Goal: Navigation & Orientation: Find specific page/section

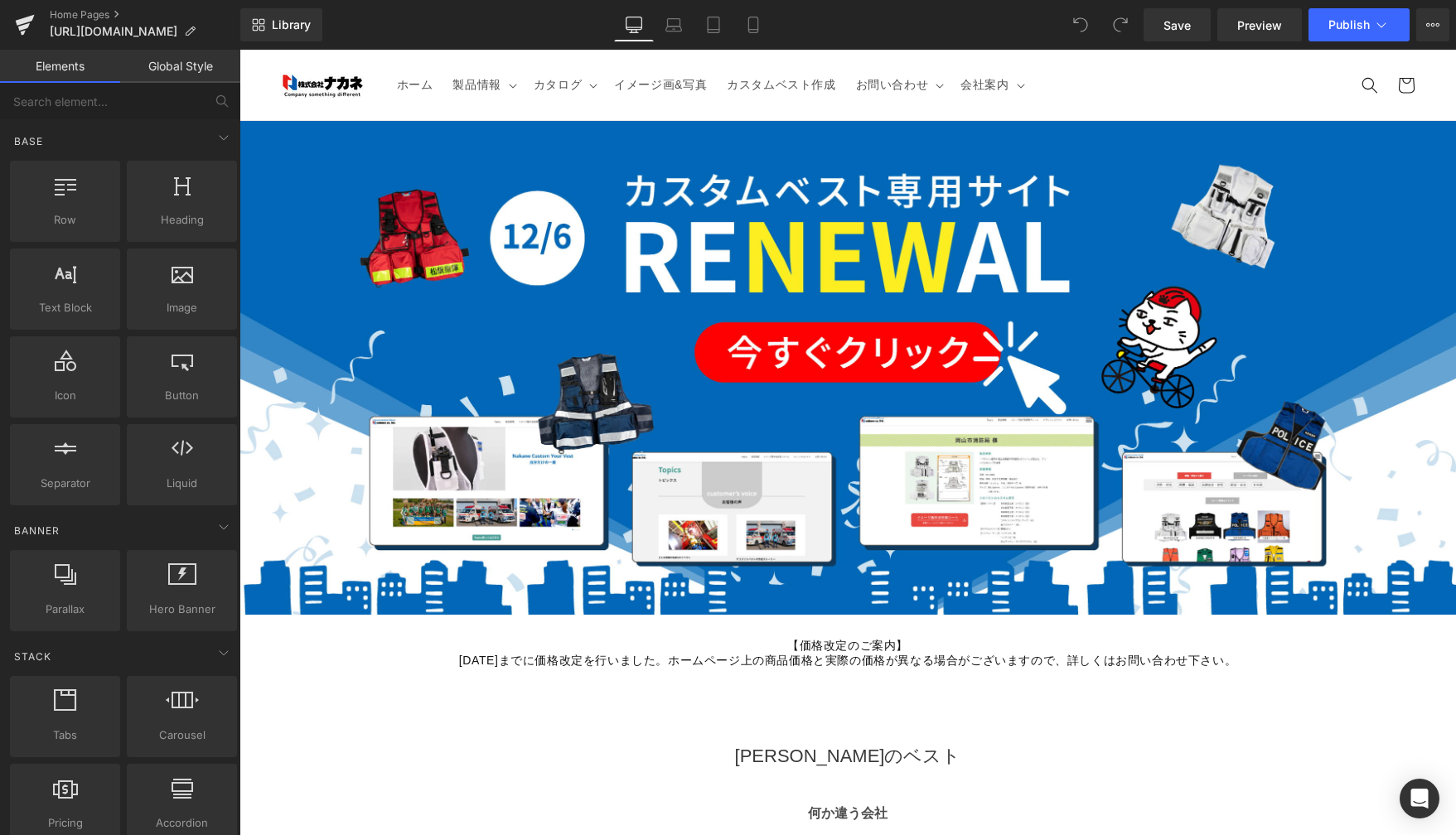
click at [926, 446] on div at bounding box center [847, 367] width 1216 height 493
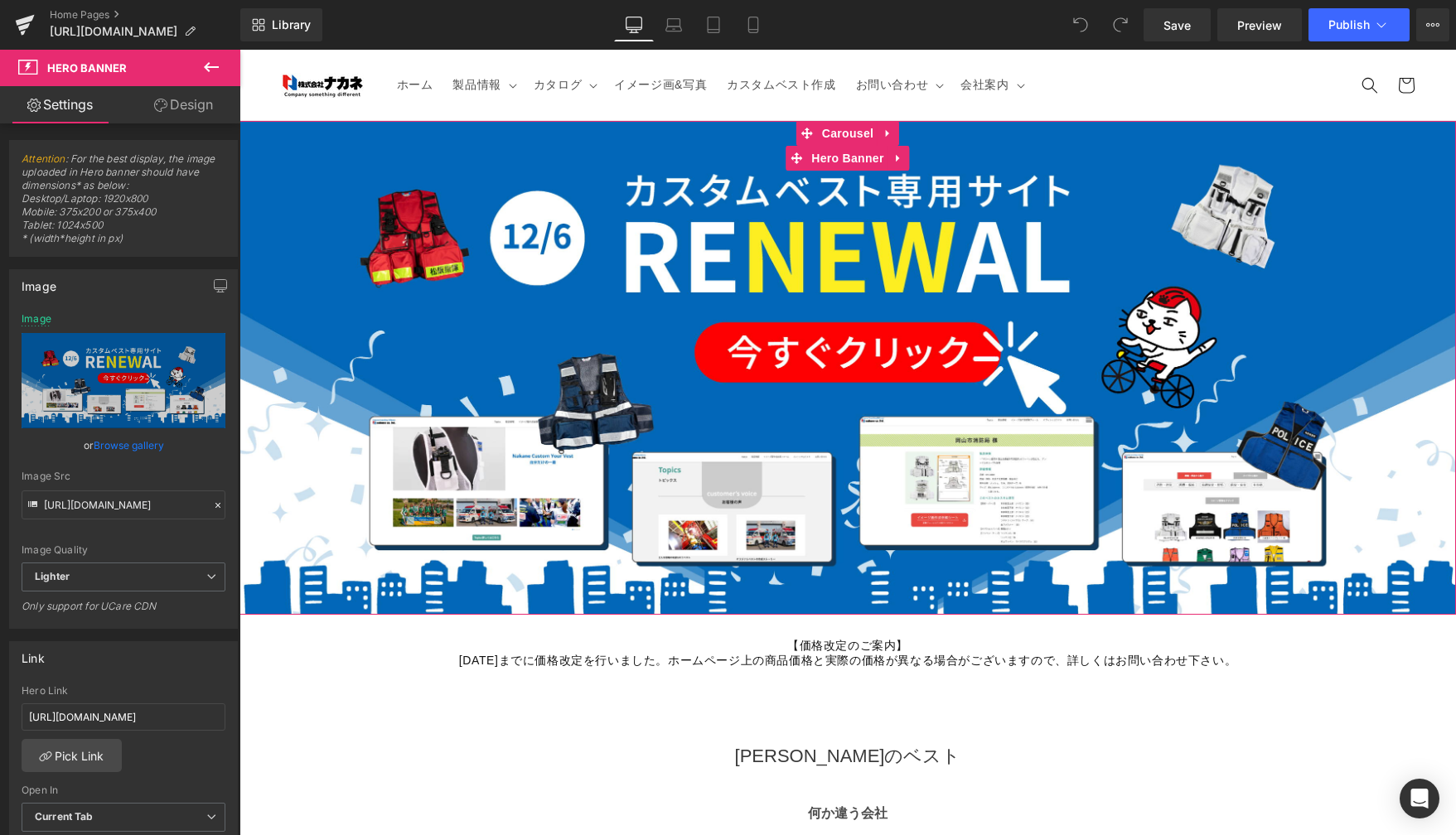
click at [852, 392] on div at bounding box center [847, 367] width 1216 height 493
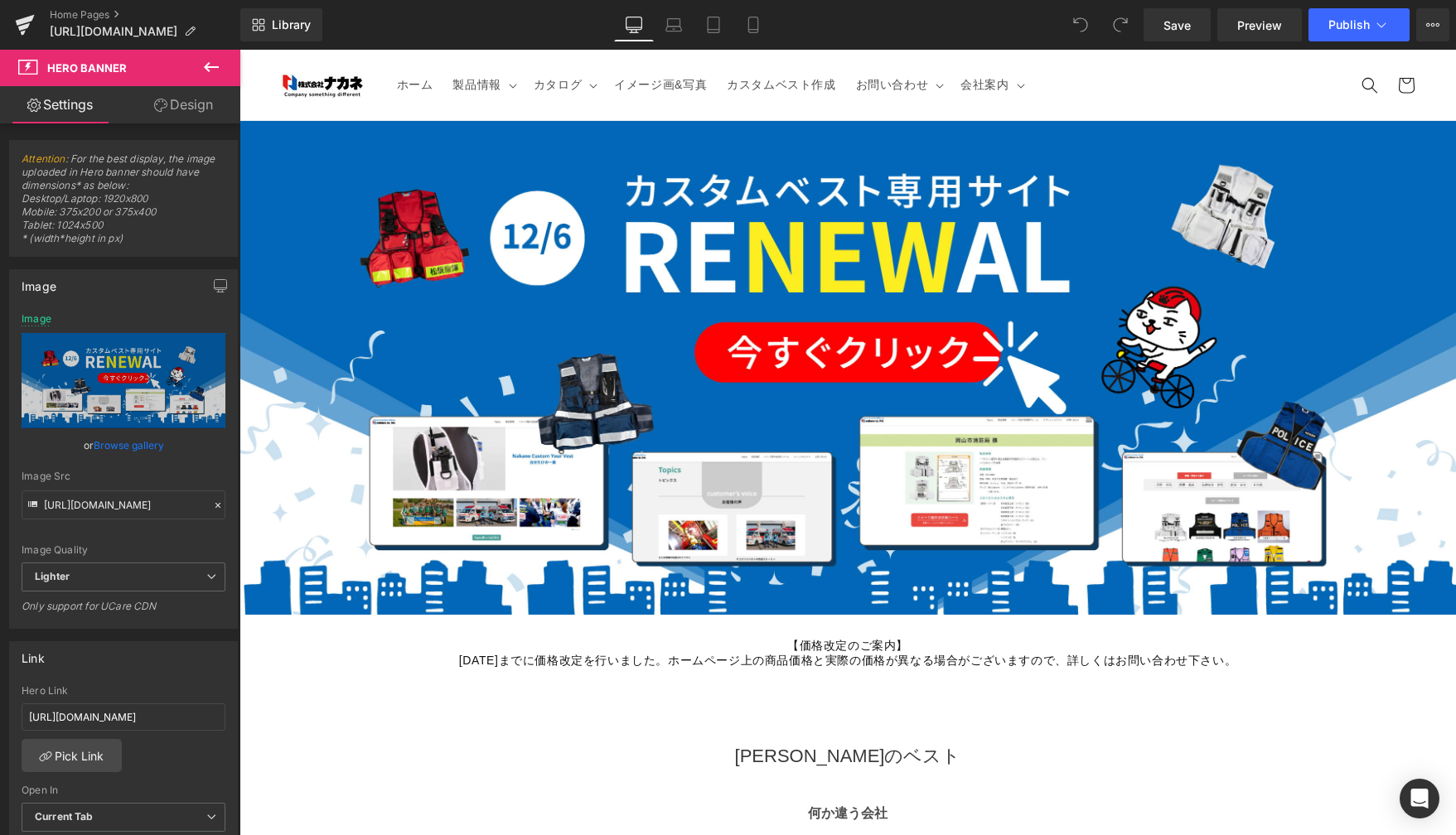
click at [556, 300] on h1 at bounding box center [847, 303] width 1216 height 37
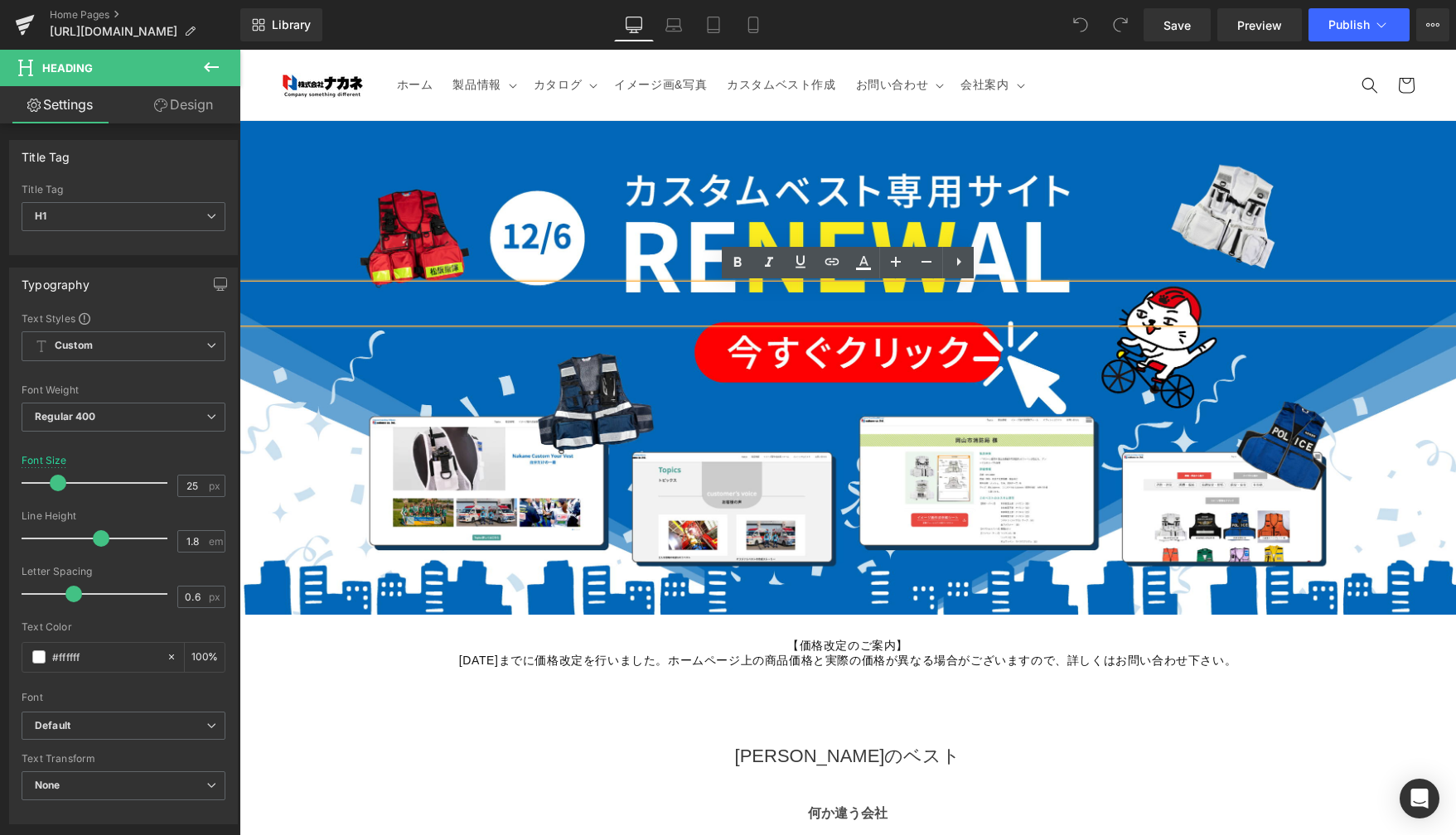
click at [592, 223] on div at bounding box center [847, 367] width 1216 height 493
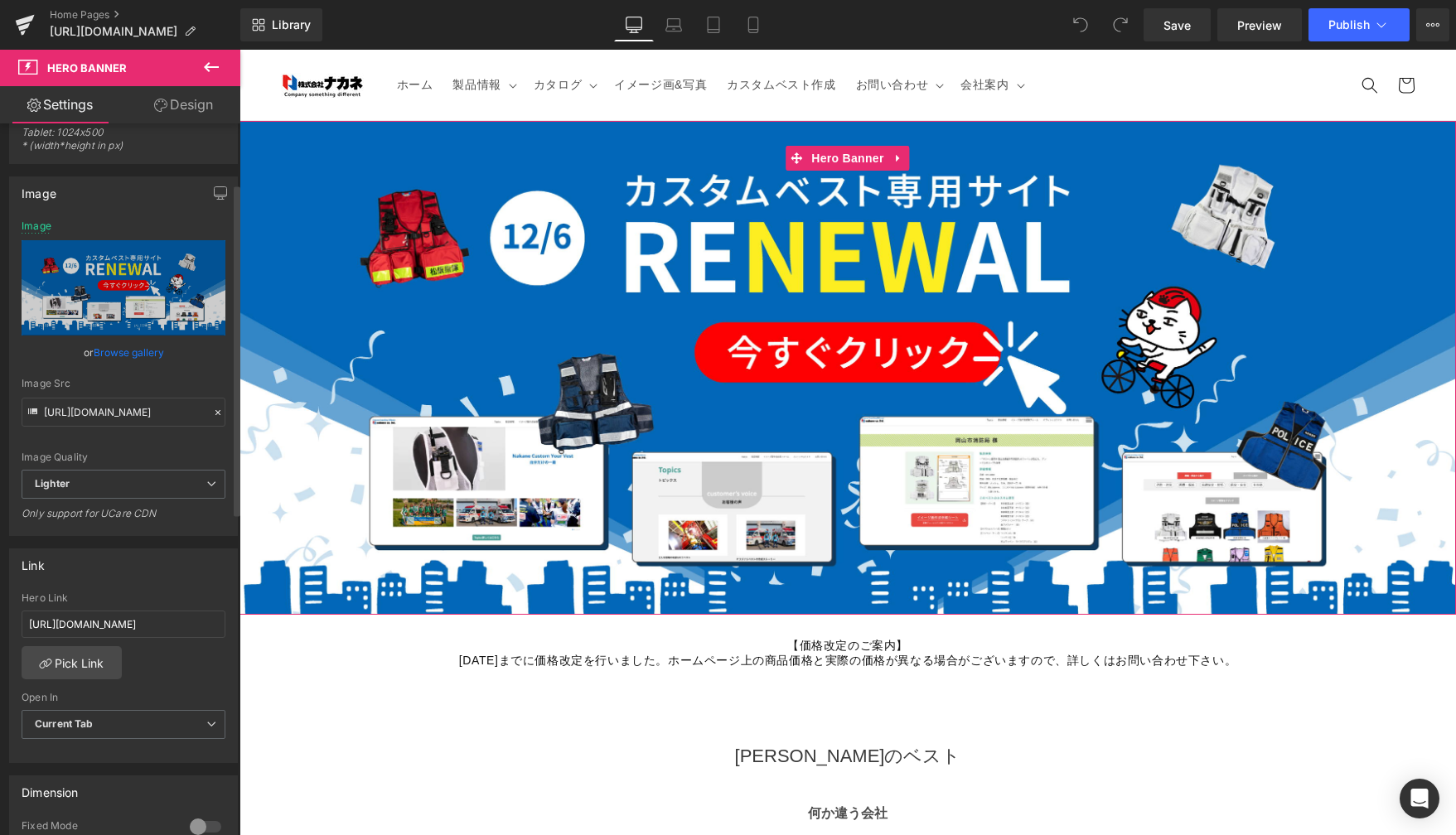
scroll to position [206, 0]
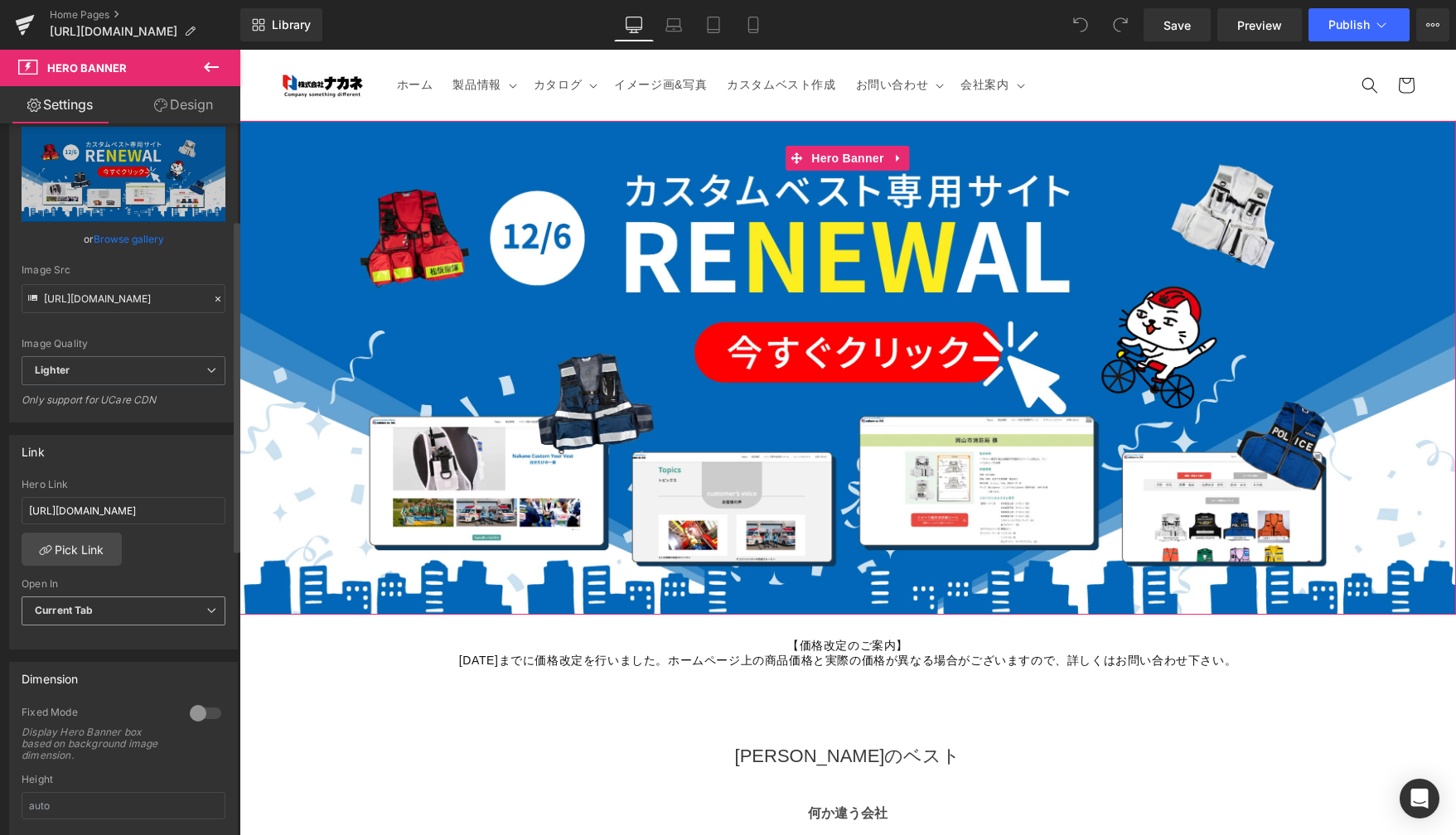
click at [181, 608] on span "Current Tab" at bounding box center [123, 611] width 203 height 29
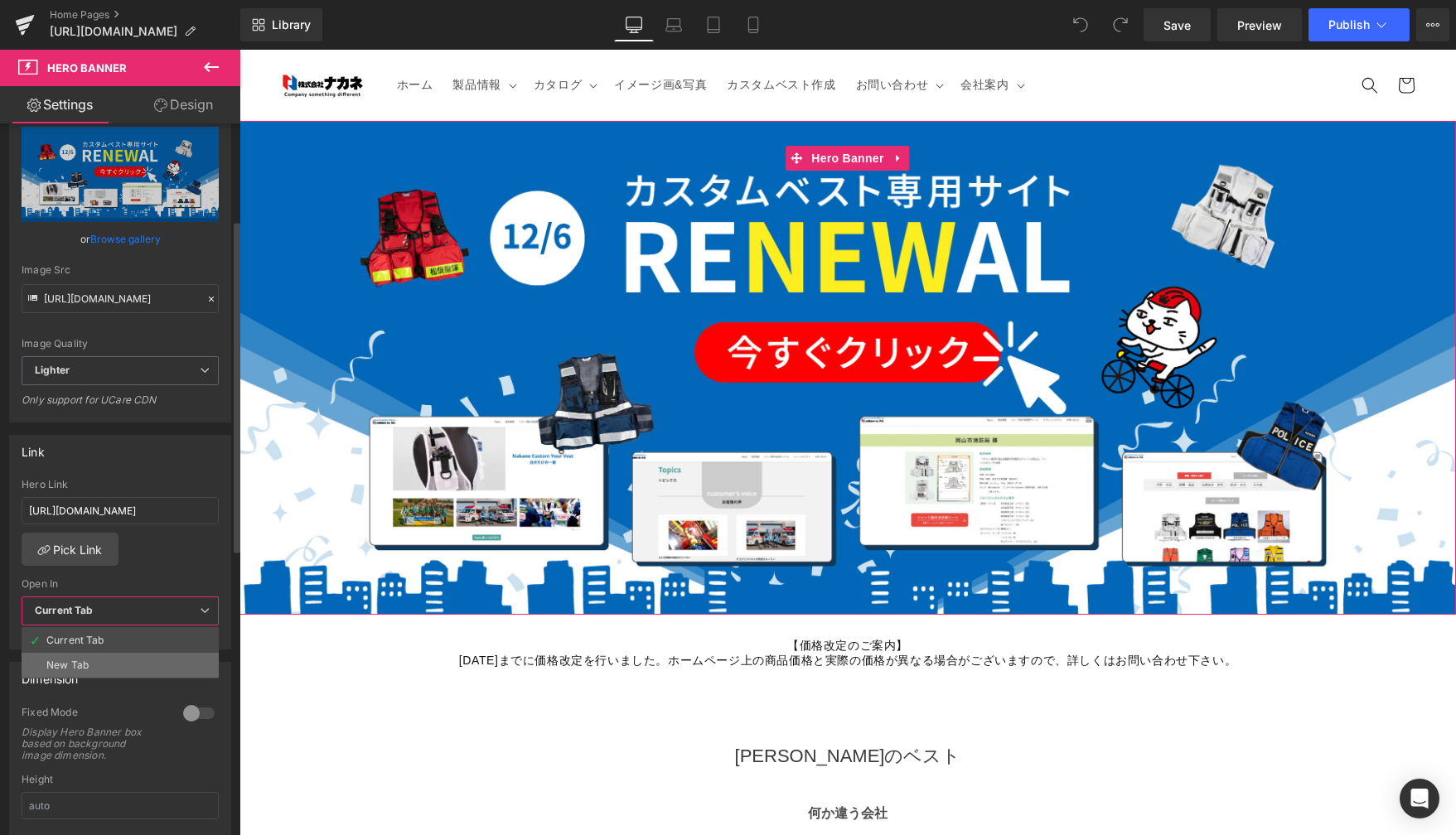
click at [150, 663] on li "New Tab" at bounding box center [120, 665] width 197 height 25
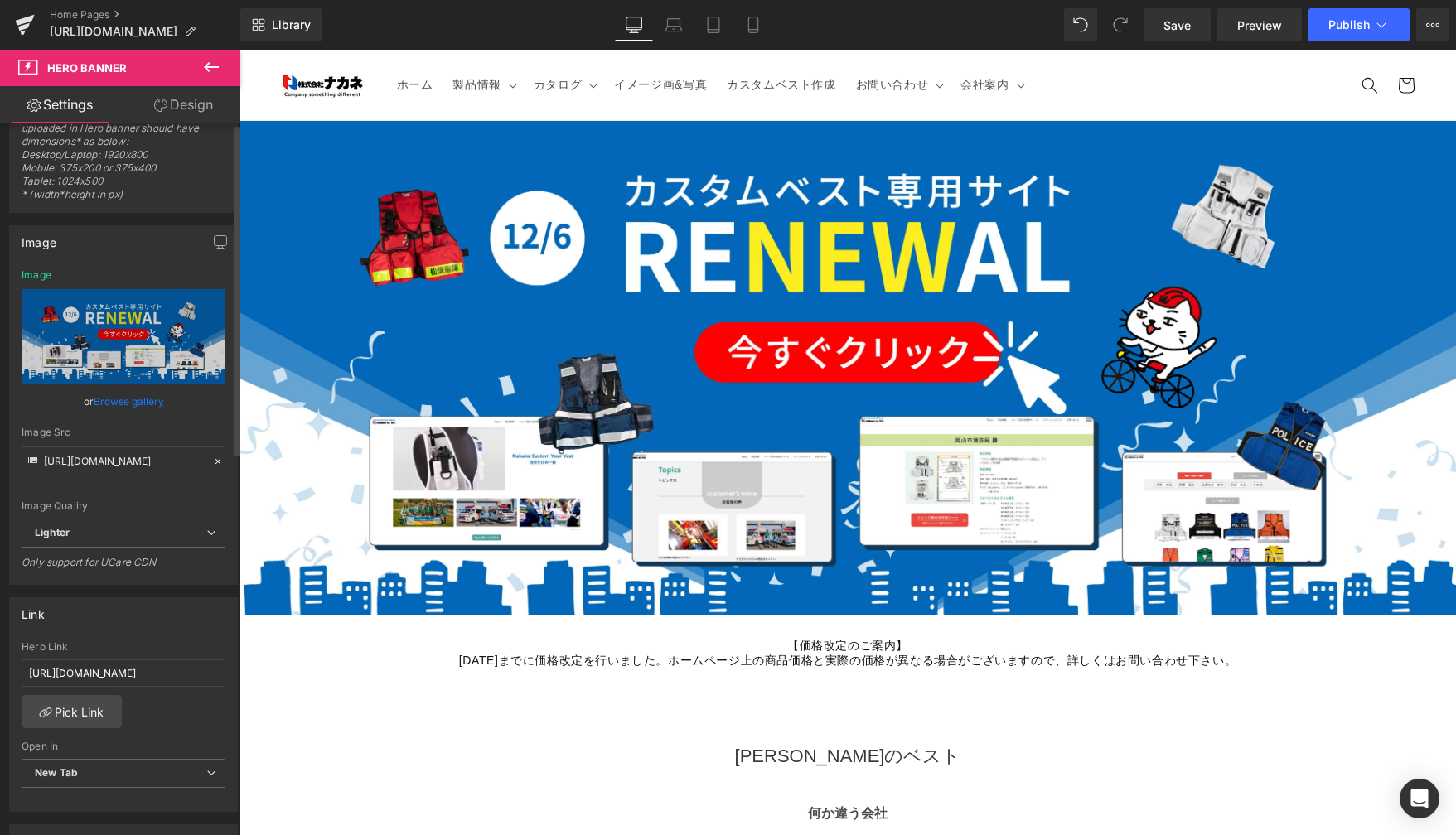
scroll to position [0, 0]
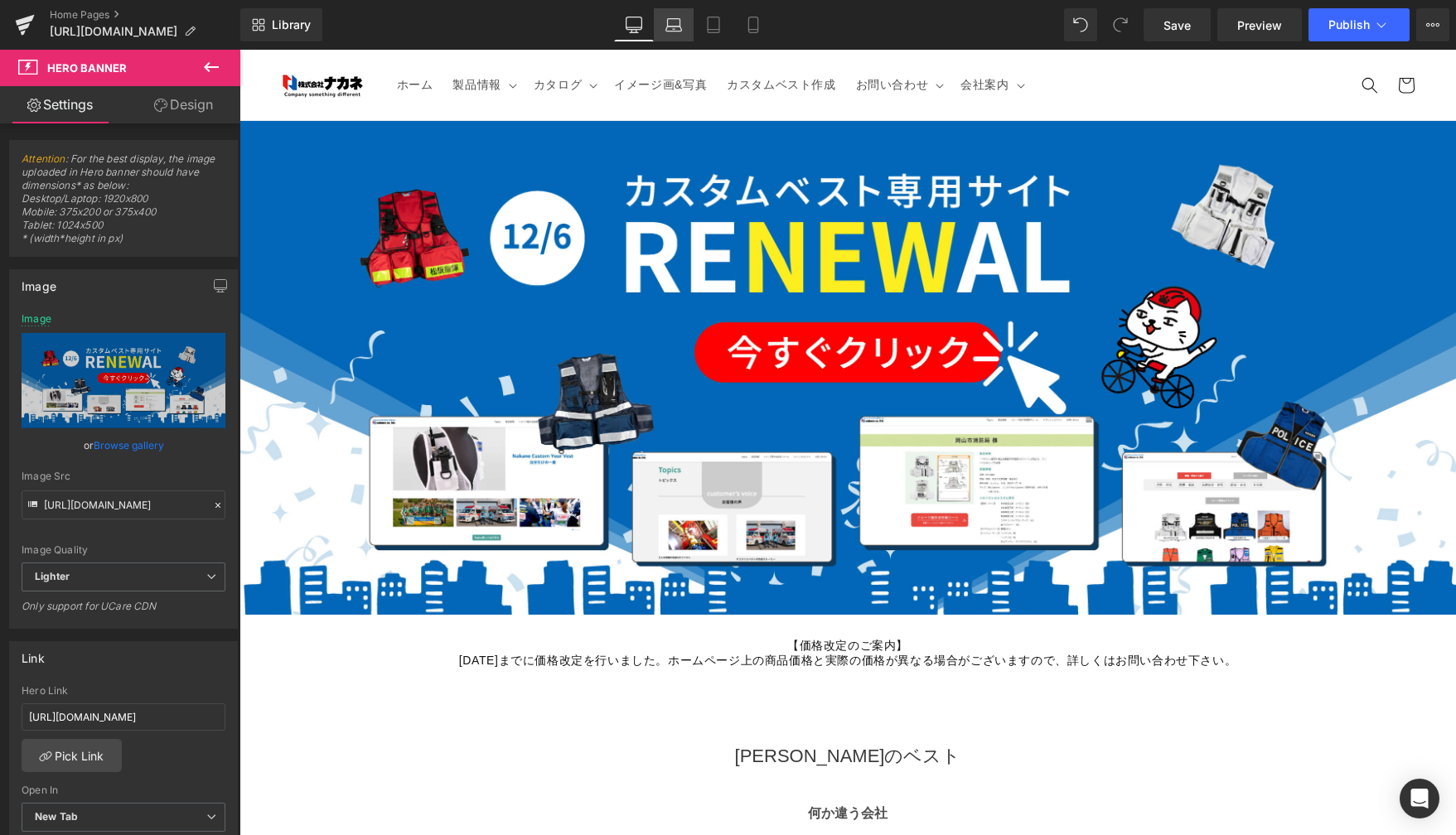
click at [664, 28] on link "Laptop" at bounding box center [674, 25] width 39 height 33
click at [674, 24] on icon at bounding box center [673, 24] width 16 height 16
click at [681, 21] on icon at bounding box center [673, 24] width 16 height 16
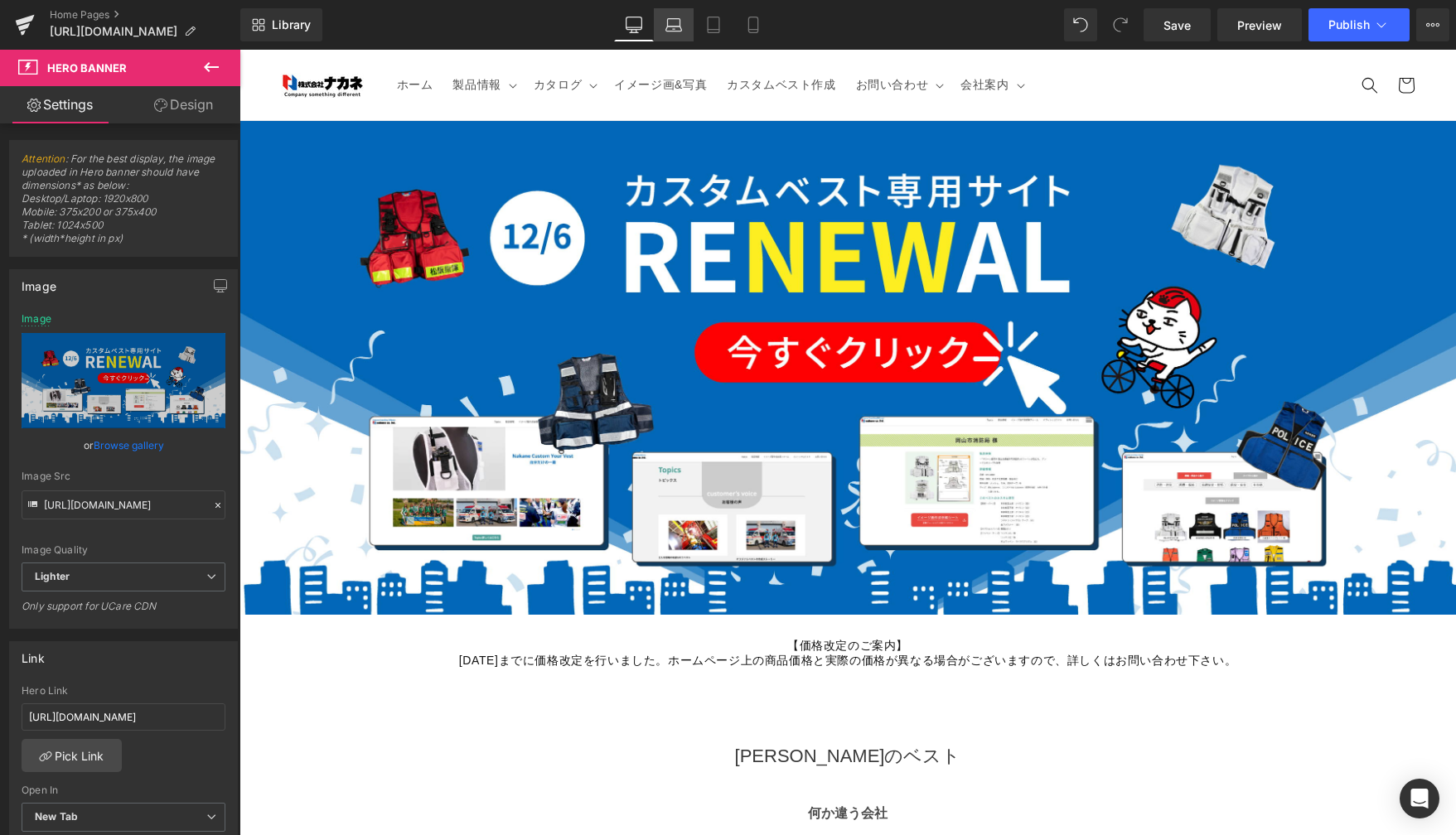
click at [667, 28] on icon at bounding box center [673, 29] width 15 height 5
click at [680, 20] on icon at bounding box center [673, 22] width 12 height 8
click at [672, 19] on icon at bounding box center [673, 22] width 12 height 8
click at [674, 33] on icon at bounding box center [673, 24] width 16 height 16
click at [680, 24] on icon at bounding box center [673, 22] width 12 height 8
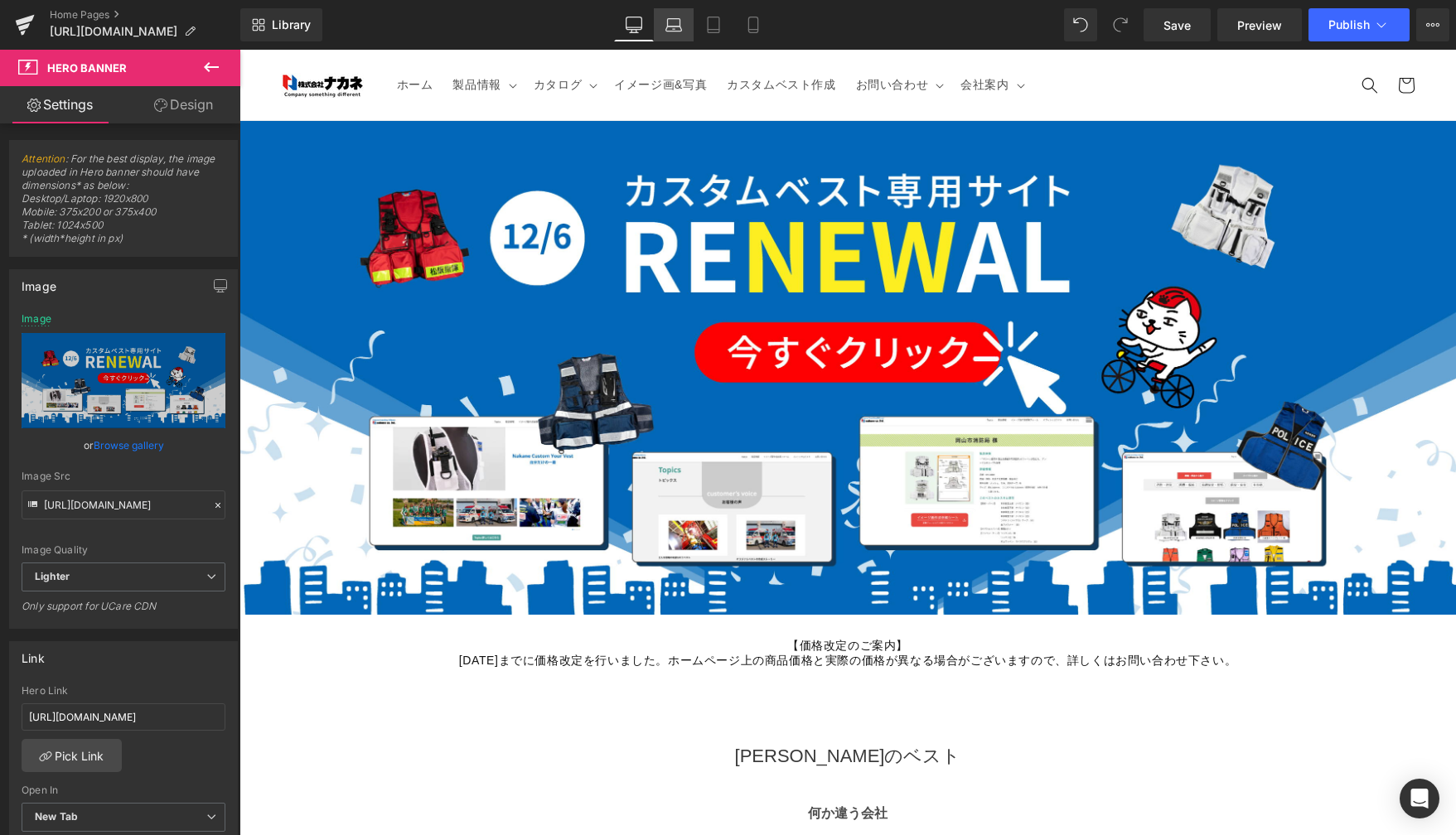
click at [671, 25] on icon at bounding box center [673, 24] width 16 height 16
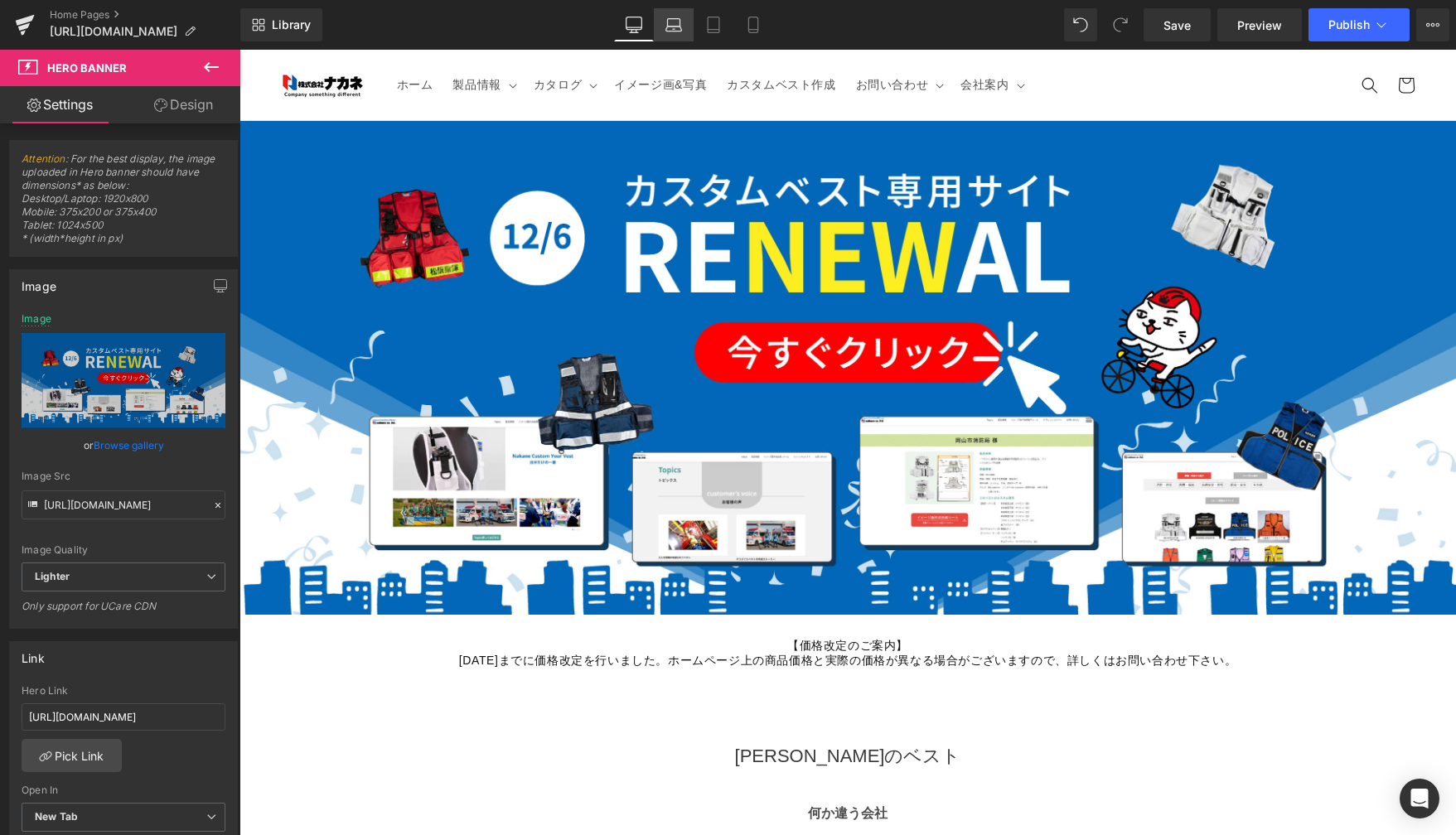
click at [671, 25] on icon at bounding box center [673, 24] width 16 height 16
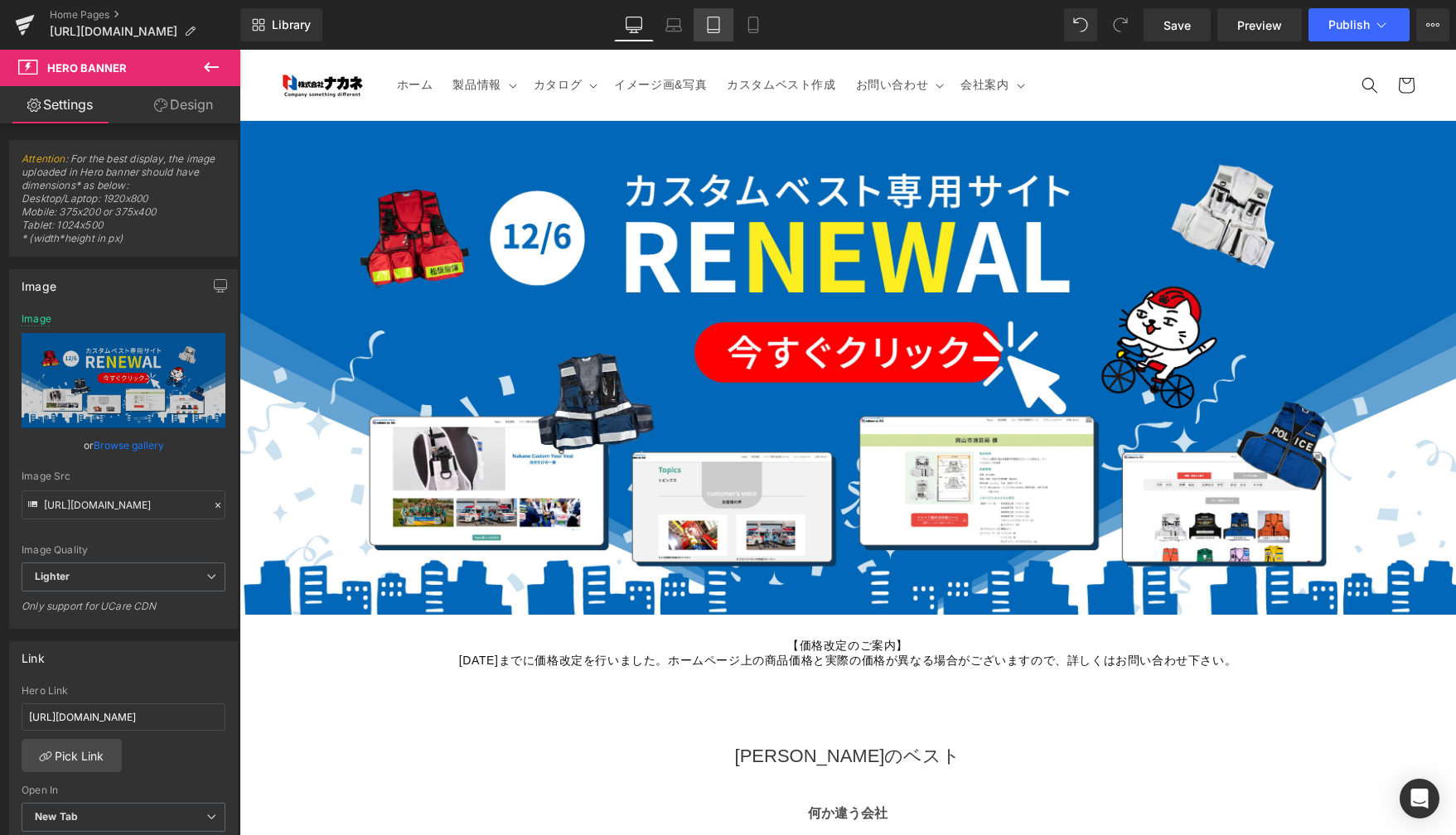
click at [711, 31] on icon at bounding box center [713, 24] width 16 height 16
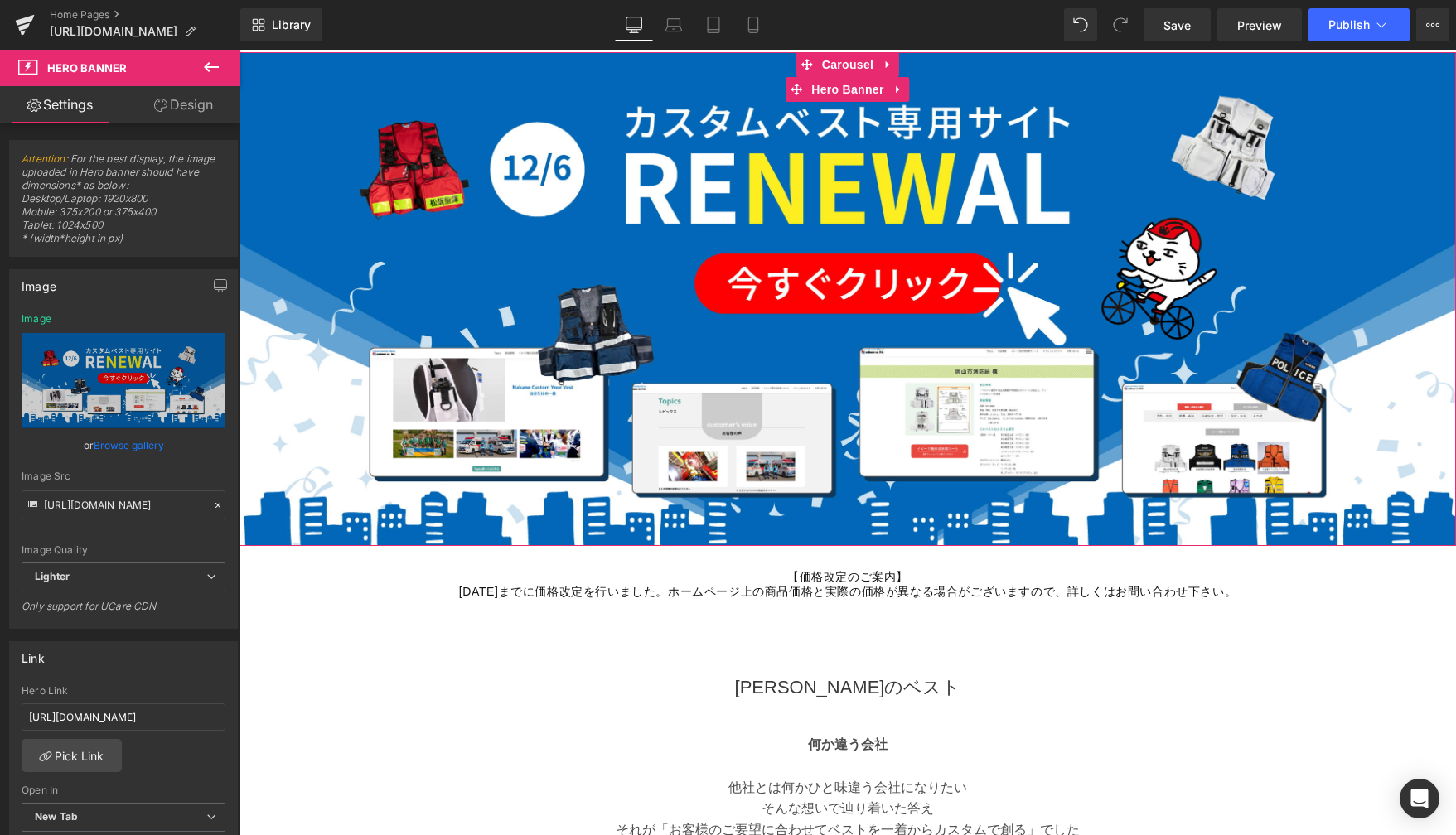
scroll to position [75, 0]
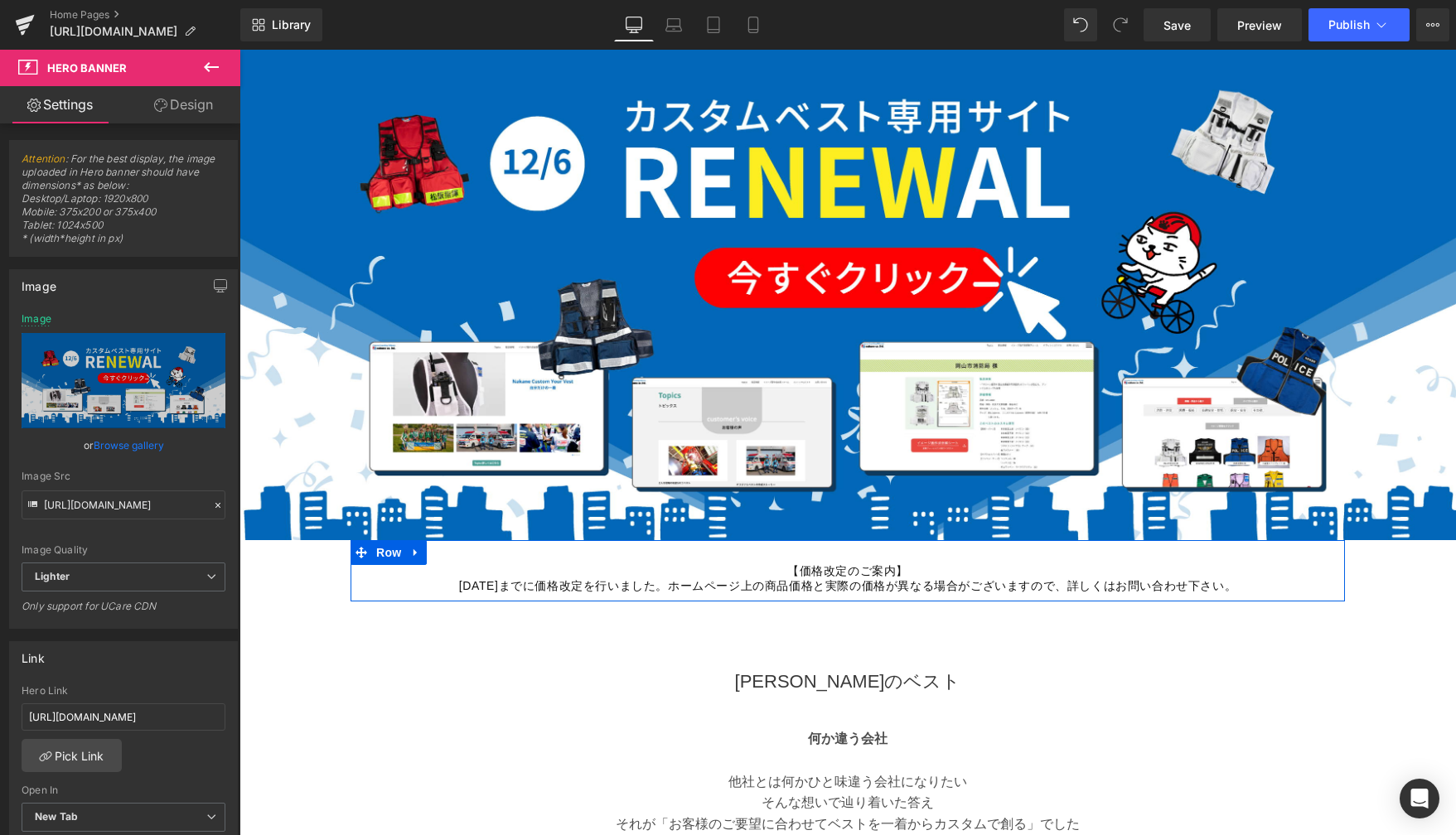
click at [596, 620] on div "[PERSON_NAME]のベスト Heading Row" at bounding box center [847, 652] width 994 height 102
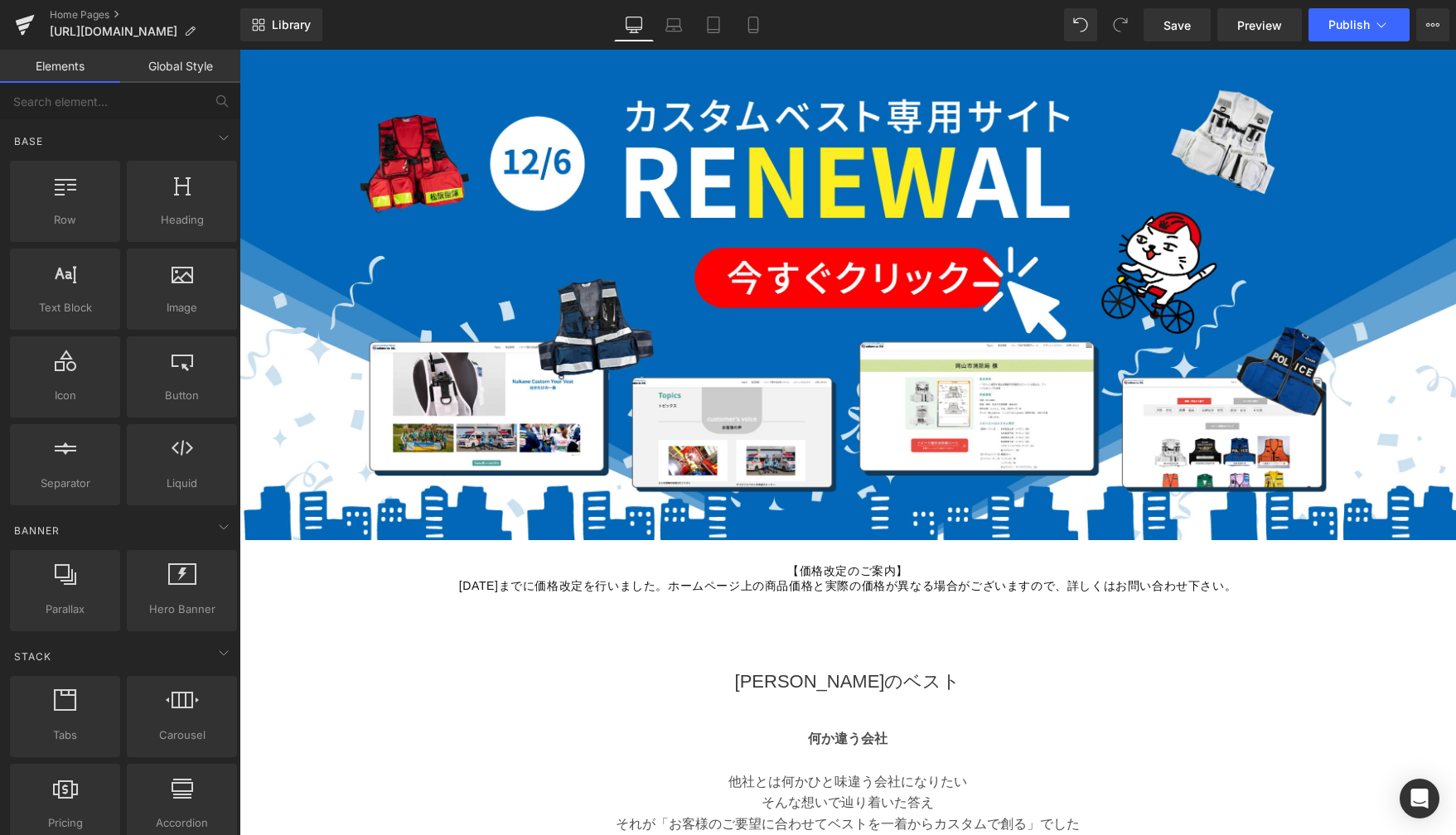
scroll to position [0, 0]
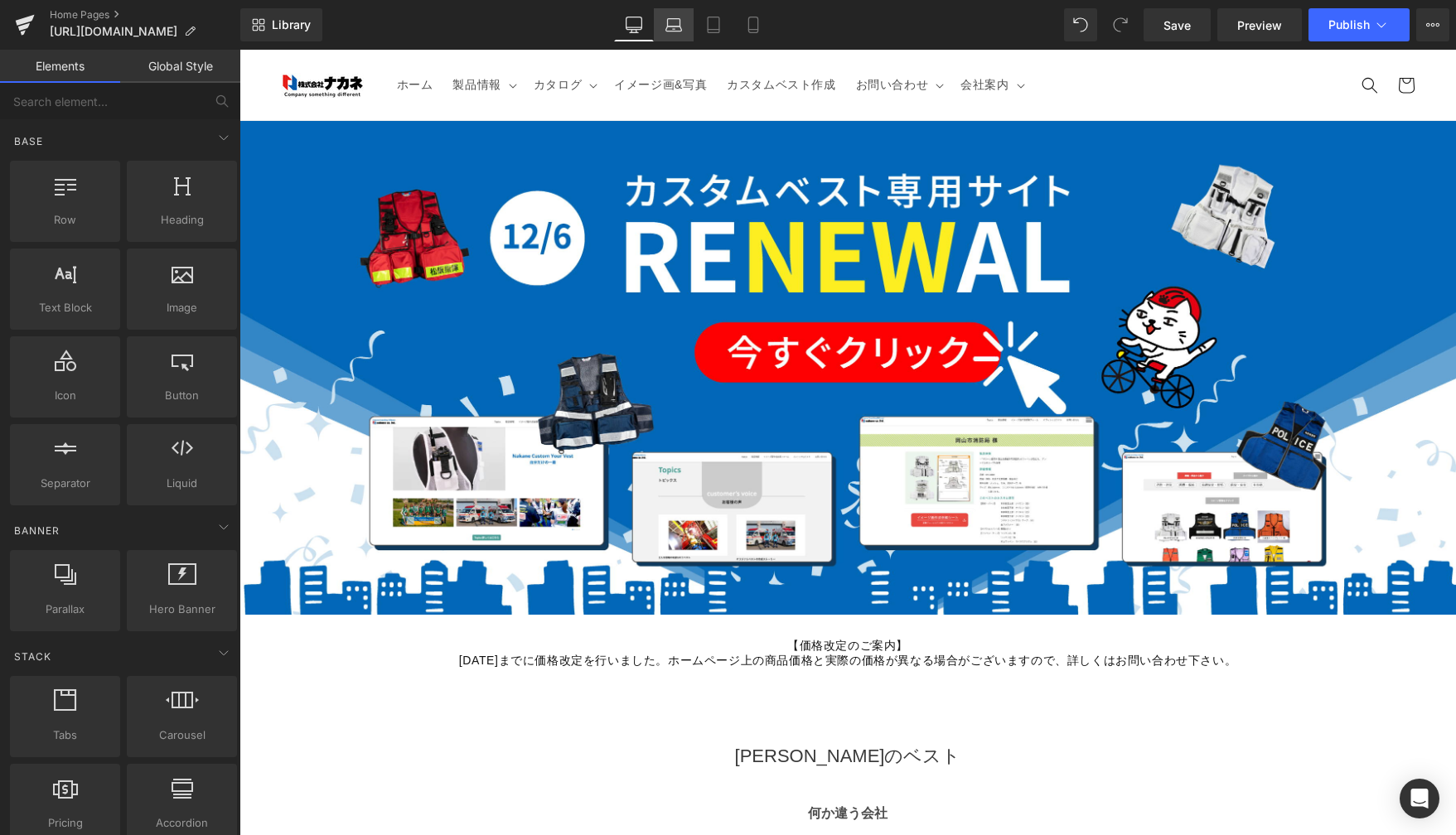
click at [670, 25] on icon at bounding box center [673, 24] width 16 height 16
click at [668, 27] on icon at bounding box center [673, 29] width 15 height 5
click at [671, 27] on icon at bounding box center [673, 29] width 15 height 5
click at [679, 33] on icon at bounding box center [673, 24] width 16 height 16
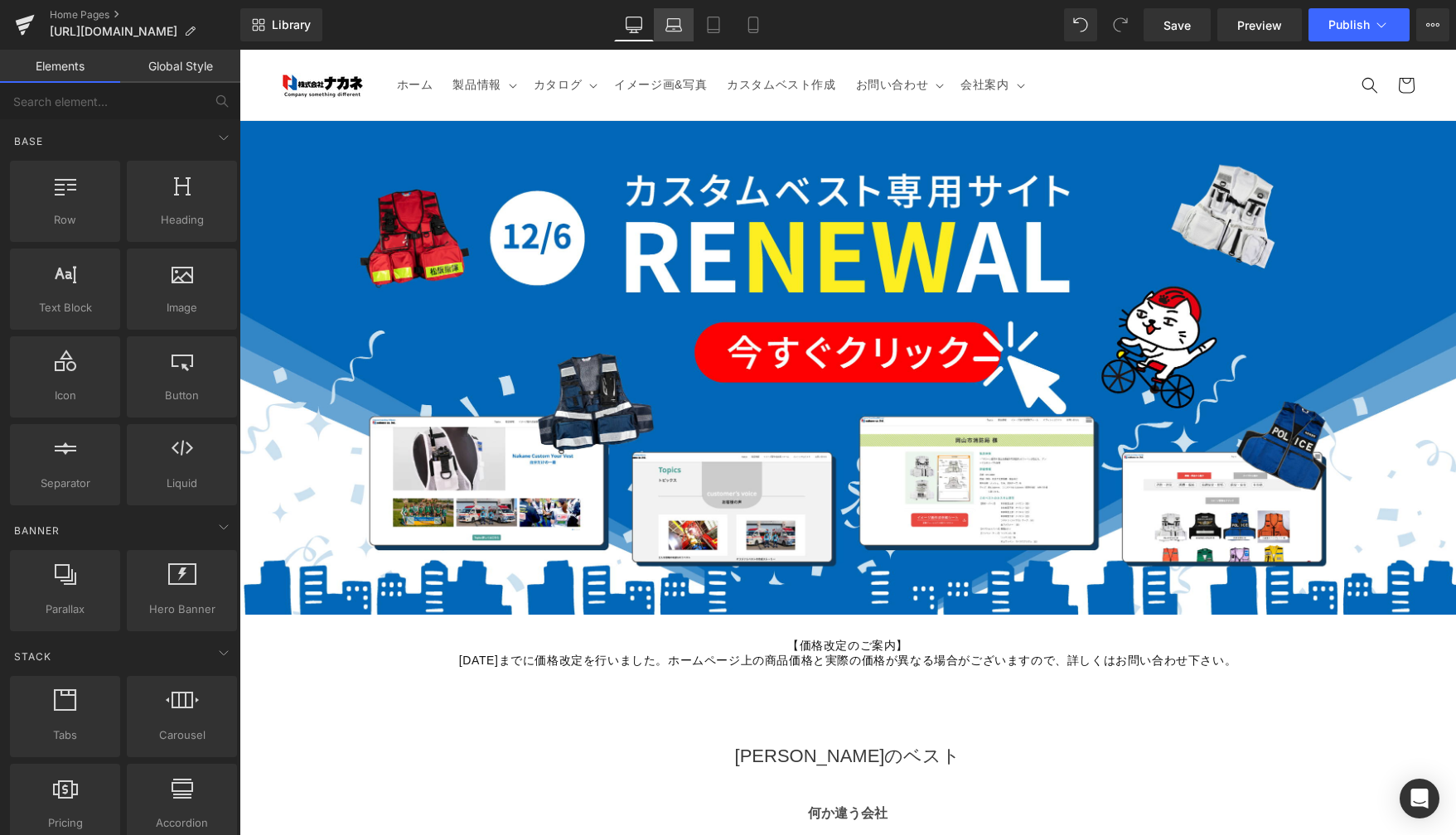
click at [679, 33] on icon at bounding box center [673, 24] width 16 height 16
click at [665, 31] on icon at bounding box center [673, 24] width 16 height 16
click at [680, 21] on icon at bounding box center [673, 22] width 12 height 8
click at [666, 20] on icon at bounding box center [673, 24] width 16 height 16
click at [671, 32] on icon at bounding box center [673, 24] width 16 height 16
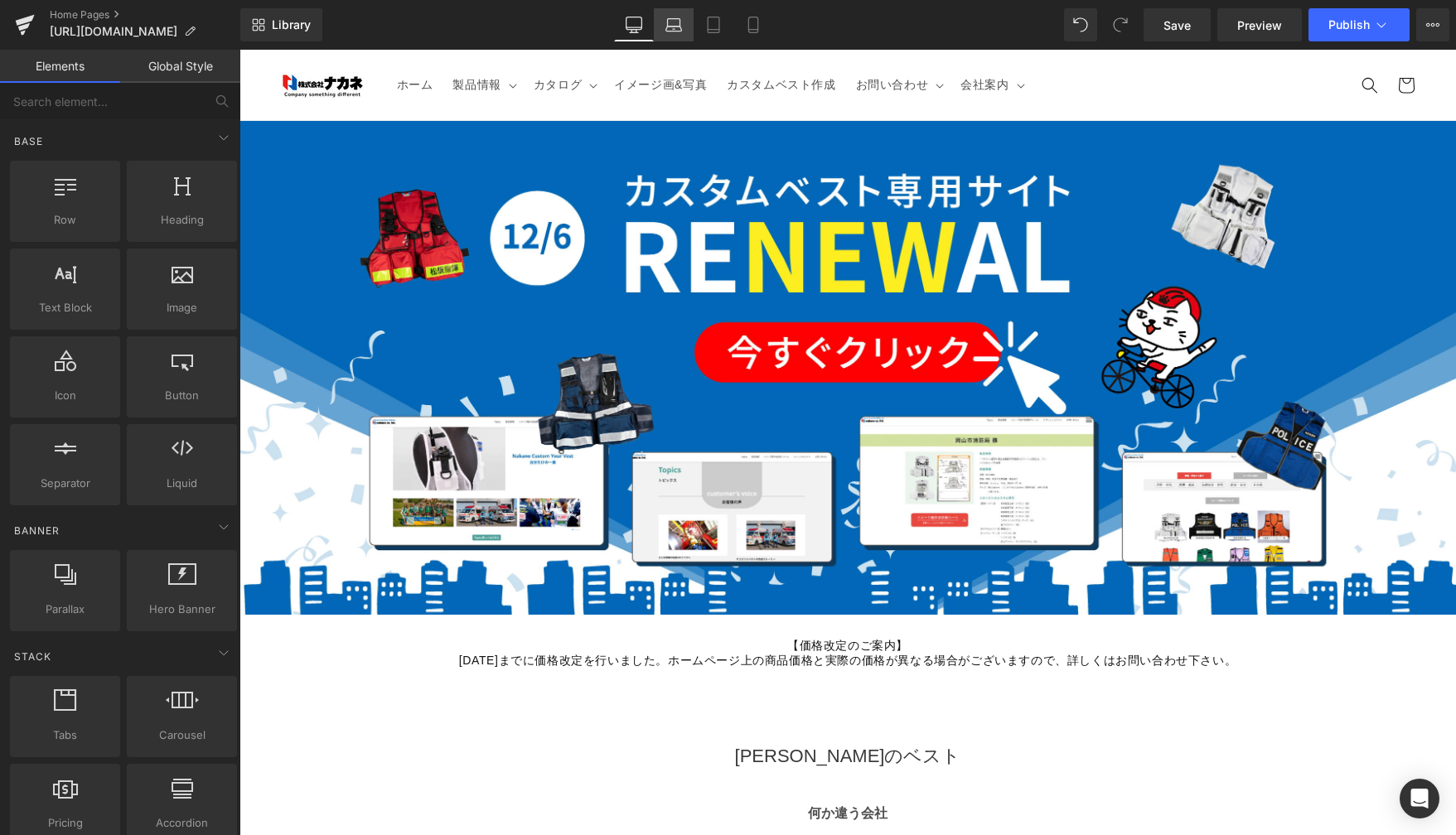
click at [678, 30] on icon at bounding box center [673, 24] width 16 height 16
click at [678, 29] on icon at bounding box center [673, 24] width 16 height 16
click at [691, 20] on link "Laptop" at bounding box center [674, 25] width 39 height 33
click at [191, 74] on link "Global Style" at bounding box center [180, 66] width 120 height 33
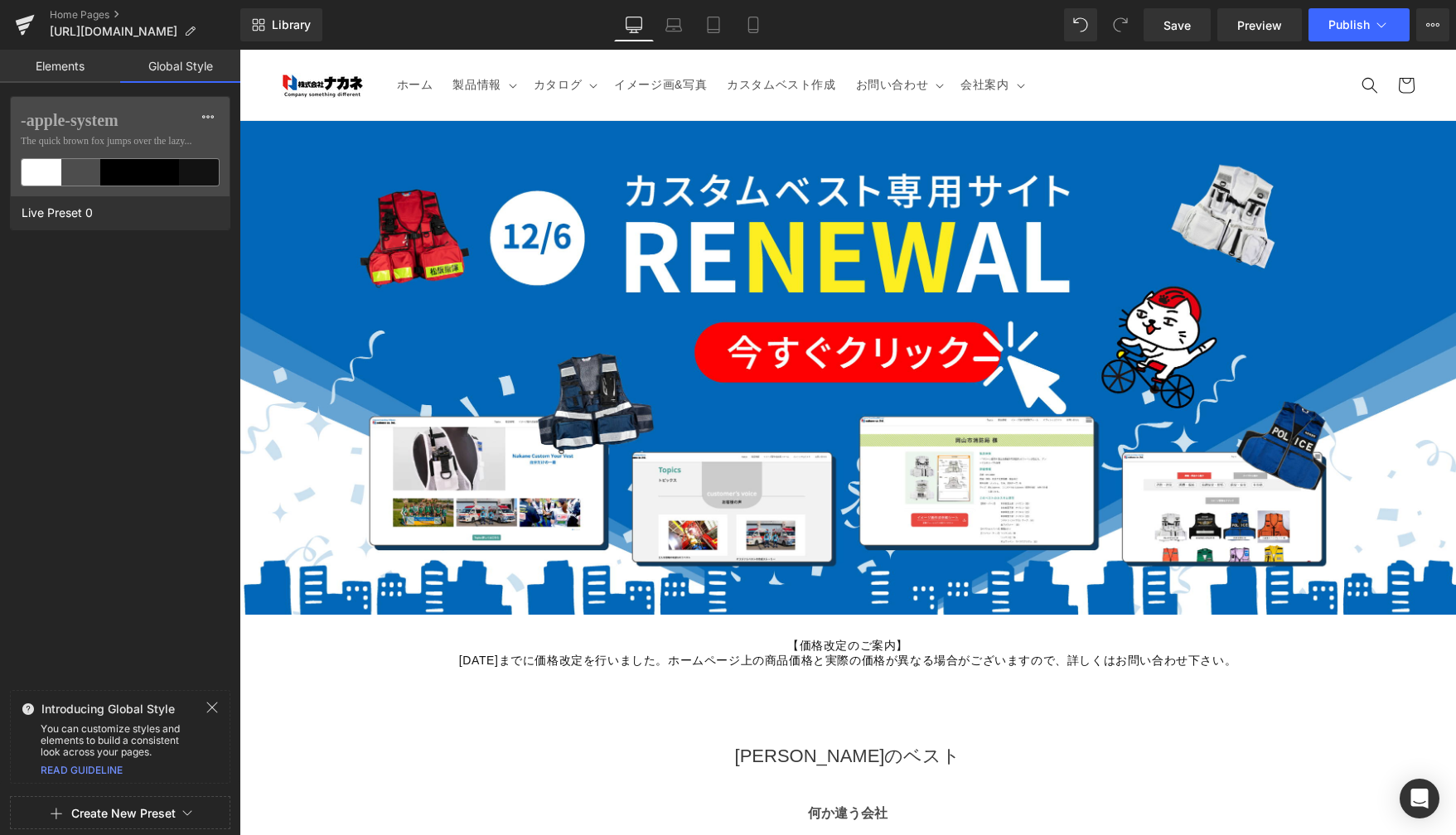
click at [87, 70] on link "Elements" at bounding box center [60, 66] width 120 height 33
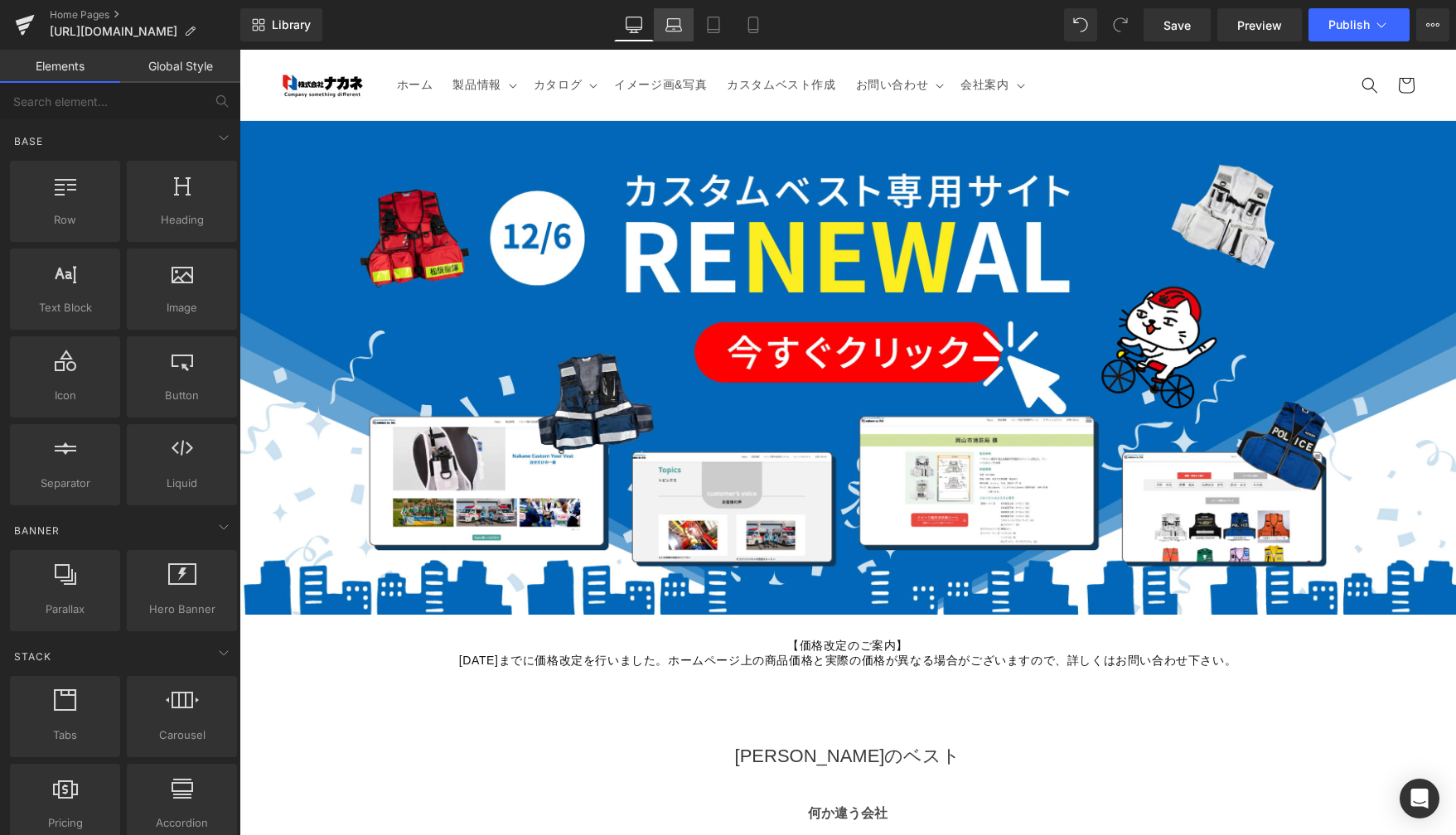
click at [666, 30] on icon at bounding box center [673, 24] width 16 height 16
click at [677, 33] on icon at bounding box center [673, 24] width 16 height 16
click at [671, 27] on icon at bounding box center [673, 29] width 15 height 5
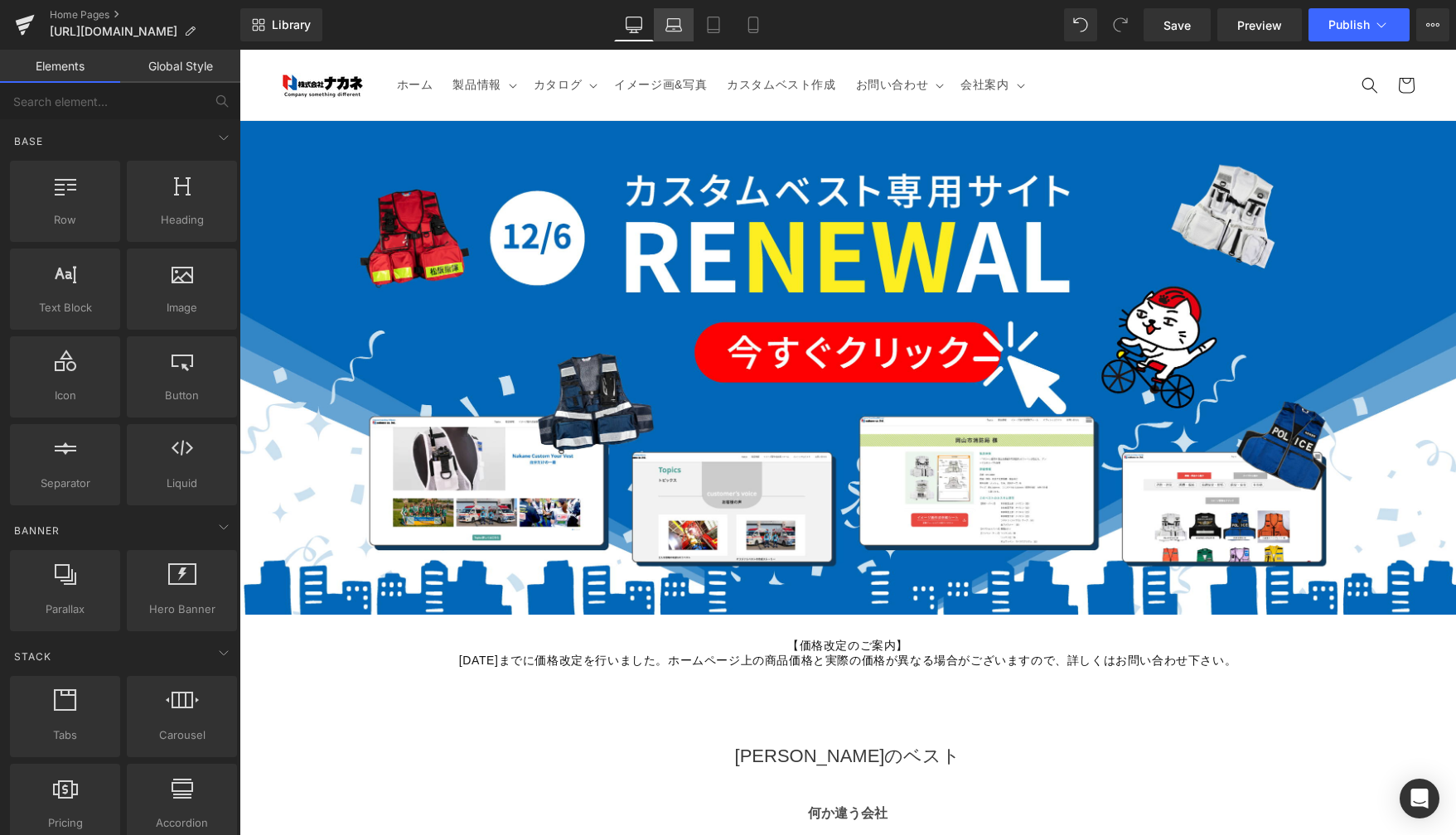
click at [669, 27] on icon at bounding box center [673, 29] width 15 height 5
click at [665, 22] on icon at bounding box center [673, 24] width 16 height 16
click at [663, 27] on link "Laptop" at bounding box center [674, 25] width 39 height 33
click at [1347, 21] on span "Publish" at bounding box center [1349, 24] width 41 height 13
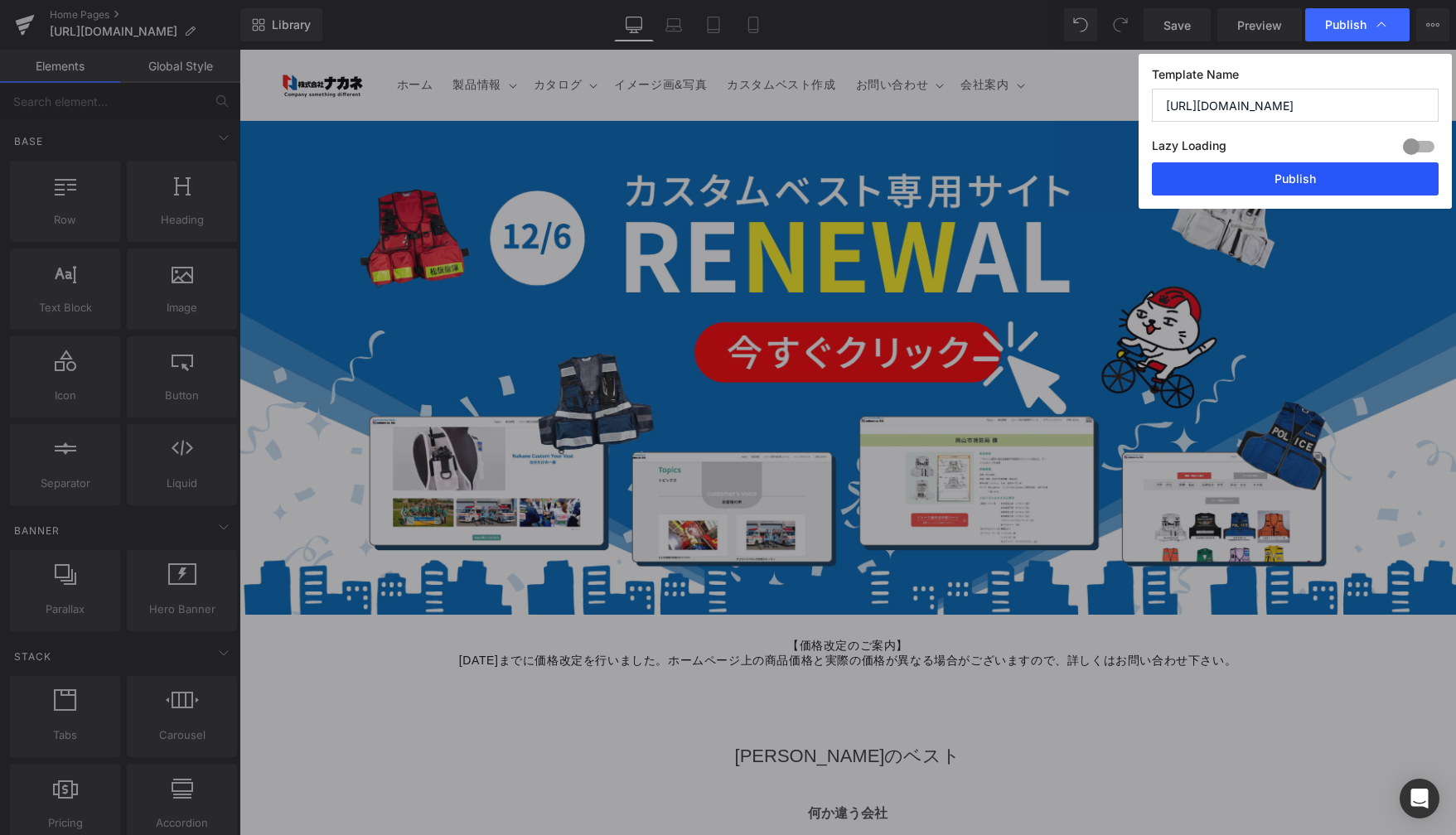
click at [1292, 189] on button "Publish" at bounding box center [1295, 178] width 287 height 33
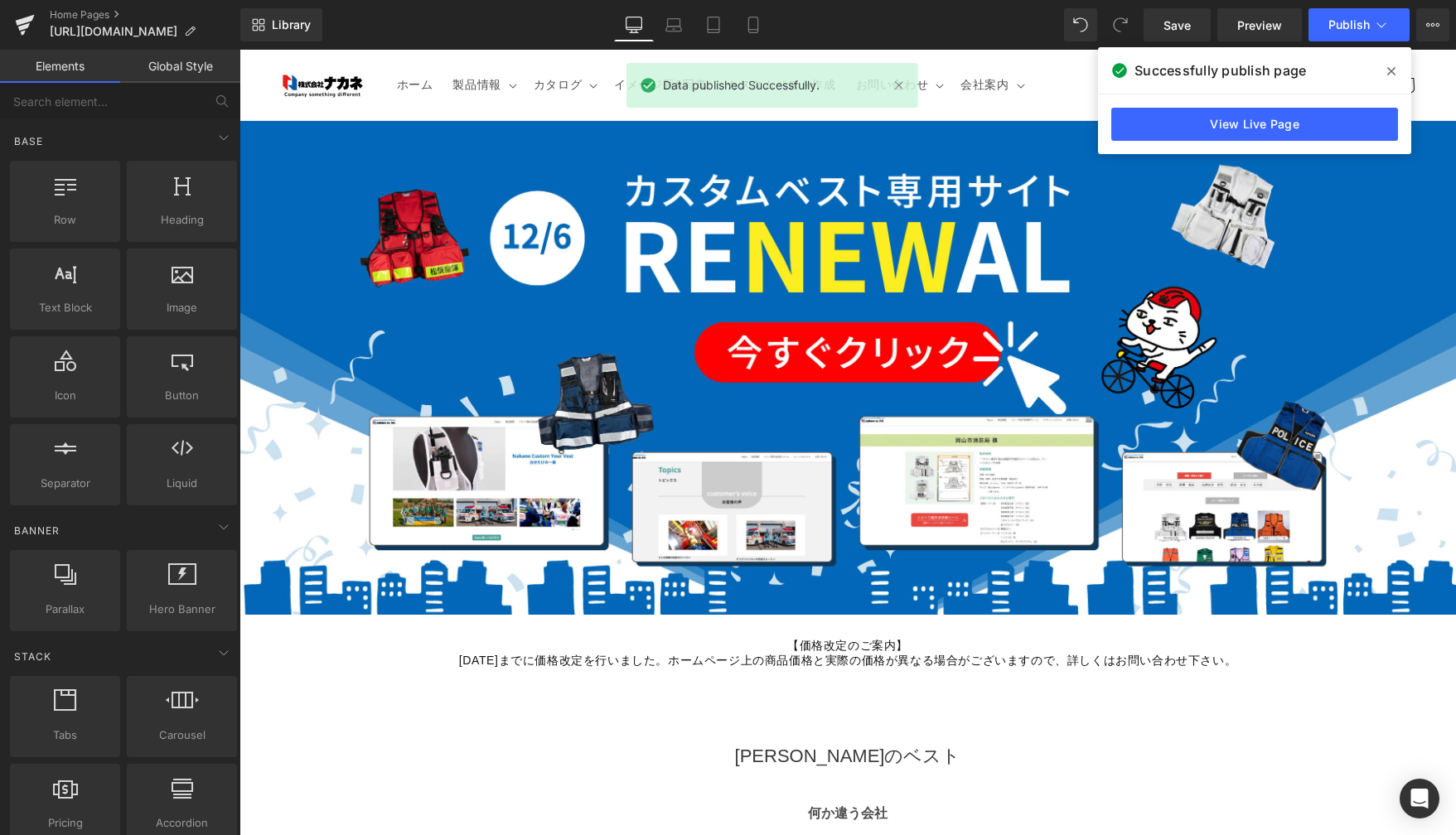
click at [1391, 75] on icon at bounding box center [1392, 70] width 9 height 13
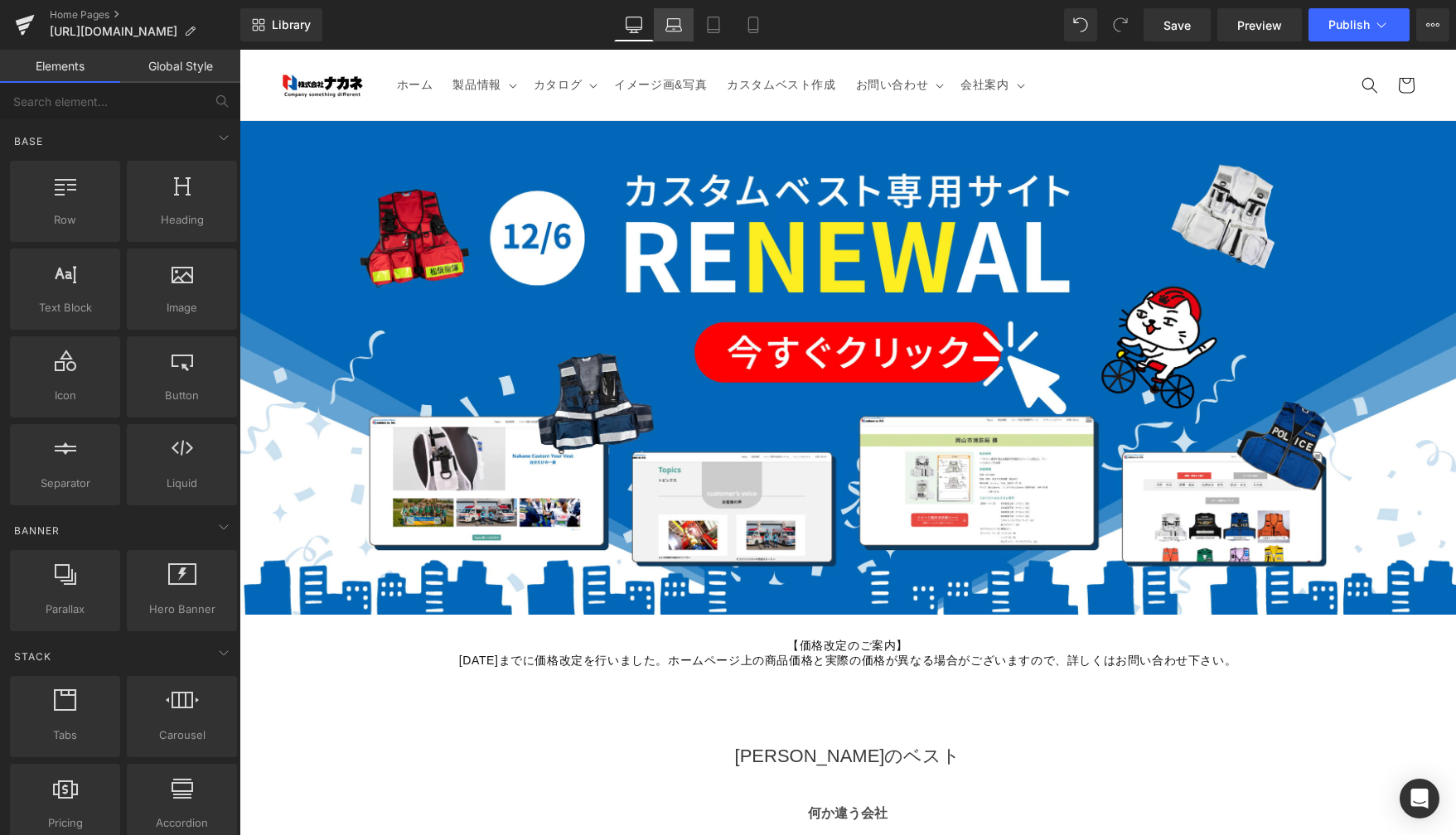
click at [681, 13] on link "Laptop" at bounding box center [674, 25] width 39 height 33
click at [668, 27] on icon at bounding box center [673, 29] width 15 height 5
click at [665, 23] on icon at bounding box center [673, 24] width 16 height 16
click at [685, 19] on link "Laptop" at bounding box center [674, 25] width 39 height 33
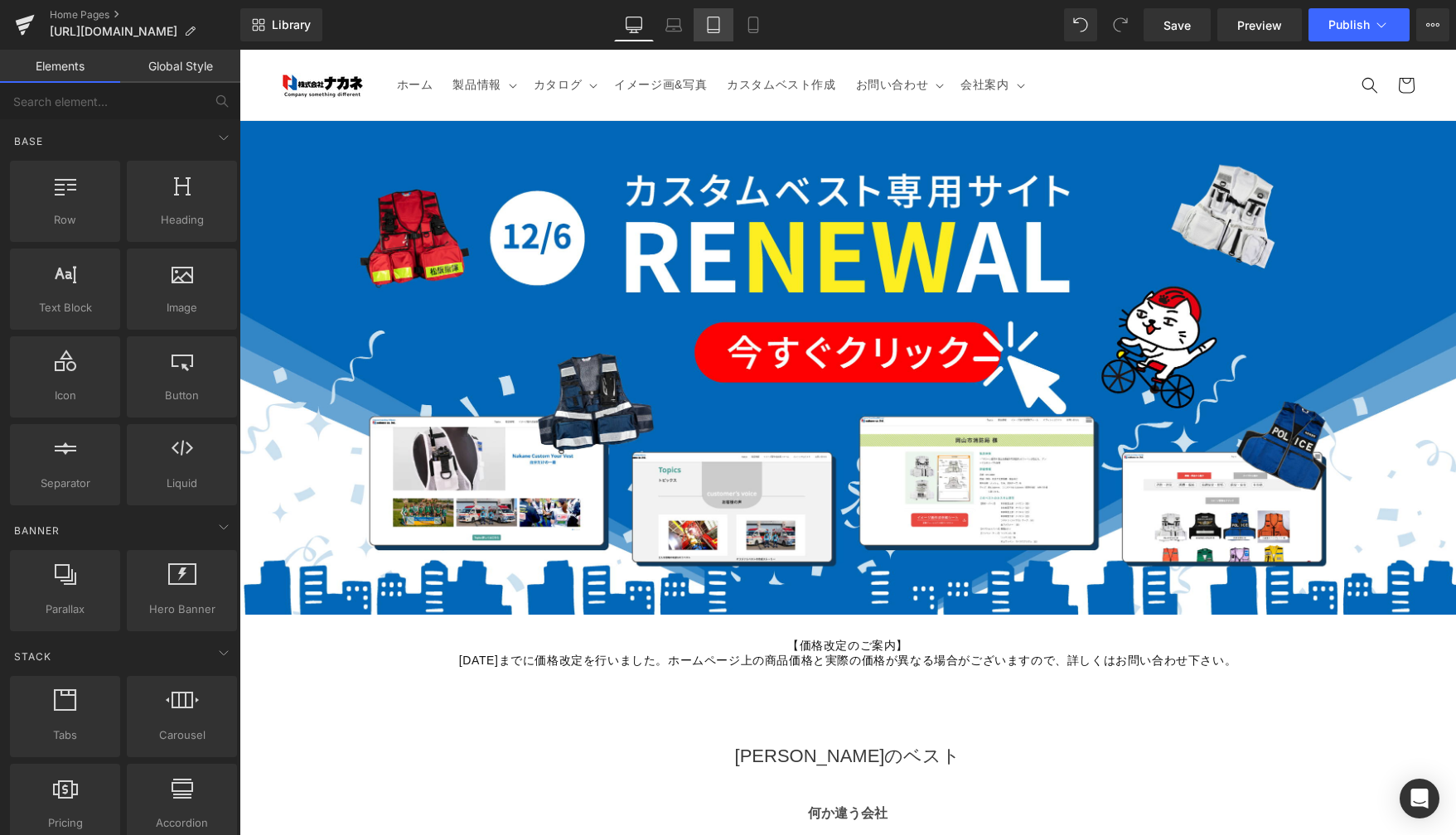
click at [713, 24] on icon at bounding box center [713, 24] width 16 height 16
click at [666, 22] on icon at bounding box center [673, 24] width 16 height 16
click at [638, 26] on icon at bounding box center [634, 24] width 16 height 16
click at [684, 26] on link "Laptop" at bounding box center [674, 25] width 39 height 33
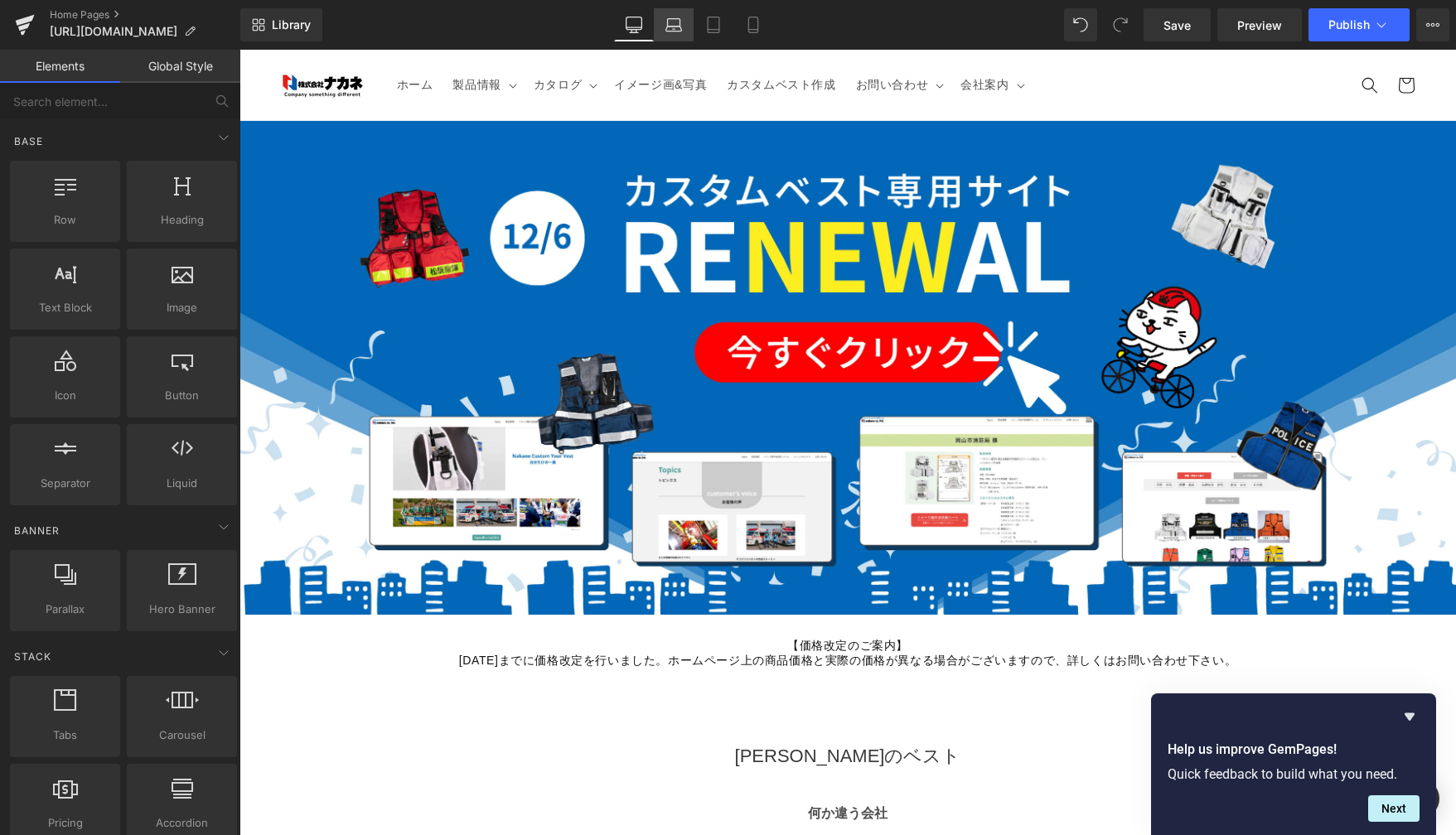
click at [665, 32] on icon at bounding box center [673, 24] width 16 height 16
click at [672, 24] on icon at bounding box center [673, 24] width 16 height 16
click at [671, 9] on link "Laptop" at bounding box center [674, 25] width 39 height 33
click at [672, 21] on icon at bounding box center [673, 24] width 16 height 16
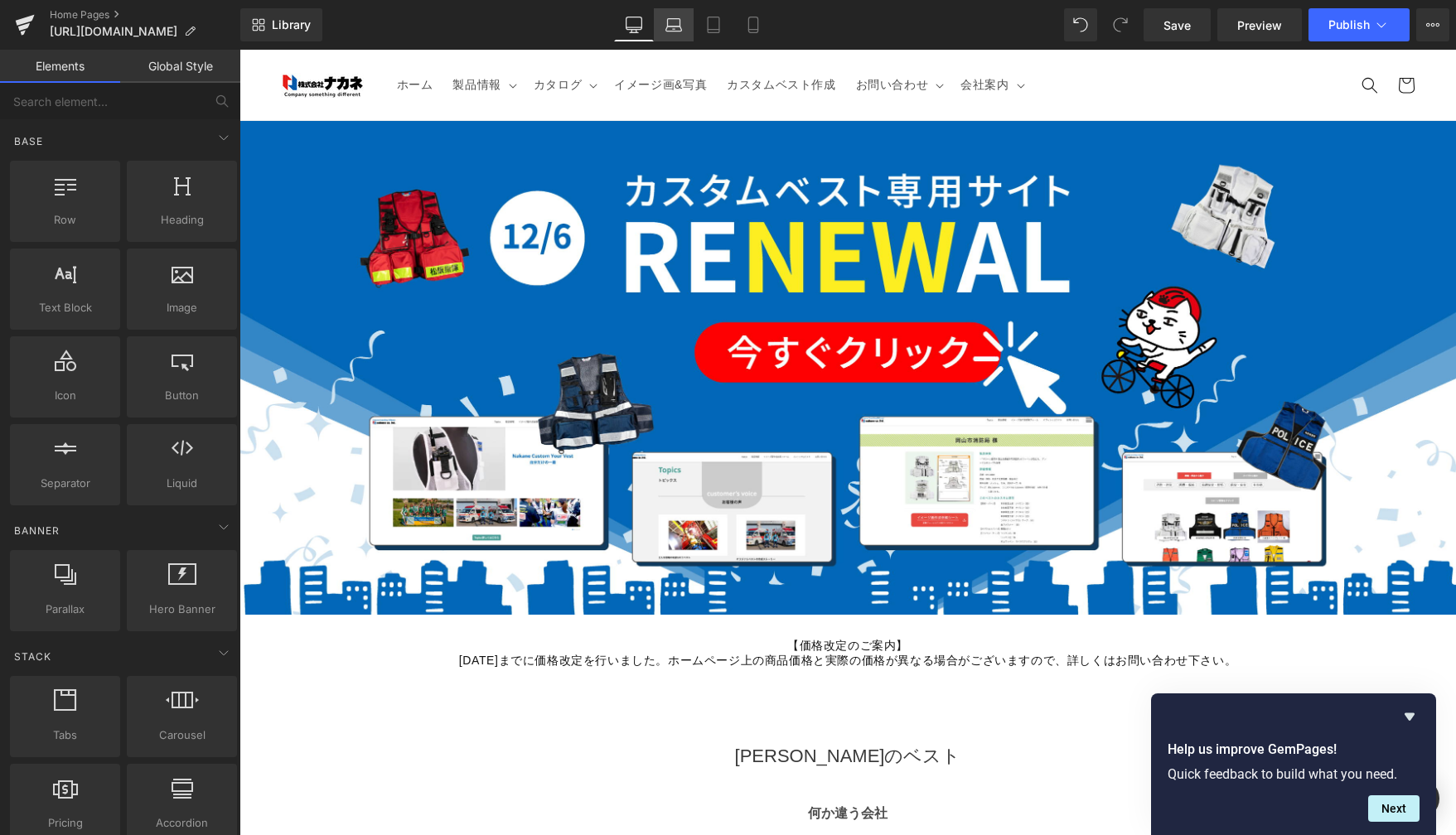
click at [671, 21] on icon at bounding box center [673, 24] width 16 height 16
click at [668, 16] on icon at bounding box center [673, 24] width 16 height 16
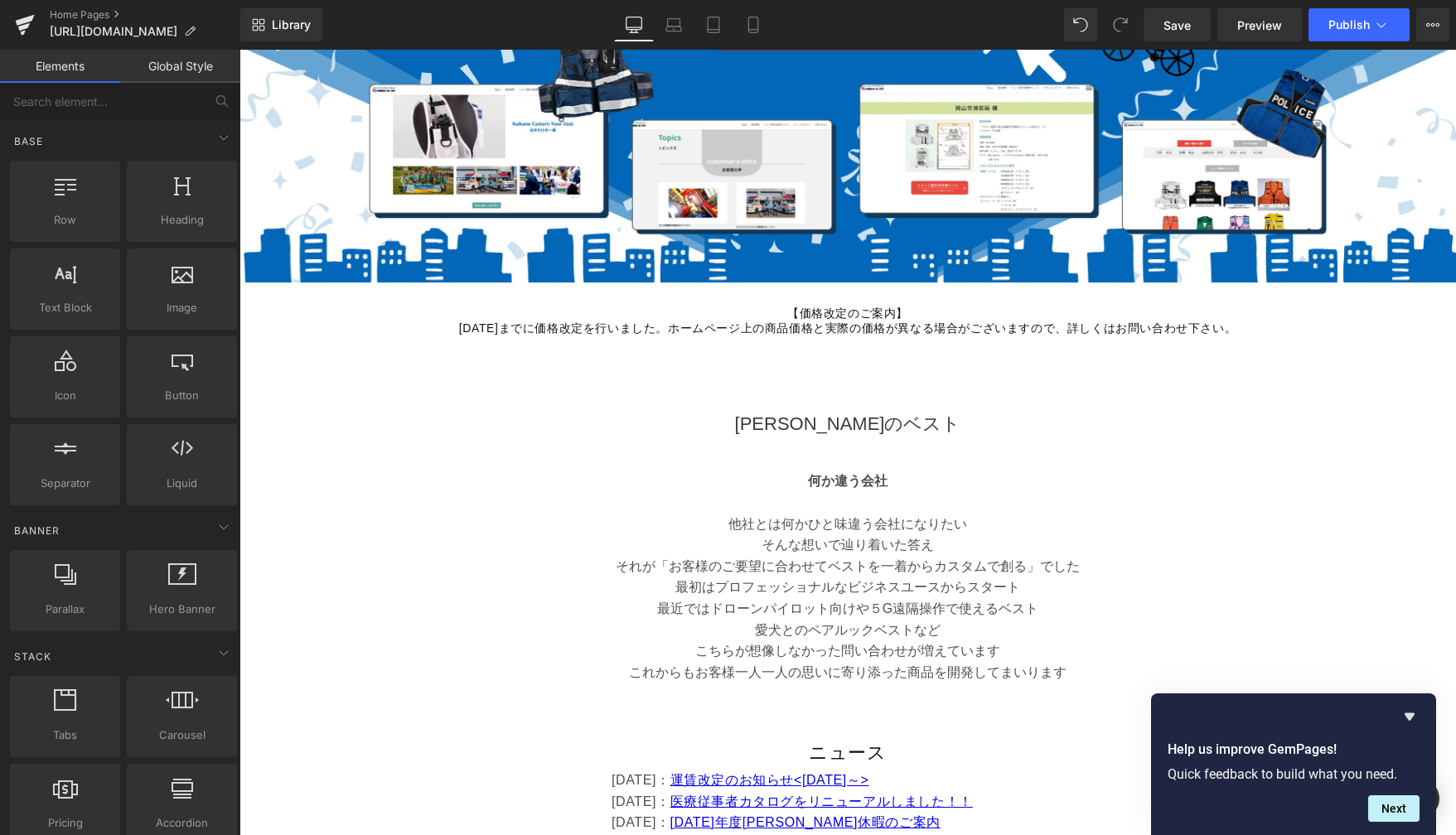
scroll to position [240, 0]
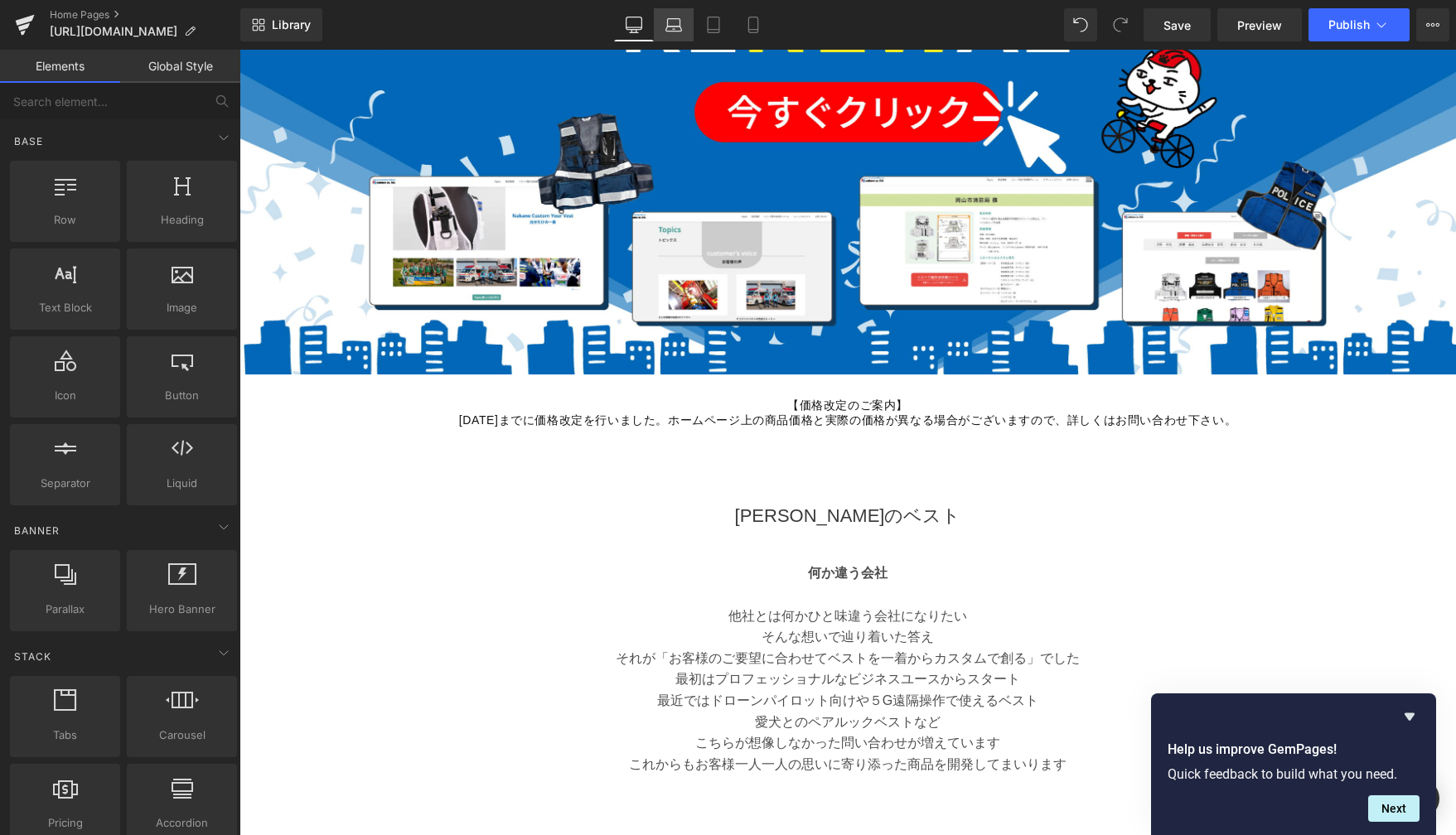
click at [676, 33] on icon at bounding box center [673, 24] width 16 height 16
click at [717, 30] on icon at bounding box center [713, 24] width 16 height 16
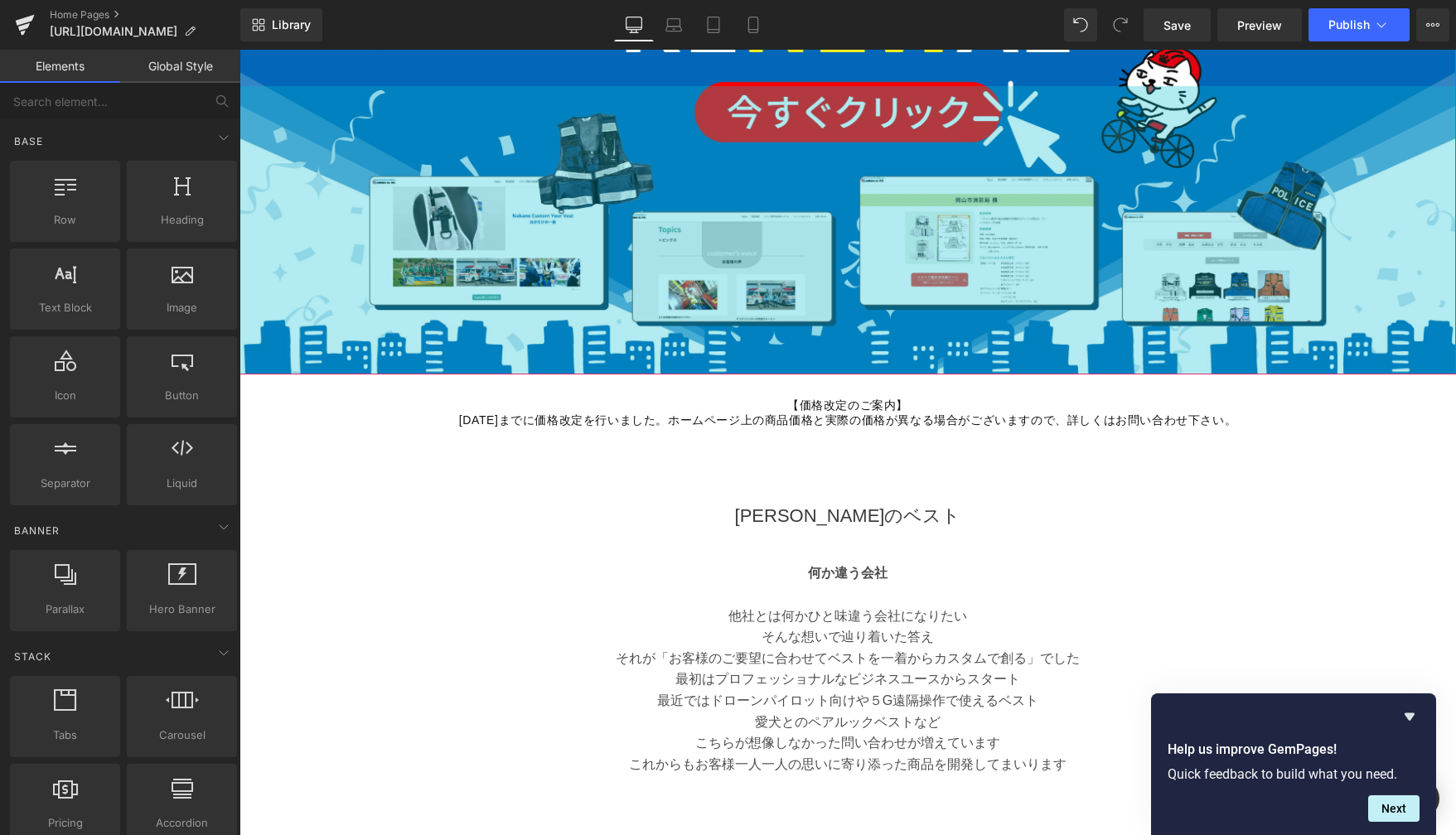
scroll to position [0, 0]
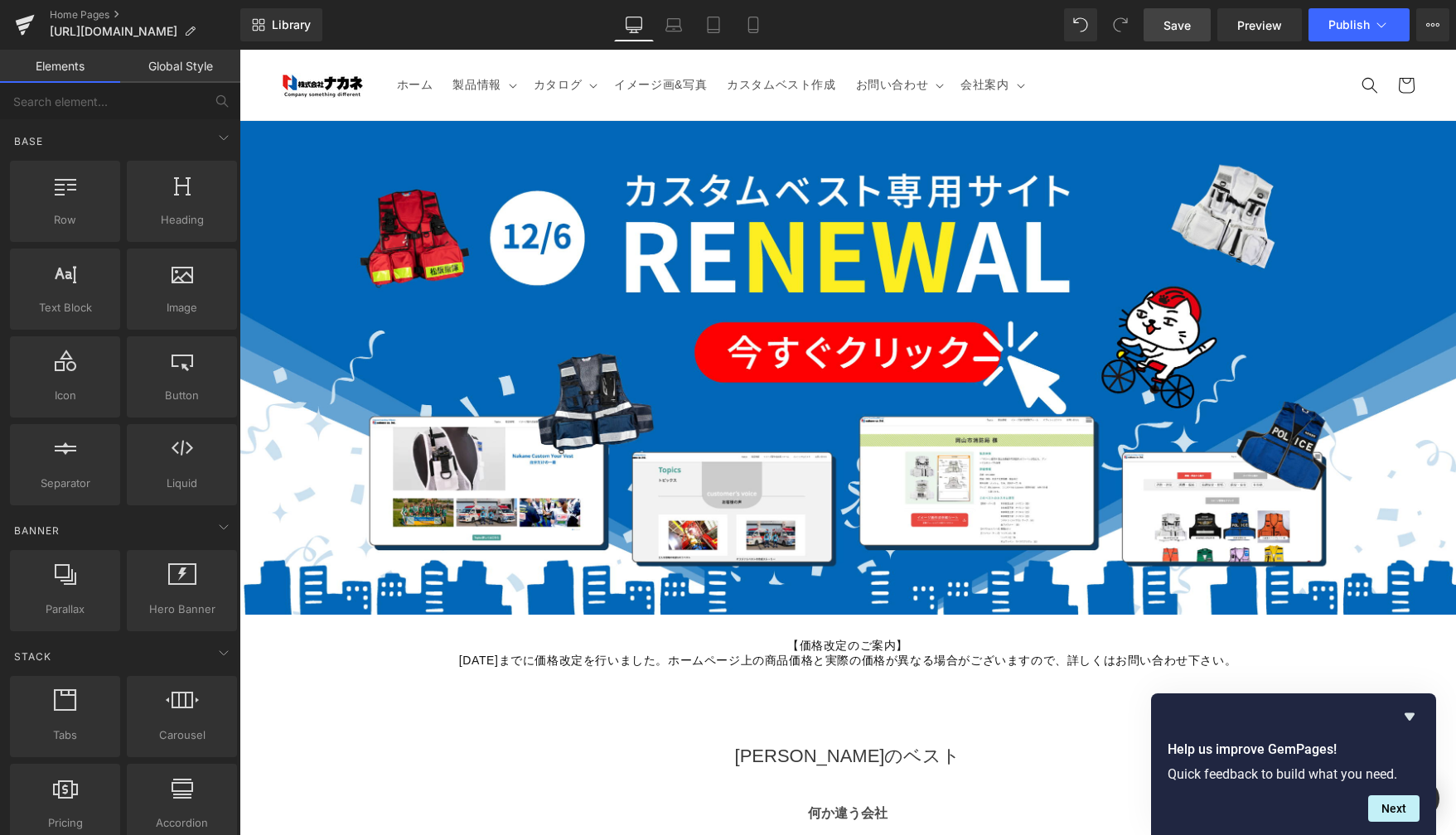
click at [1189, 39] on link "Save" at bounding box center [1177, 25] width 67 height 33
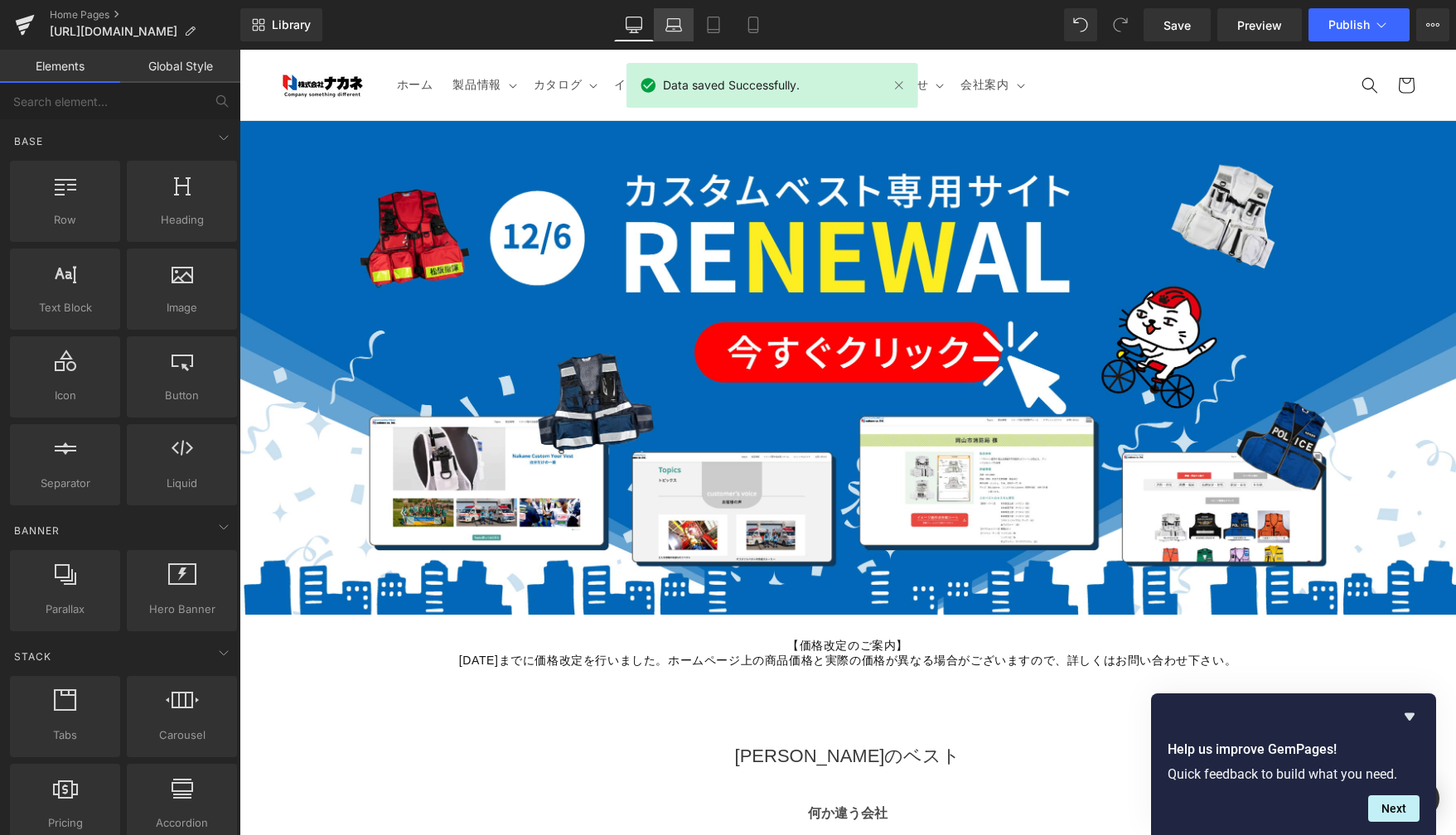
click at [673, 35] on link "Laptop" at bounding box center [674, 25] width 39 height 33
click at [717, 31] on icon at bounding box center [713, 24] width 16 height 16
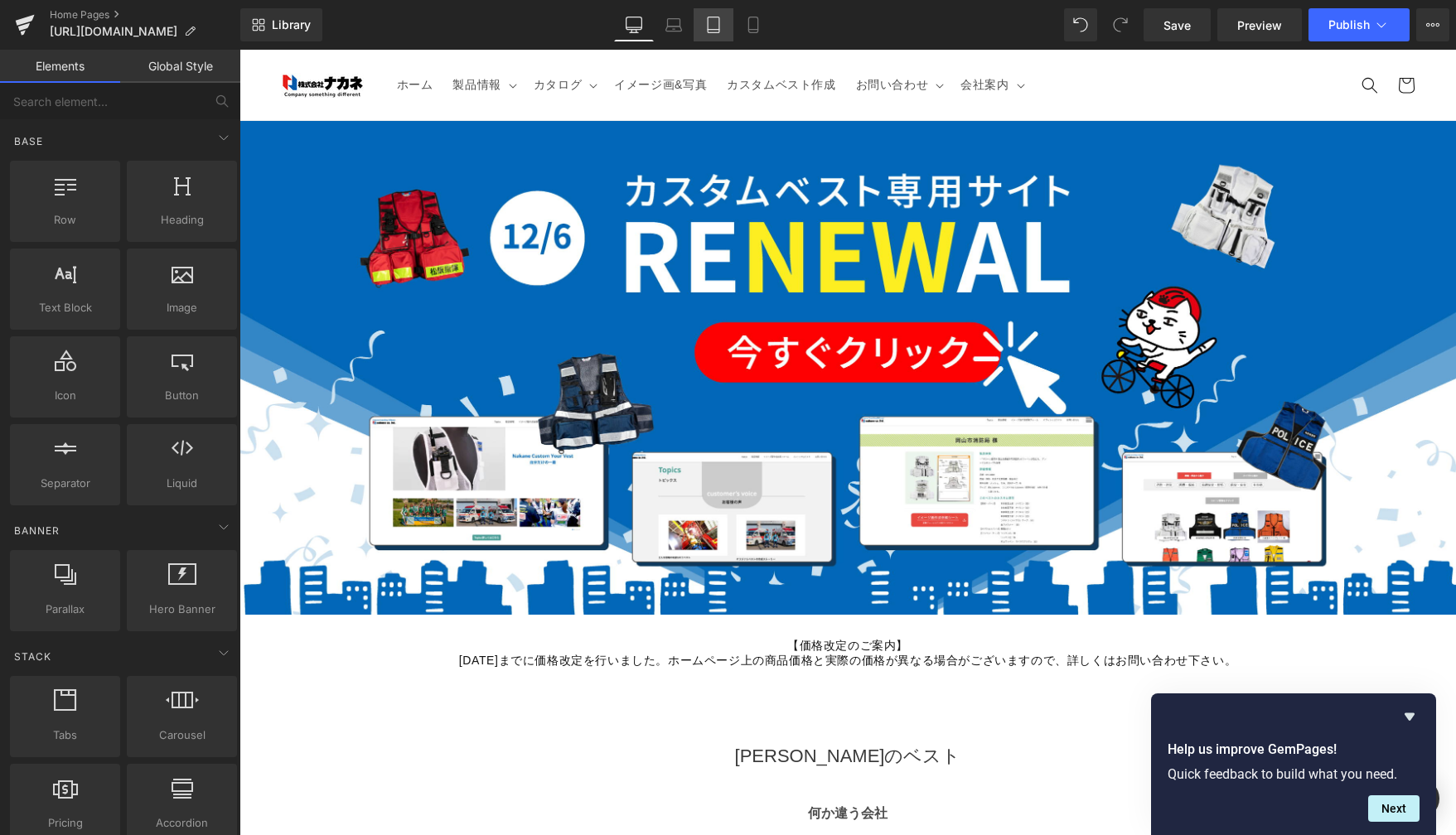
click at [725, 29] on link "Tablet" at bounding box center [713, 25] width 39 height 33
click at [673, 23] on icon at bounding box center [673, 24] width 16 height 16
click at [682, 17] on icon at bounding box center [673, 24] width 16 height 16
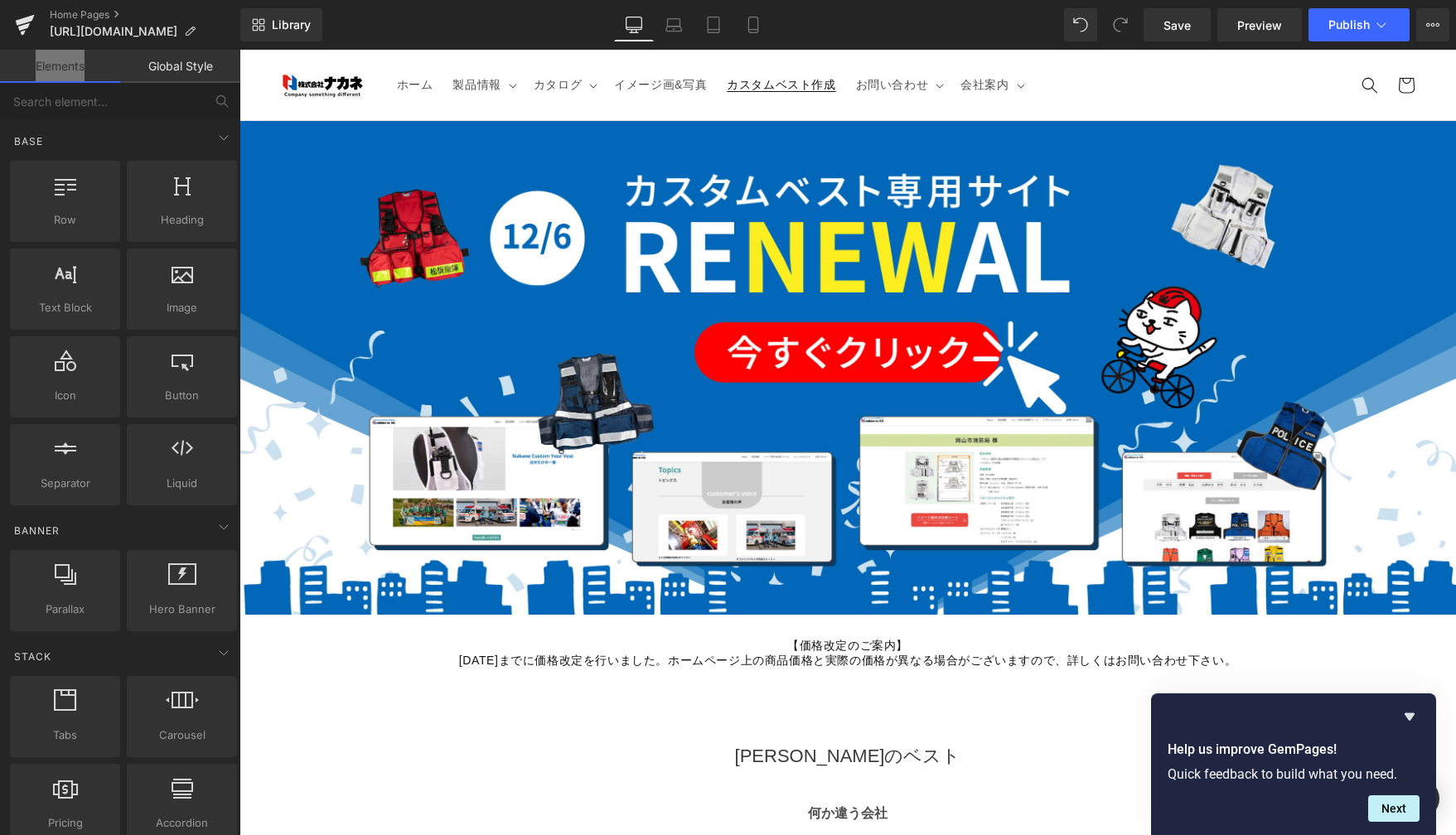
click at [782, 81] on span "カスタムベスト作成" at bounding box center [781, 84] width 108 height 15
click at [762, 60] on header "ホーム 製品情報 製品情報 新着製品 遠隔支援 消防・防災用品" at bounding box center [847, 85] width 1216 height 70
click at [95, 70] on link "Elements" at bounding box center [60, 66] width 120 height 33
click at [20, 33] on icon at bounding box center [24, 25] width 20 height 41
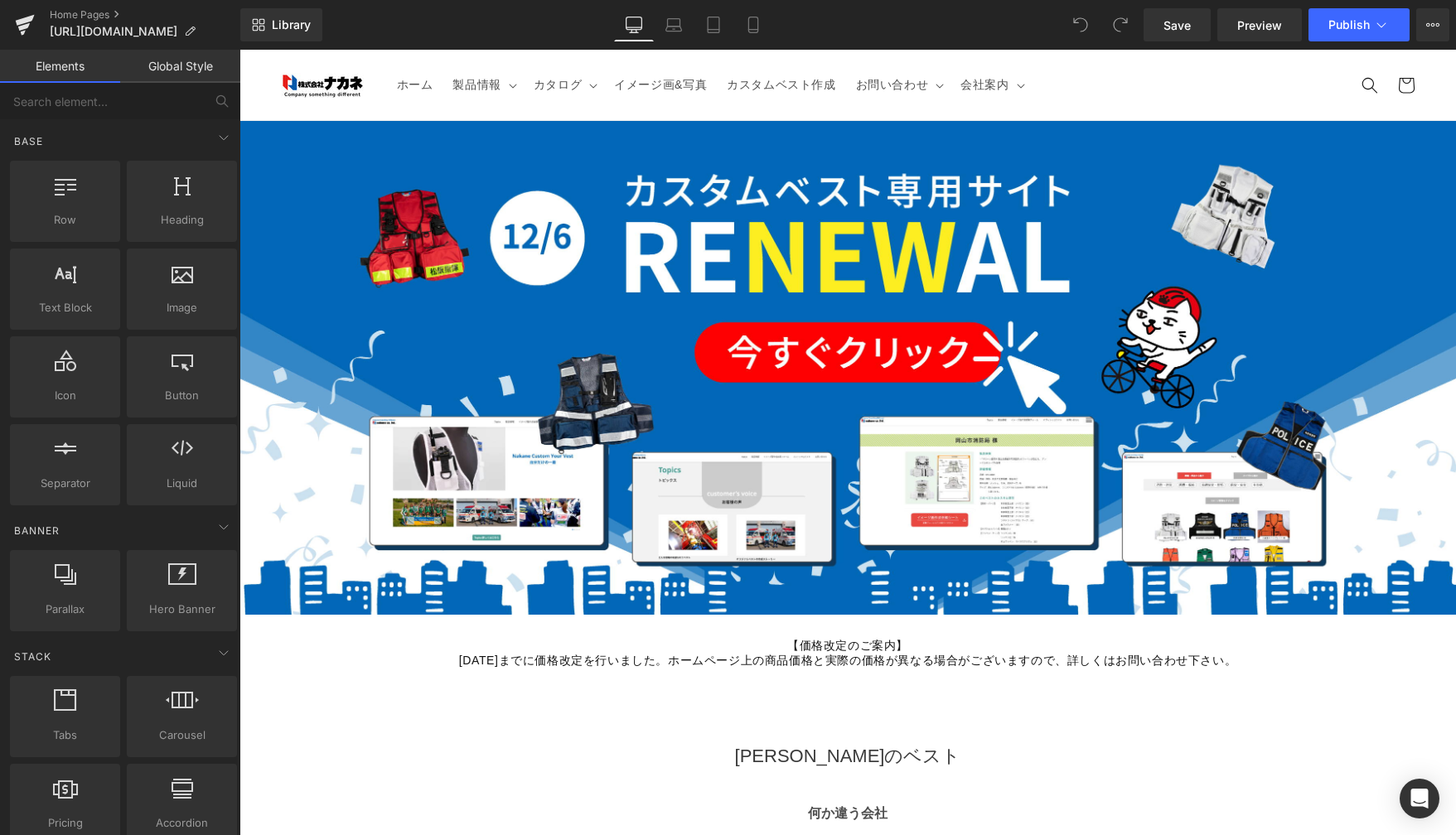
click at [598, 368] on div at bounding box center [847, 367] width 1216 height 493
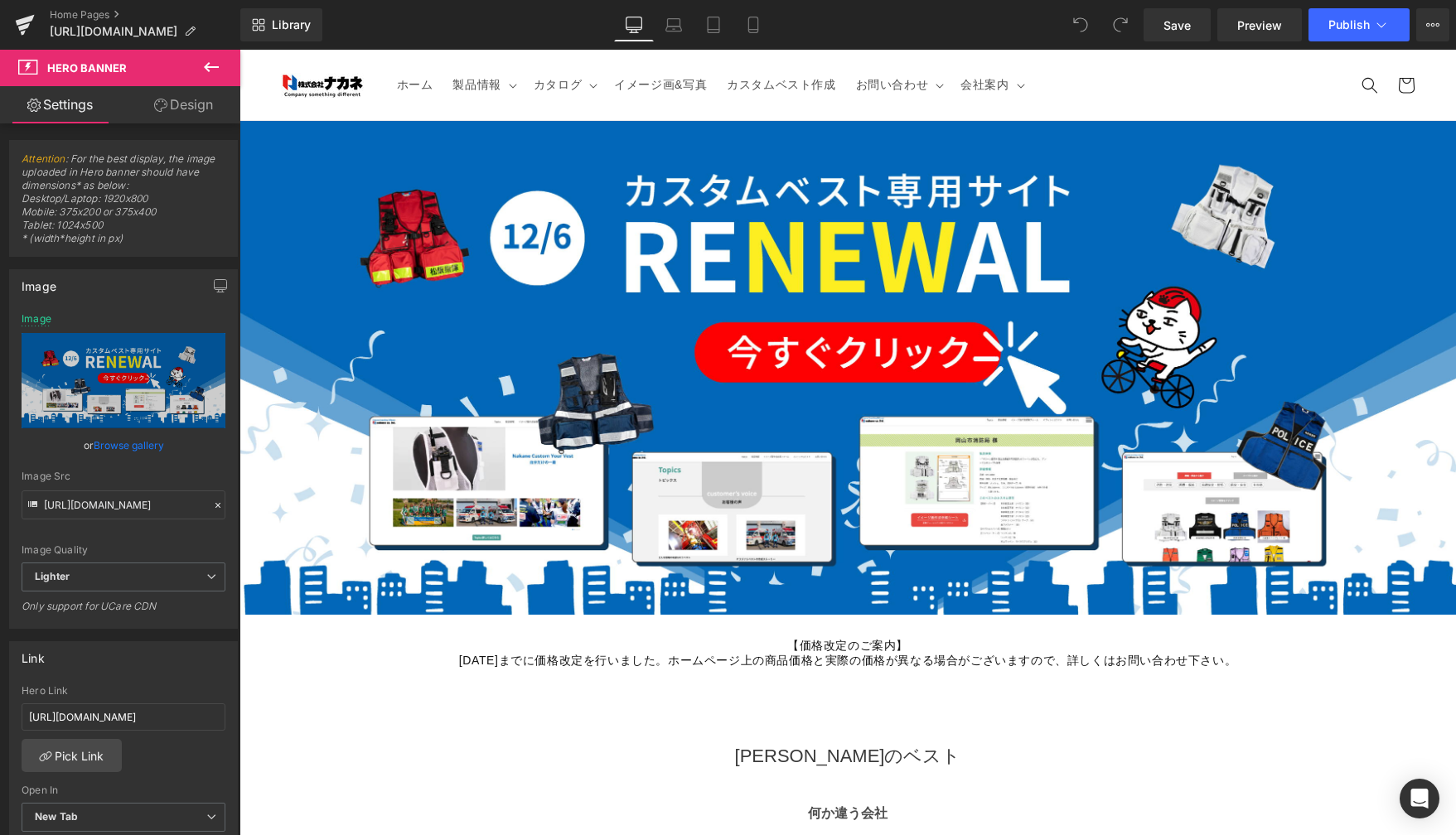
click at [616, 64] on header "ホーム 製品情報 製品情報 新着製品 遠隔支援 消防・防災用品" at bounding box center [847, 85] width 1216 height 70
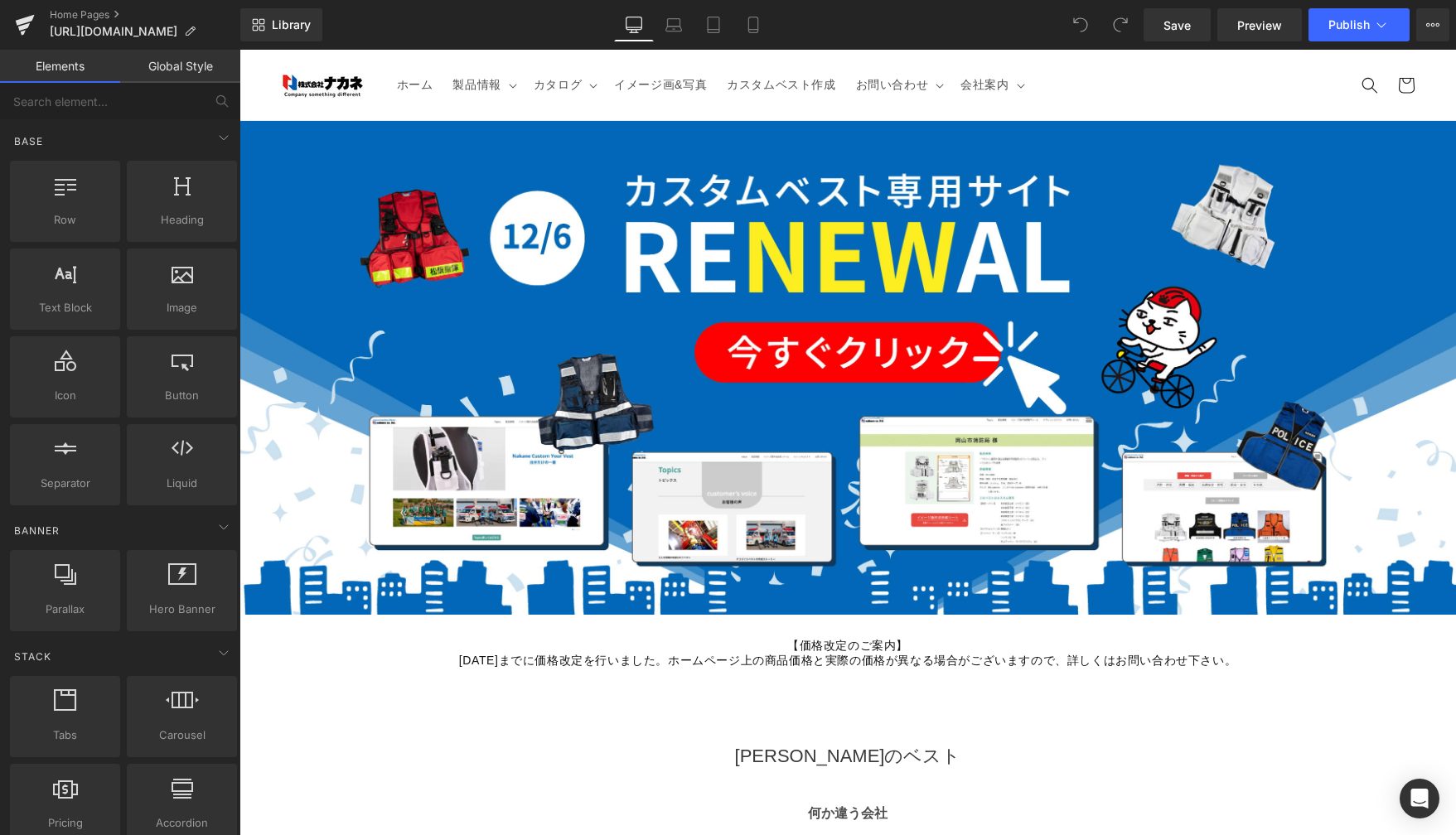
click at [585, 113] on header "ホーム 製品情報 製品情報 新着製品 遠隔支援 消防・防災用品" at bounding box center [847, 85] width 1216 height 70
click at [577, 91] on span "カタログ" at bounding box center [558, 84] width 48 height 15
click at [786, 85] on span "カスタムベスト作成" at bounding box center [781, 84] width 108 height 15
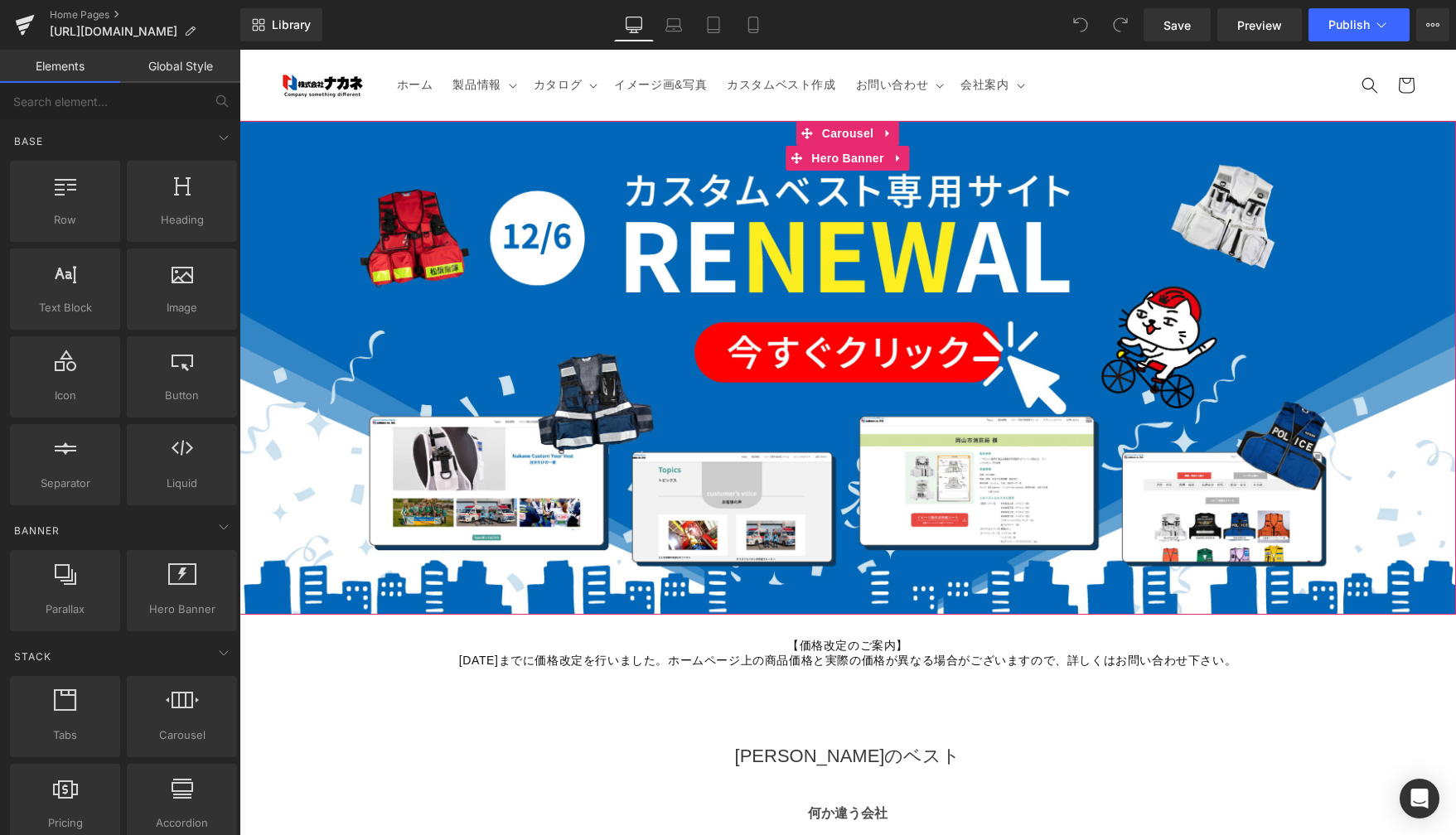
click at [438, 124] on div at bounding box center [847, 123] width 1216 height 4
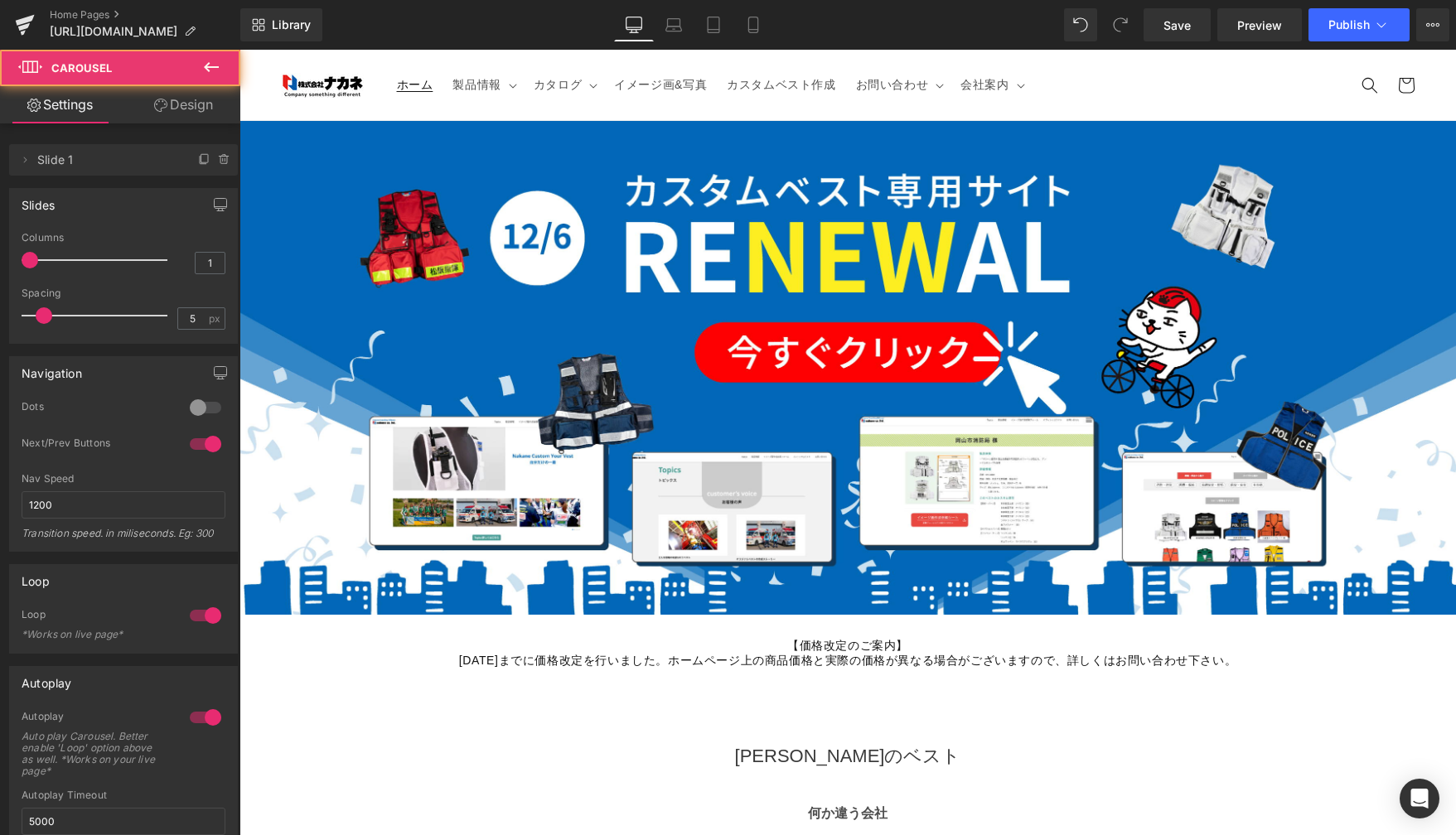
click at [424, 94] on link "ホーム" at bounding box center [416, 84] width 57 height 35
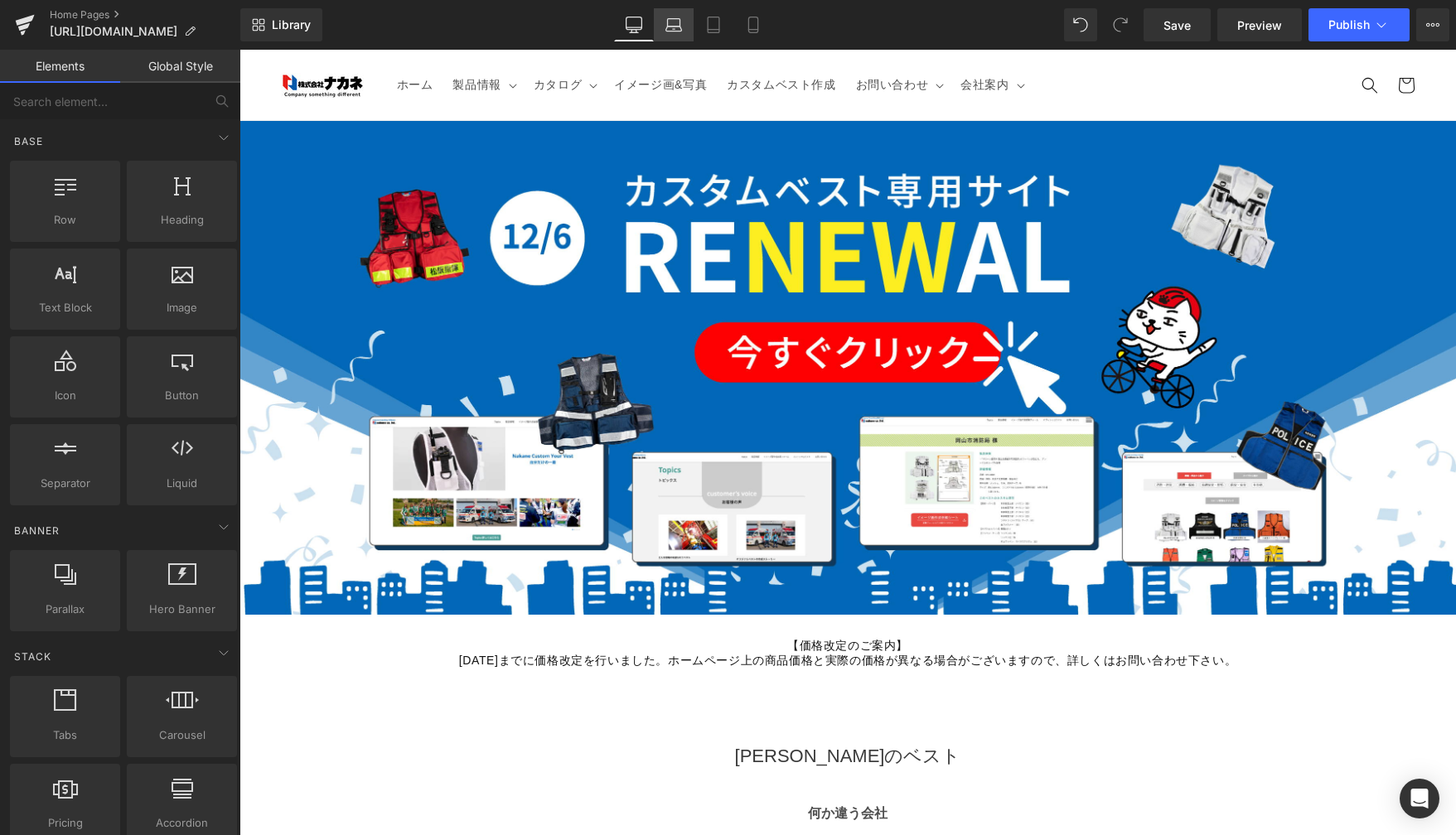
click at [658, 11] on link "Laptop" at bounding box center [674, 25] width 39 height 33
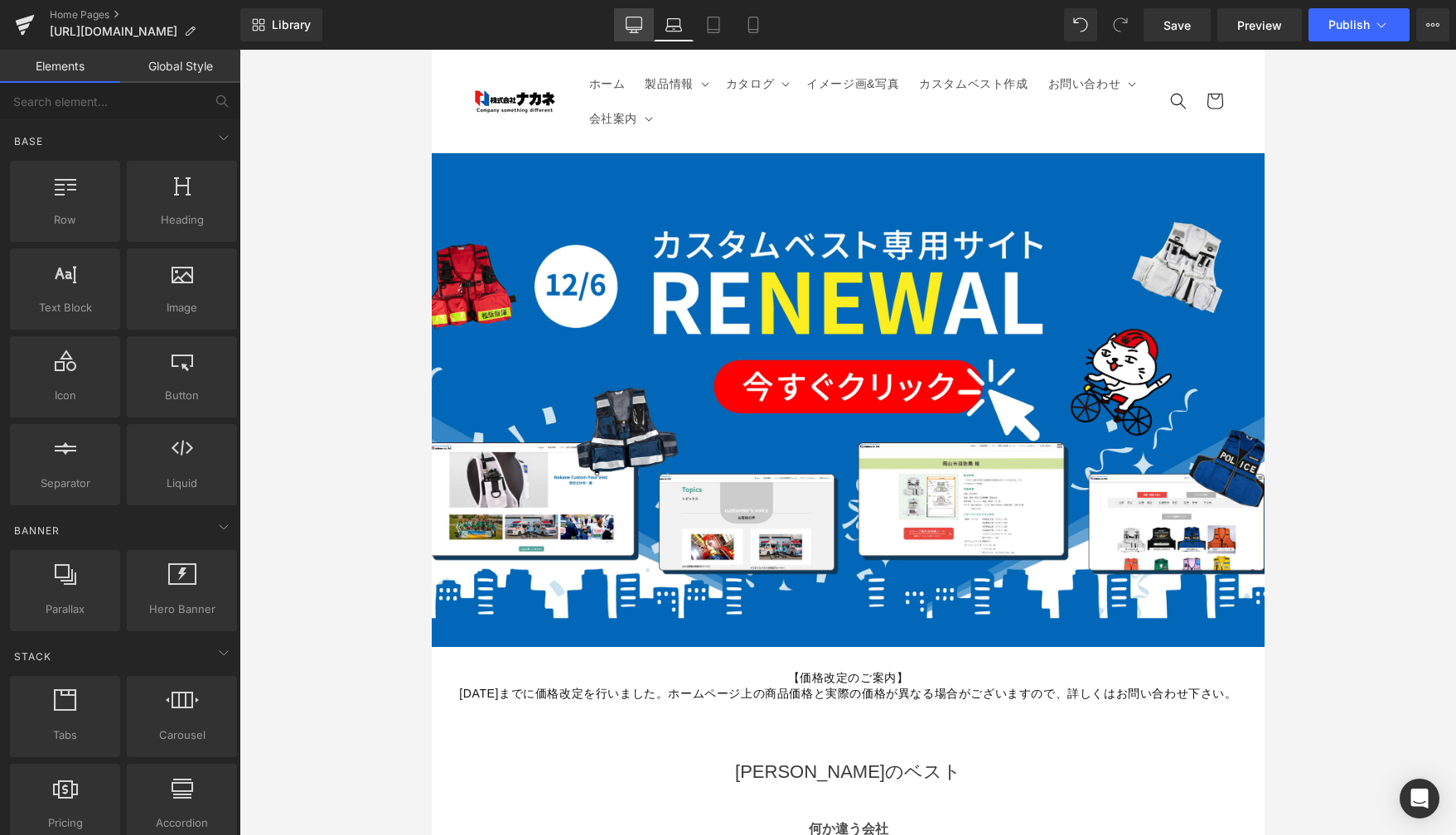
click at [625, 15] on link "Desktop" at bounding box center [634, 25] width 39 height 33
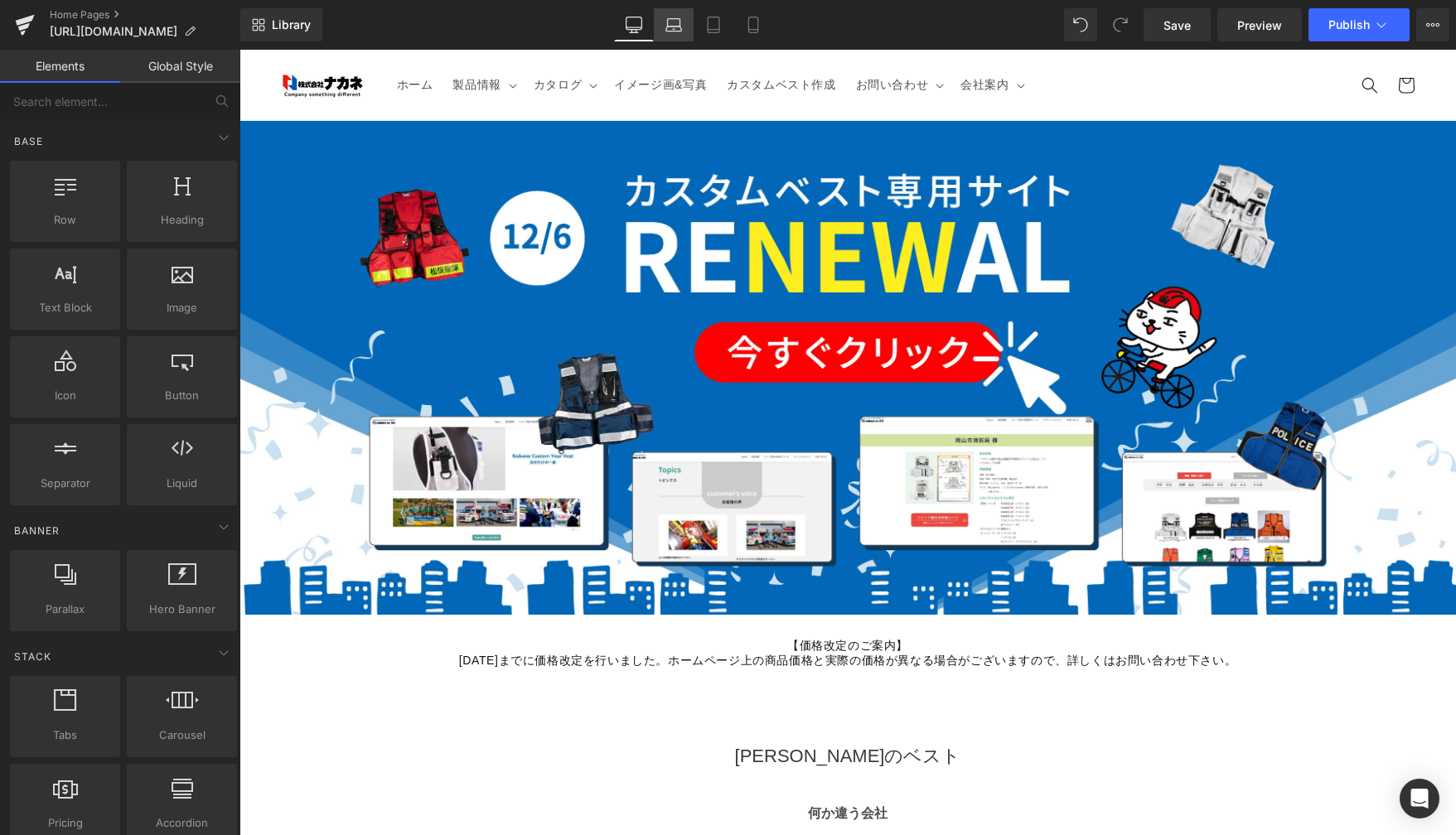
click at [672, 21] on icon at bounding box center [673, 24] width 16 height 16
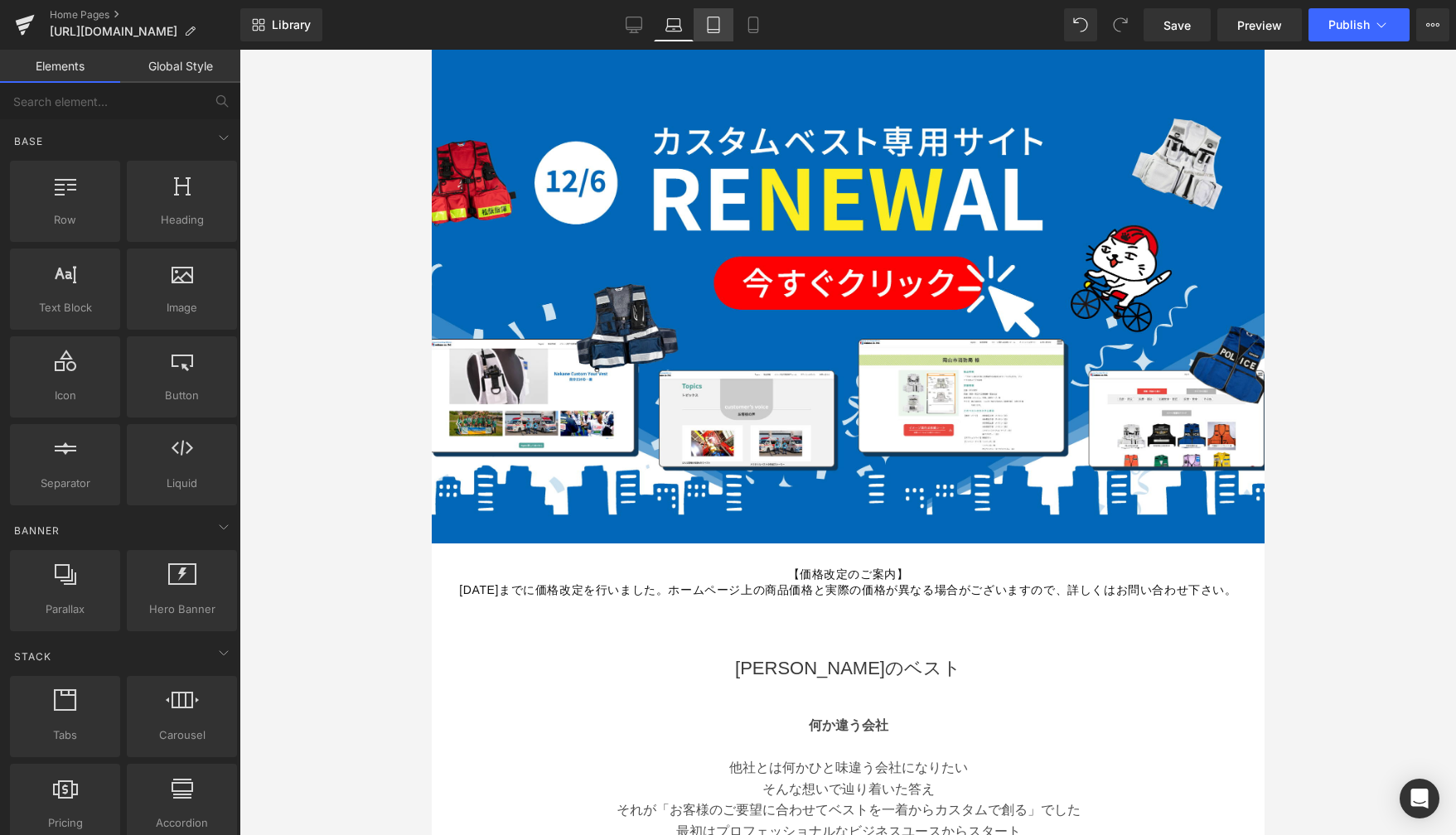
click at [718, 22] on icon at bounding box center [713, 24] width 16 height 16
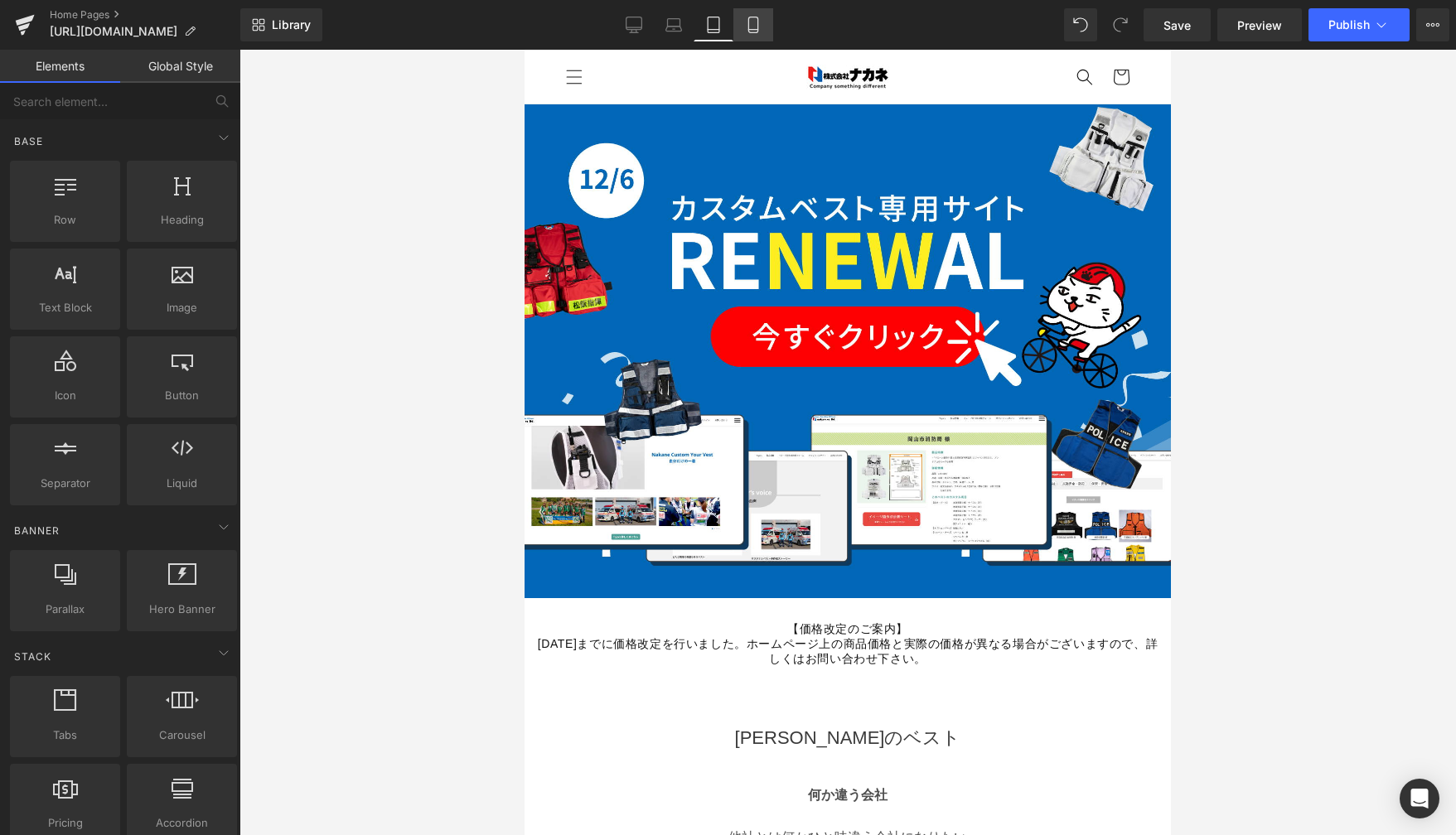
click at [749, 33] on icon at bounding box center [753, 24] width 16 height 16
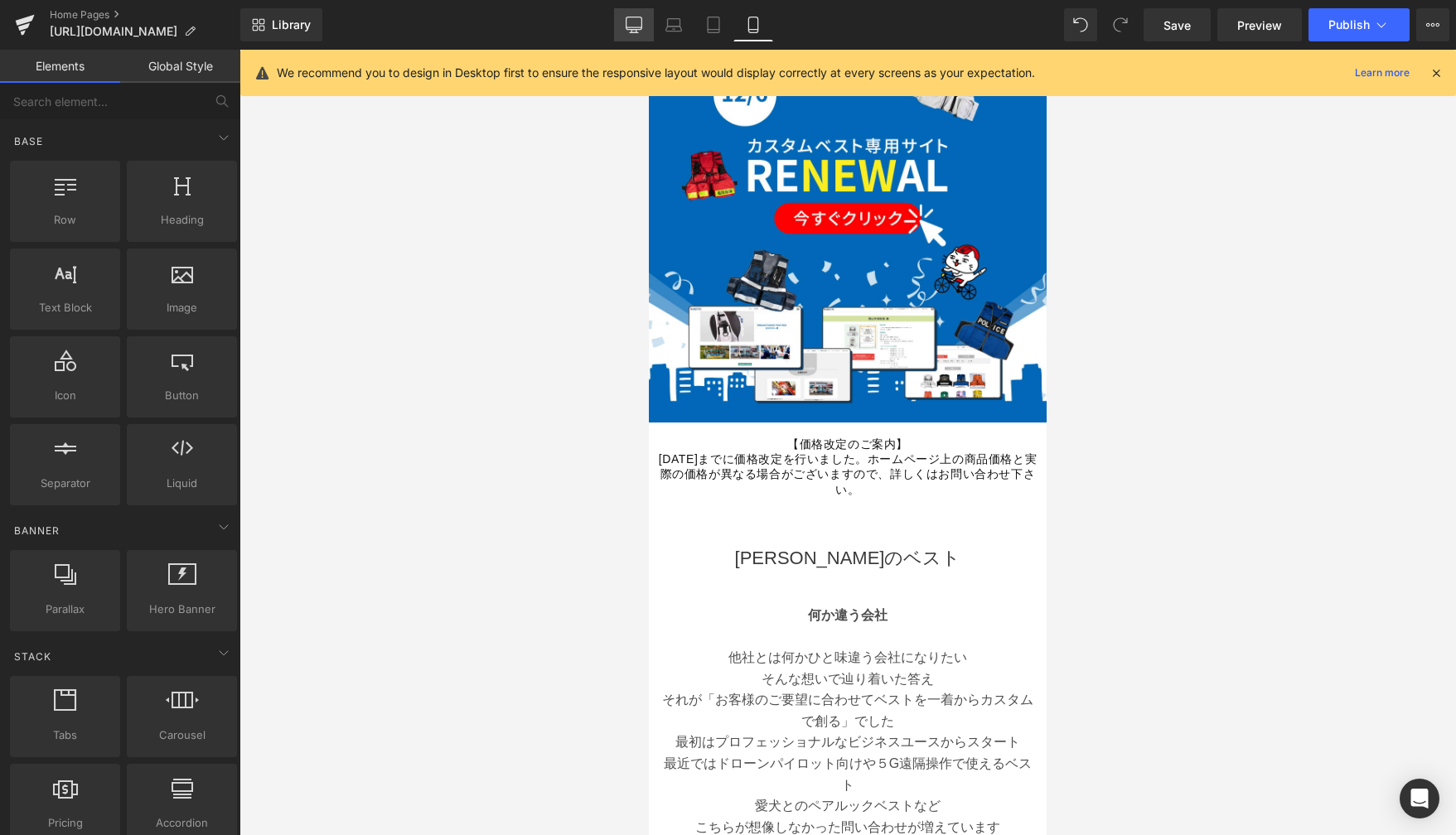
click at [628, 23] on icon at bounding box center [634, 24] width 16 height 16
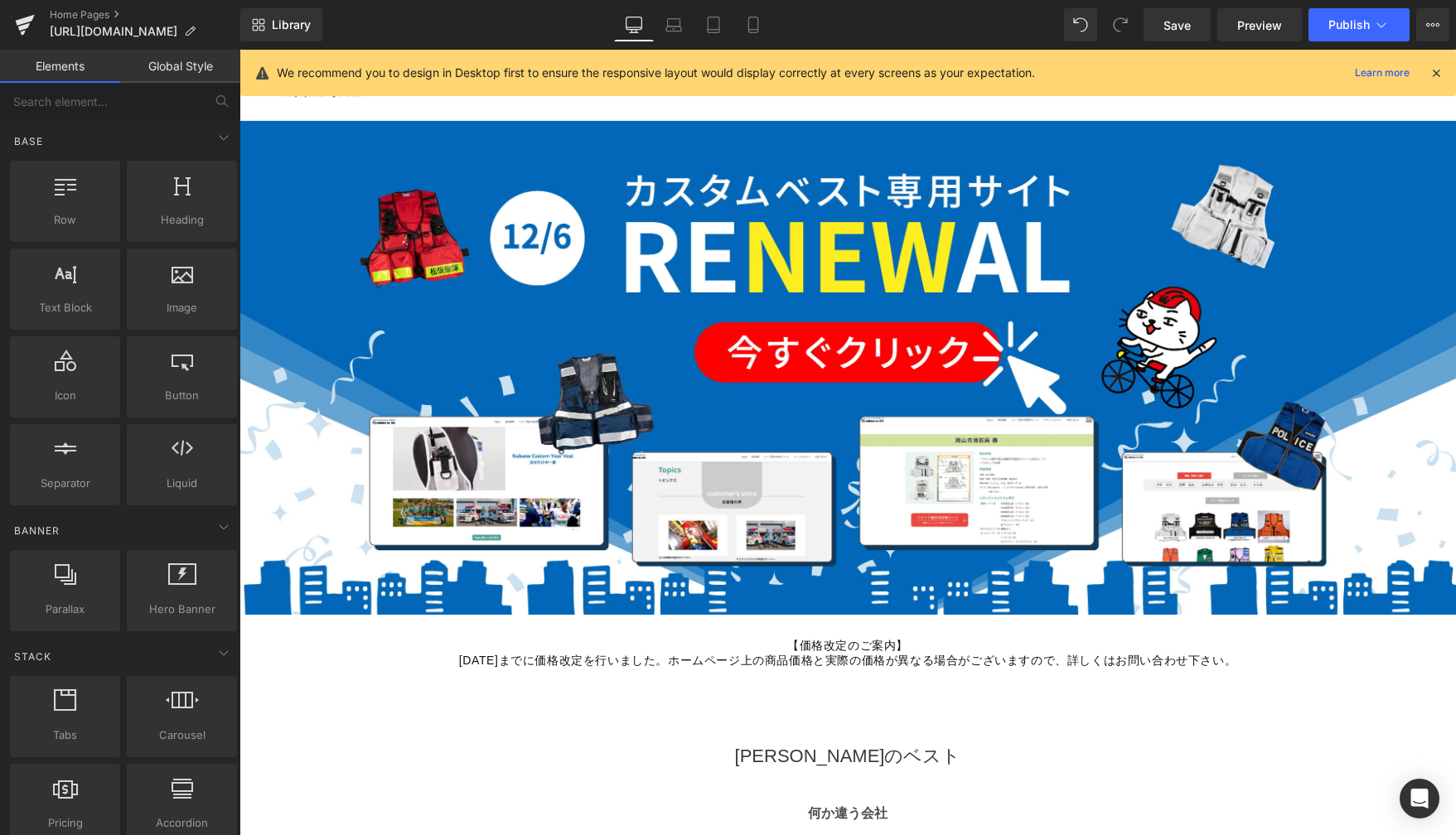
click at [1440, 70] on icon at bounding box center [1435, 72] width 15 height 15
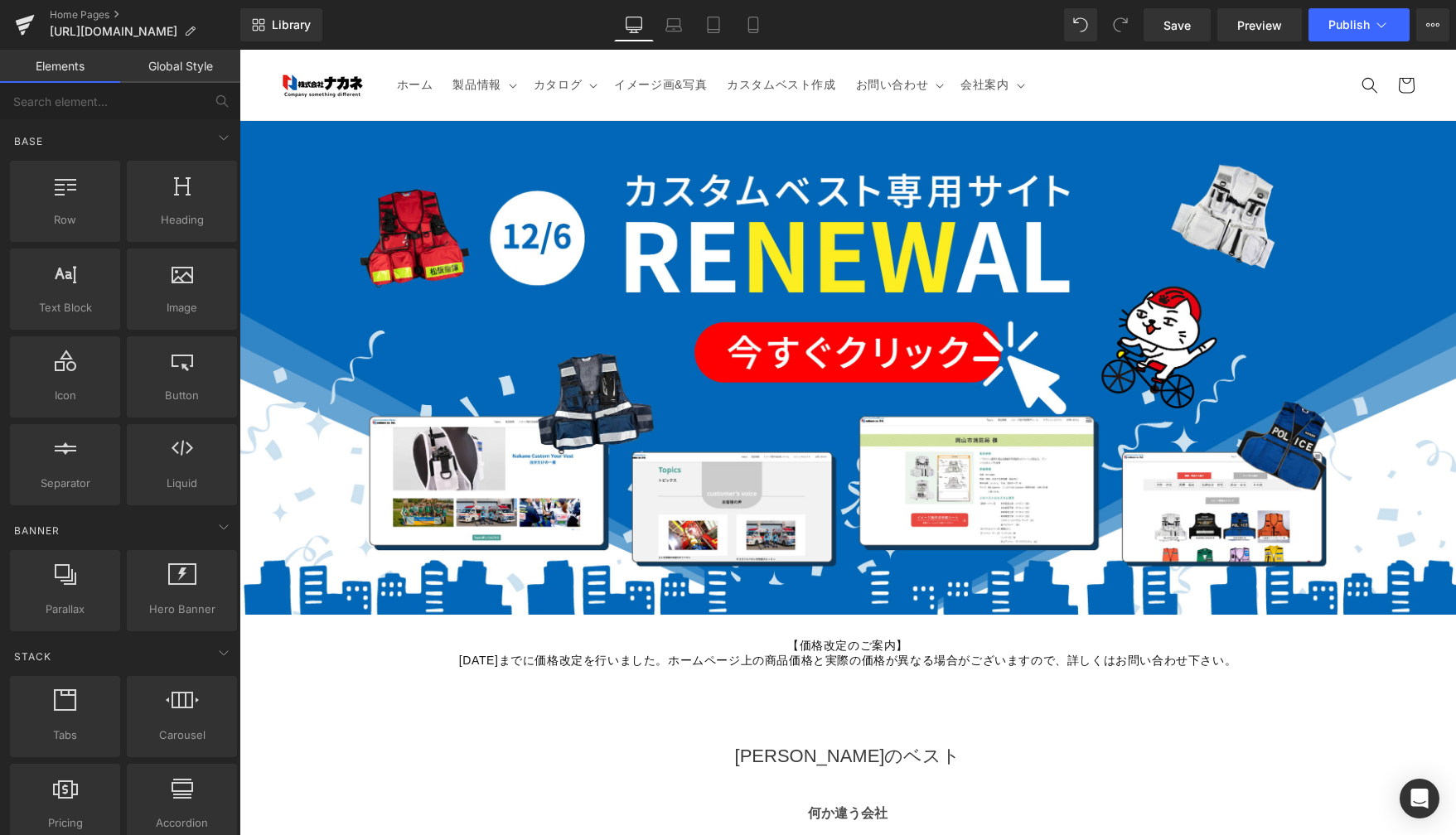
click at [810, 58] on header "ホーム 製品情報 製品情報 新着製品 遠隔支援 消防・防災用品" at bounding box center [847, 85] width 1216 height 70
click at [689, 25] on link "Laptop" at bounding box center [674, 25] width 39 height 33
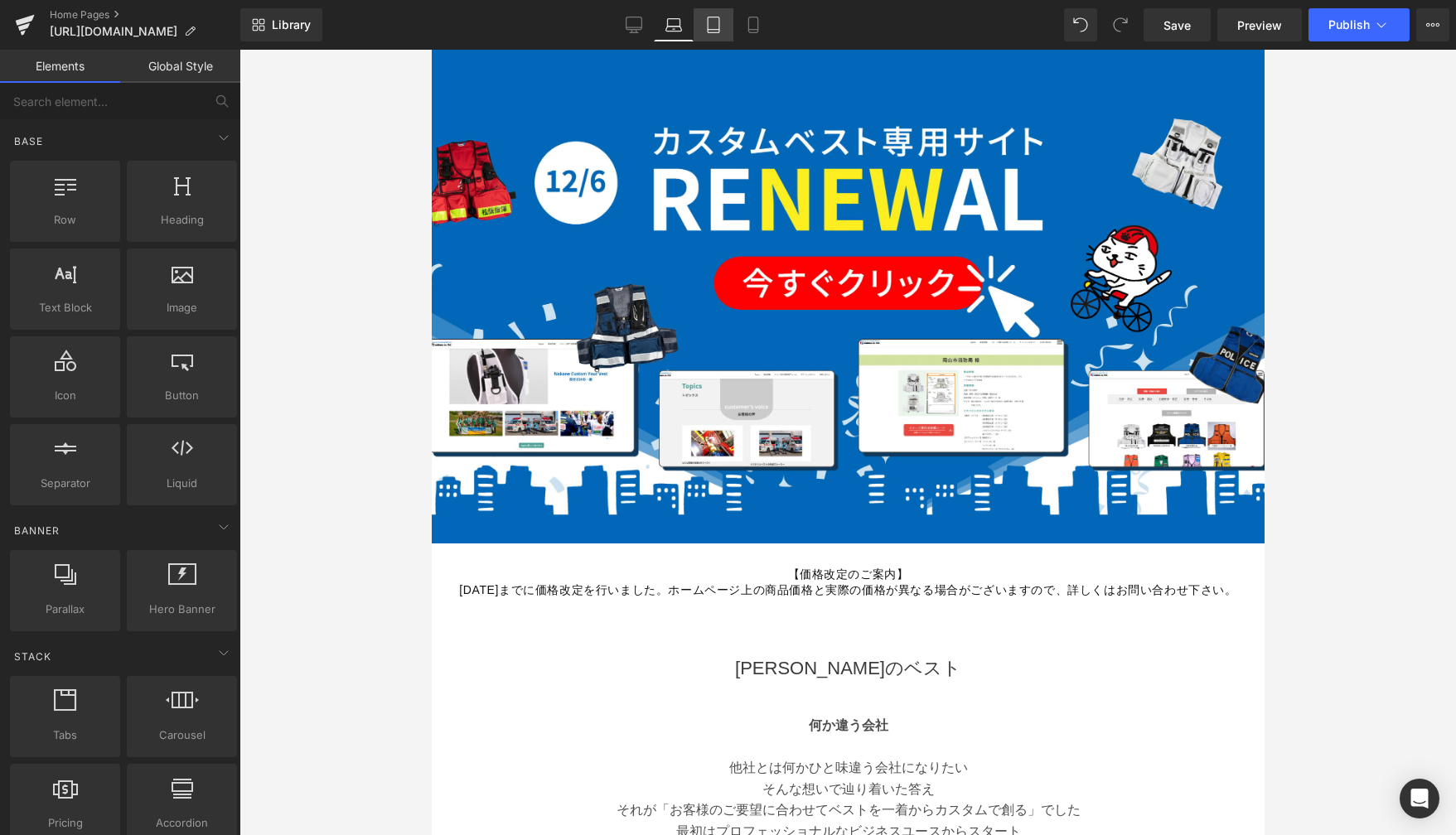
click at [709, 27] on icon at bounding box center [713, 24] width 16 height 16
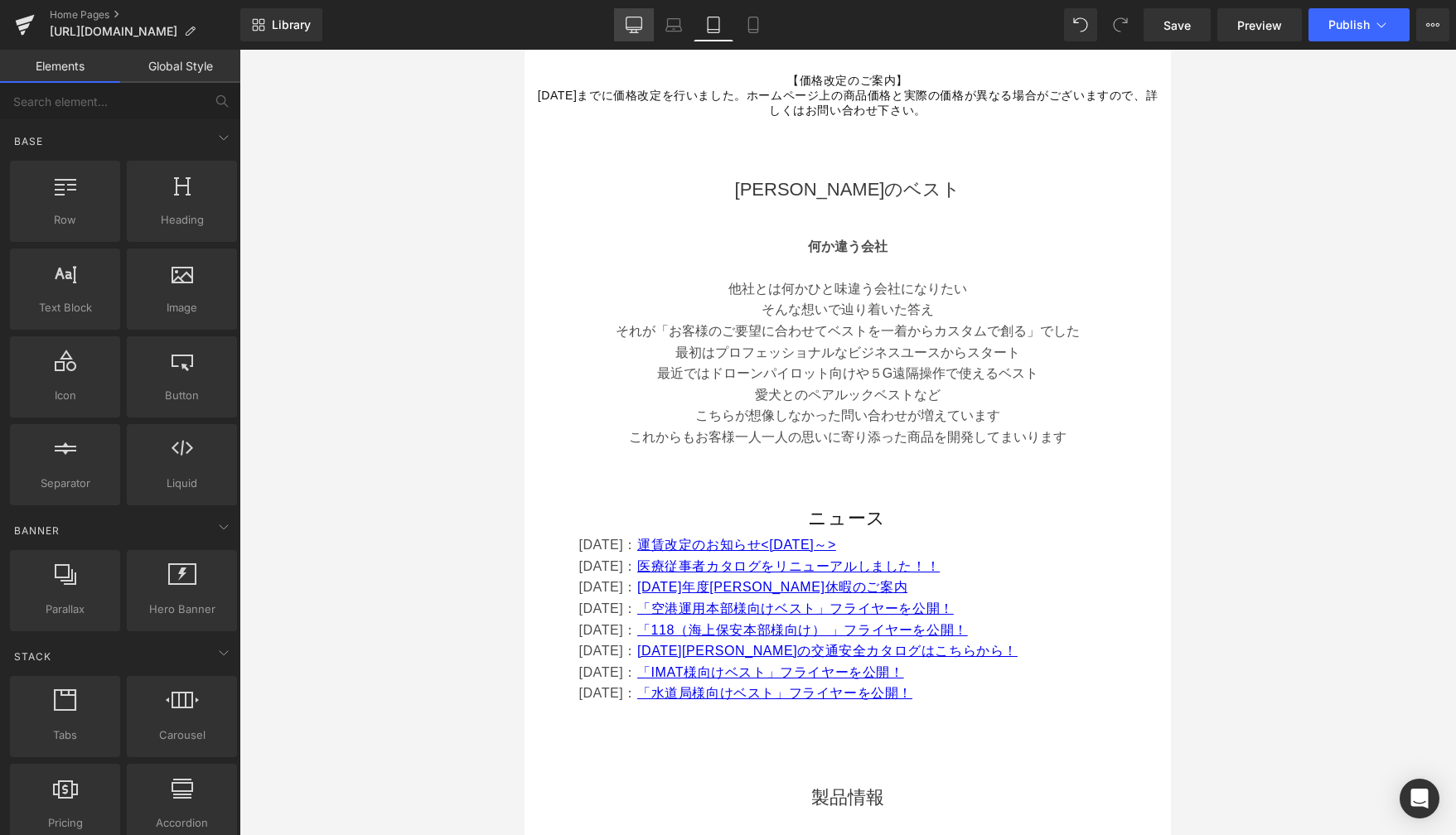
click at [628, 23] on icon at bounding box center [634, 24] width 16 height 16
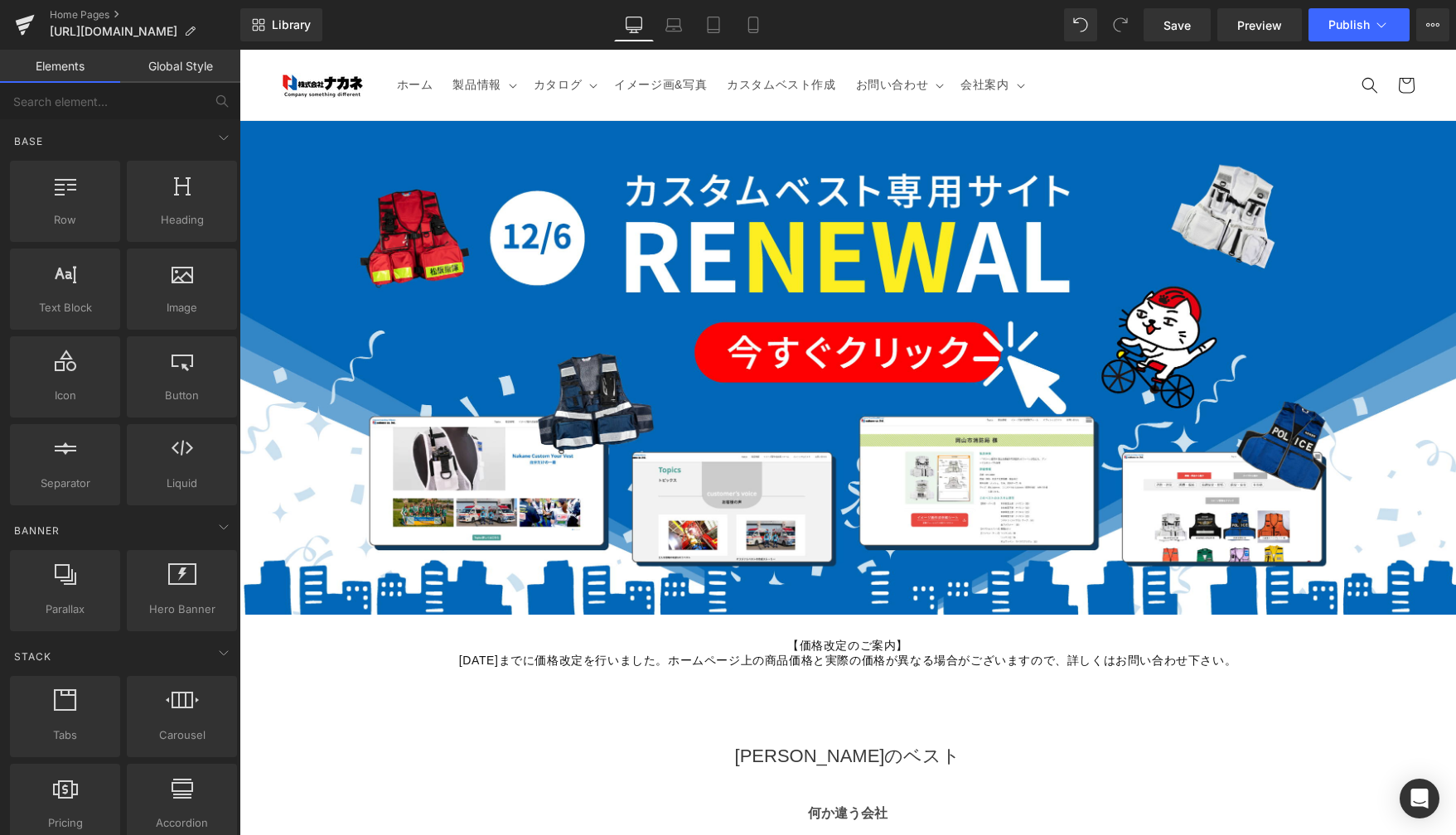
click at [858, 106] on header "ホーム 製品情報 製品情報 新着製品 遠隔支援 消防・防災用品" at bounding box center [847, 85] width 1216 height 70
click at [886, 93] on summary "お問い合わせ" at bounding box center [899, 84] width 106 height 35
click at [881, 82] on span "お問い合わせ" at bounding box center [892, 84] width 73 height 15
click at [737, 90] on span "カスタムベスト作成" at bounding box center [781, 84] width 108 height 15
click at [179, 67] on link "Global Style" at bounding box center [180, 66] width 120 height 33
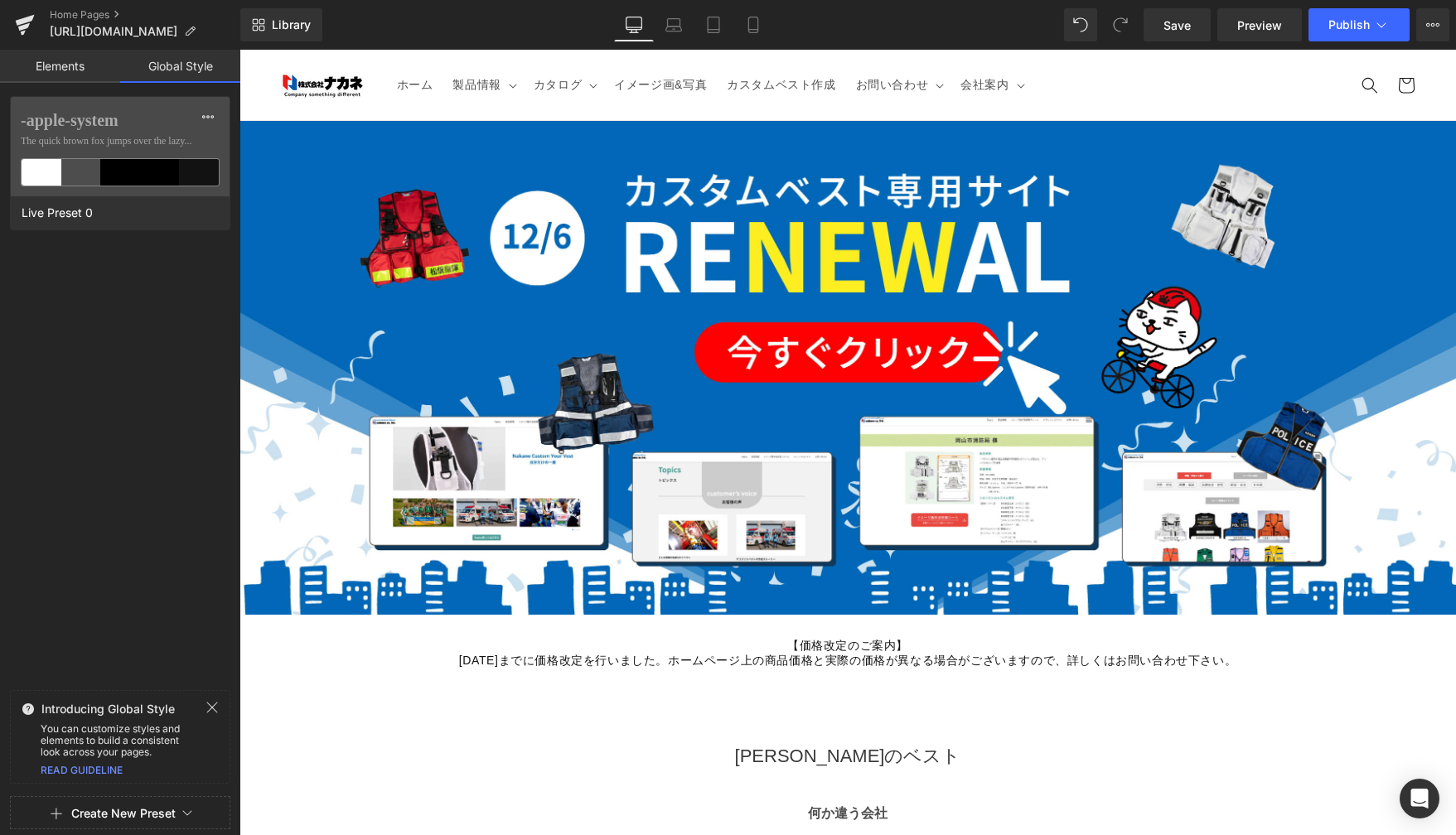
click at [75, 59] on link "Elements" at bounding box center [60, 66] width 120 height 33
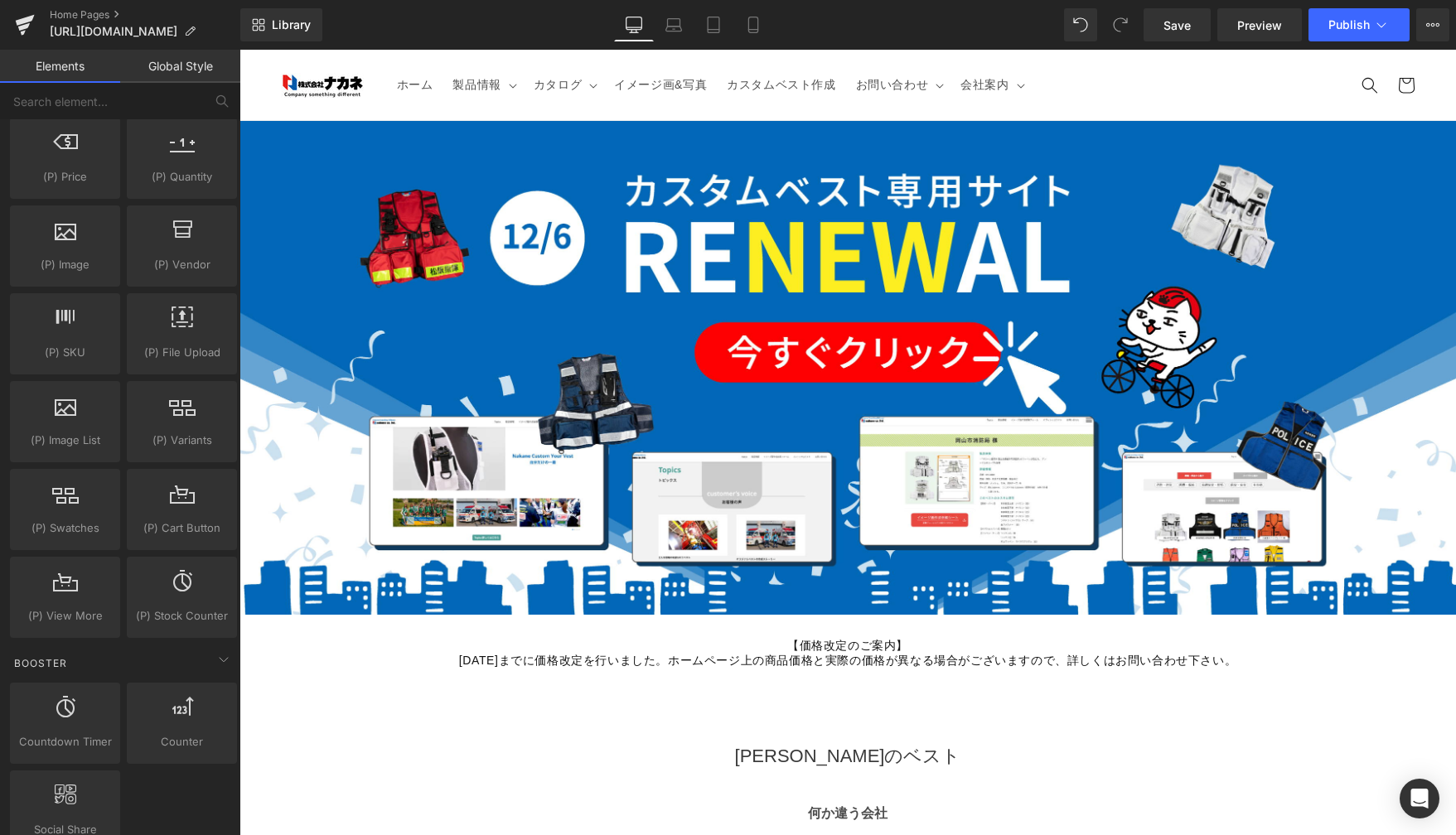
scroll to position [1626, 0]
click at [350, 48] on div "Library Desktop Desktop Laptop Tablet Mobile Save Preview Publish Scheduled Vie…" at bounding box center [848, 25] width 1216 height 50
click at [468, 57] on header "ホーム 製品情報 製品情報 新着製品 遠隔支援 消防・防災用品" at bounding box center [847, 85] width 1216 height 70
click at [140, 29] on span "[URL][DOMAIN_NAME]" at bounding box center [113, 31] width 128 height 13
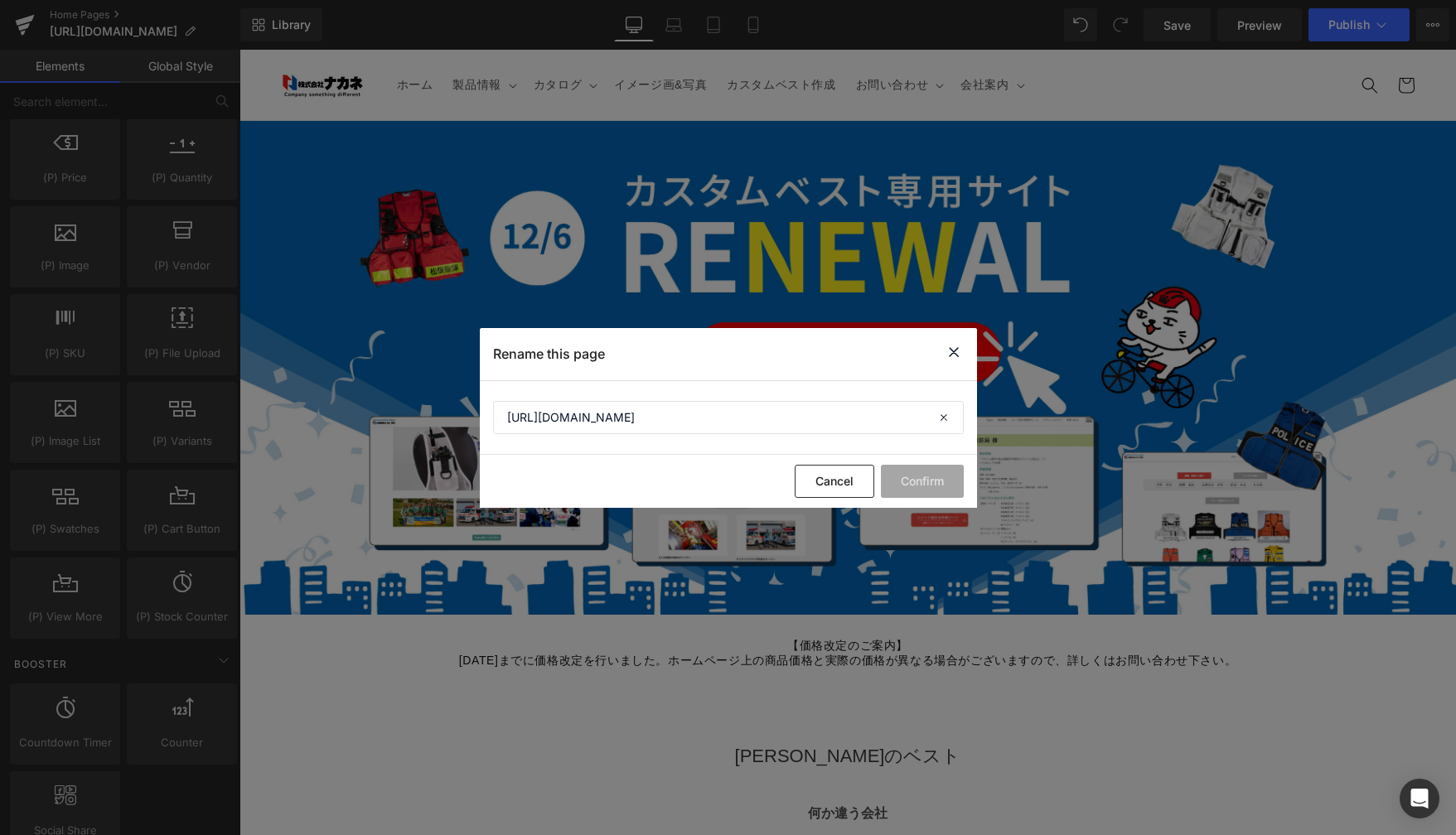
click at [949, 355] on icon at bounding box center [953, 353] width 20 height 21
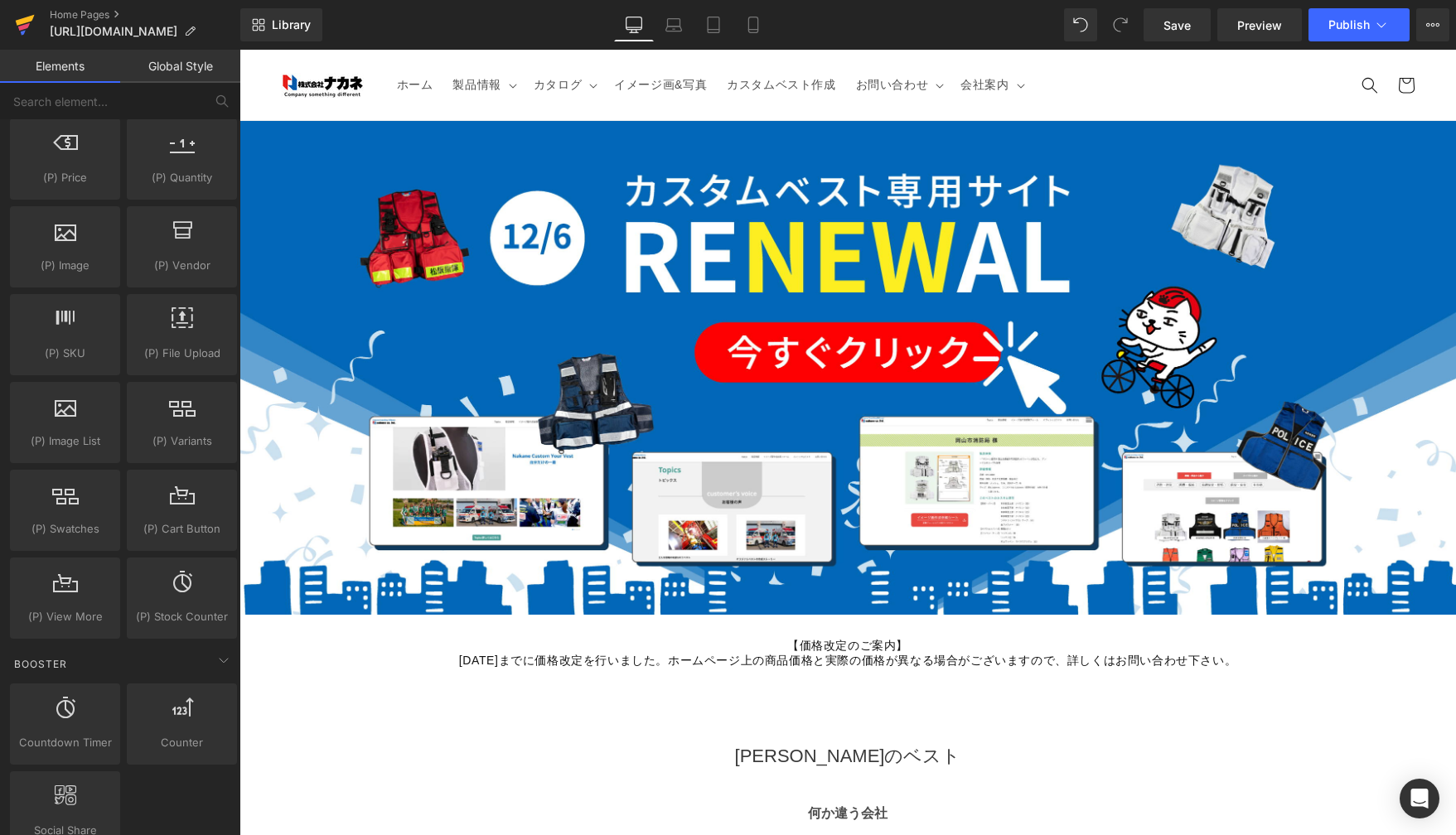
click at [29, 32] on icon at bounding box center [24, 25] width 20 height 41
click at [181, 69] on link "Global Style" at bounding box center [180, 66] width 120 height 33
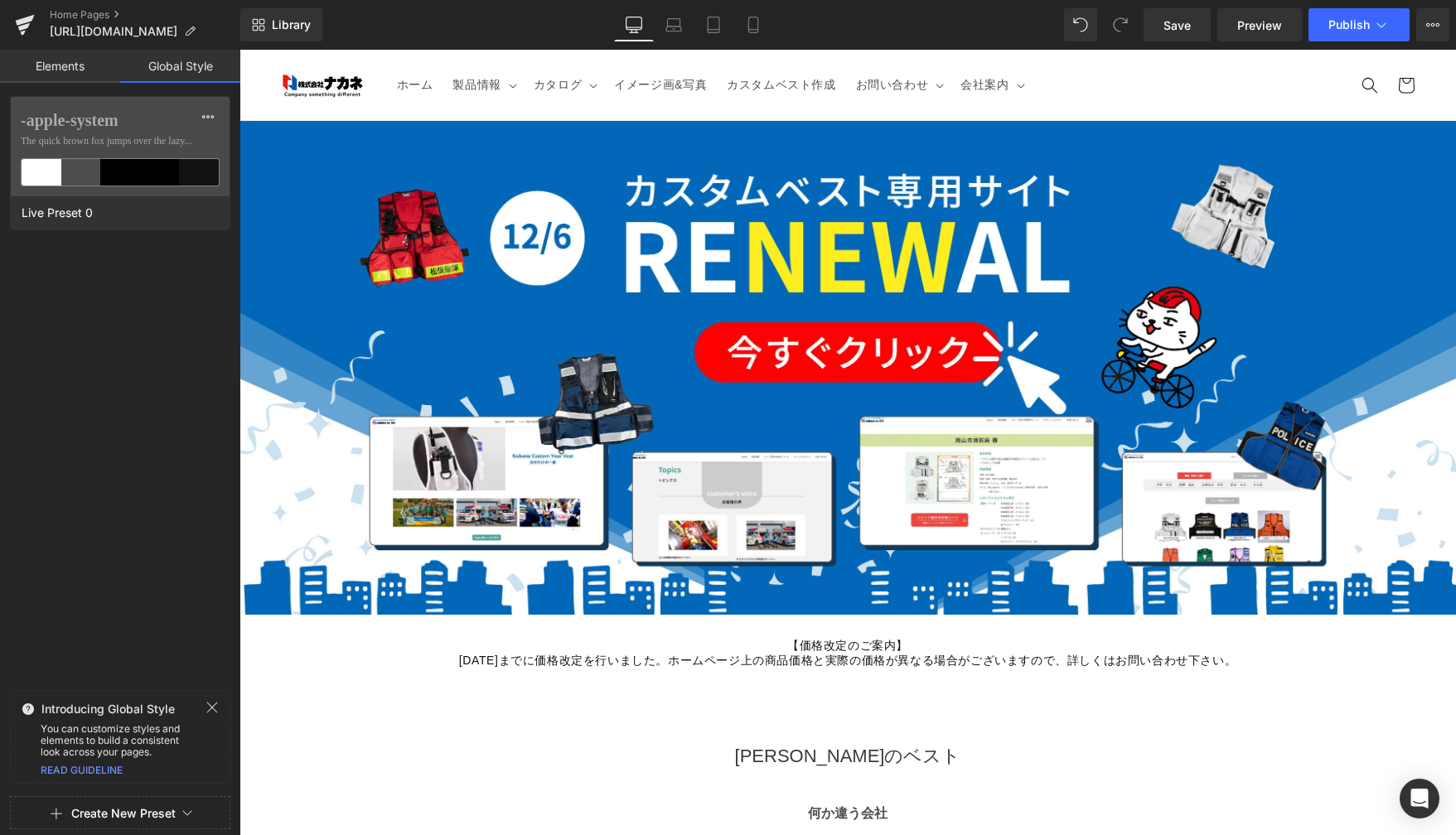
click at [82, 70] on link "Elements" at bounding box center [60, 66] width 120 height 33
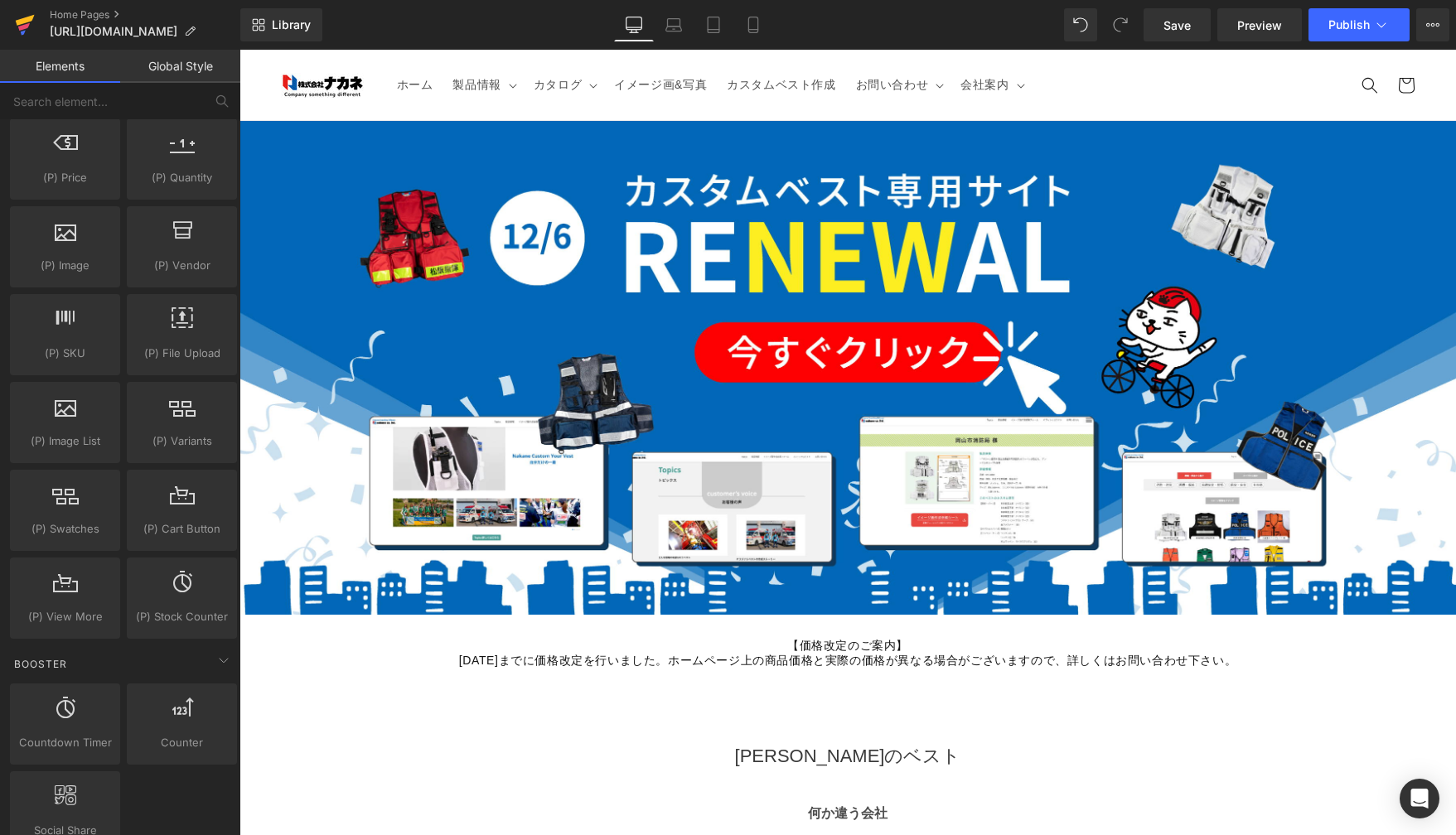
click at [20, 21] on icon at bounding box center [25, 20] width 19 height 11
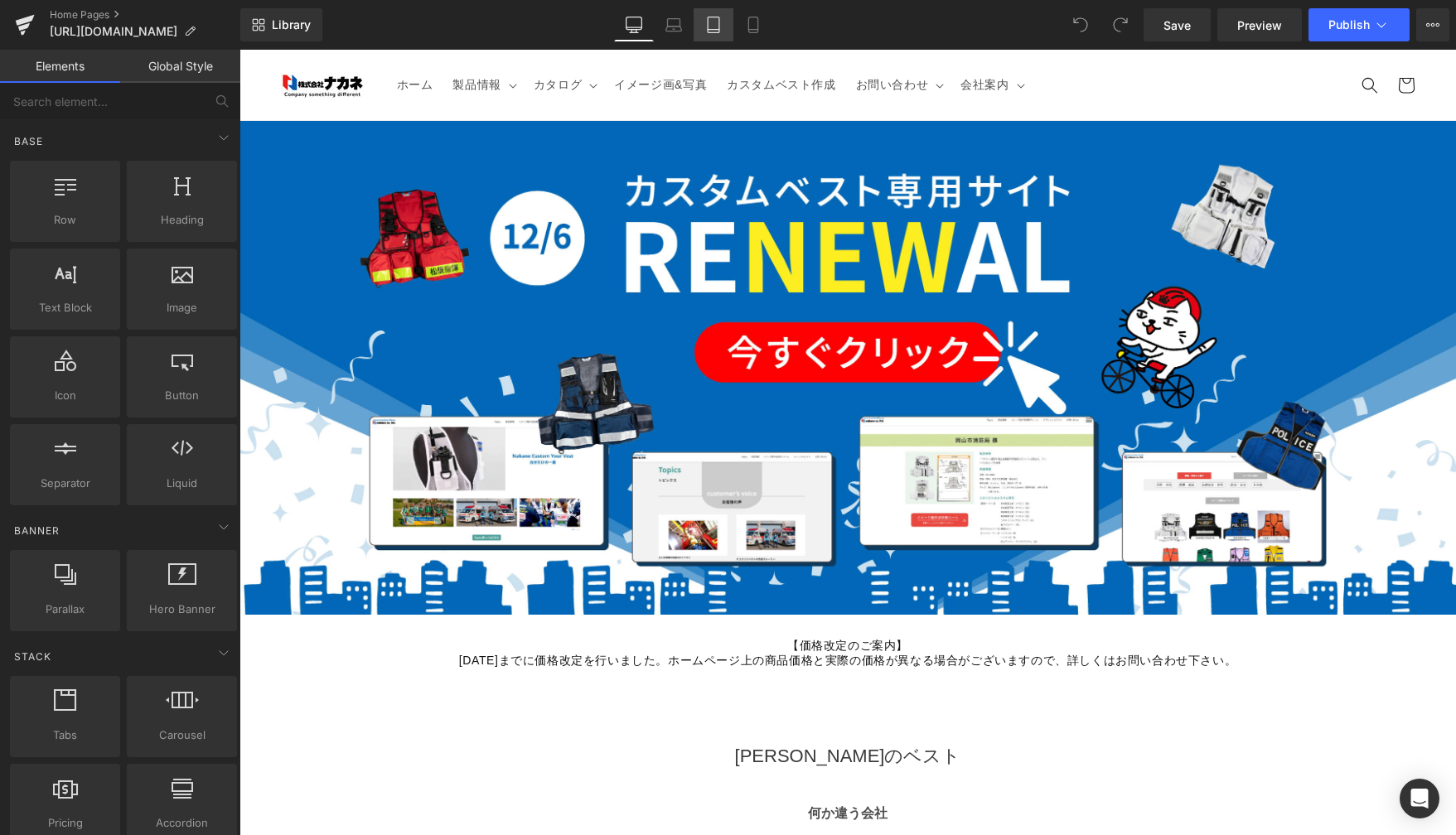
click at [701, 21] on link "Tablet" at bounding box center [713, 25] width 39 height 33
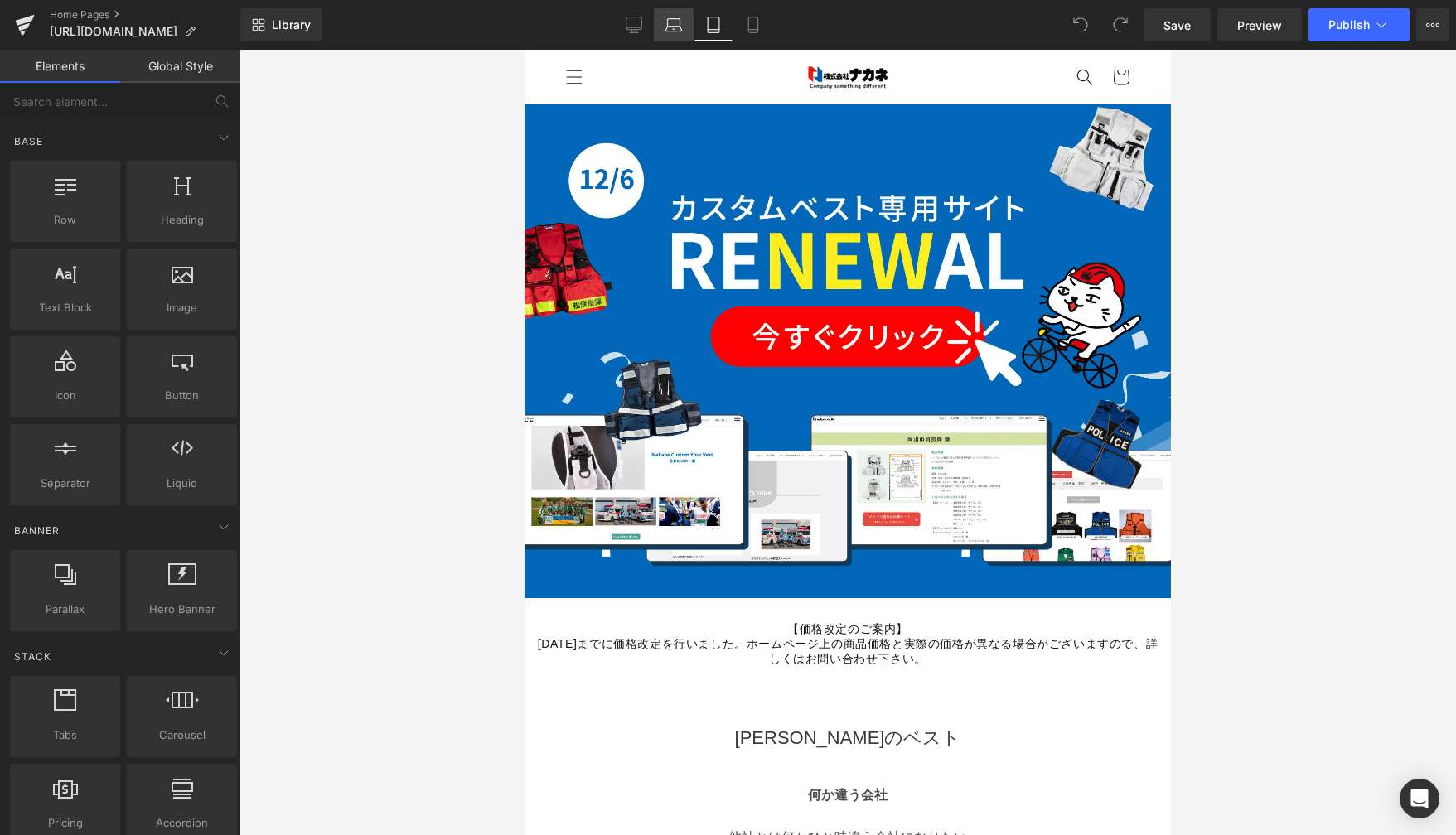
click at [660, 26] on link "Laptop" at bounding box center [674, 25] width 39 height 33
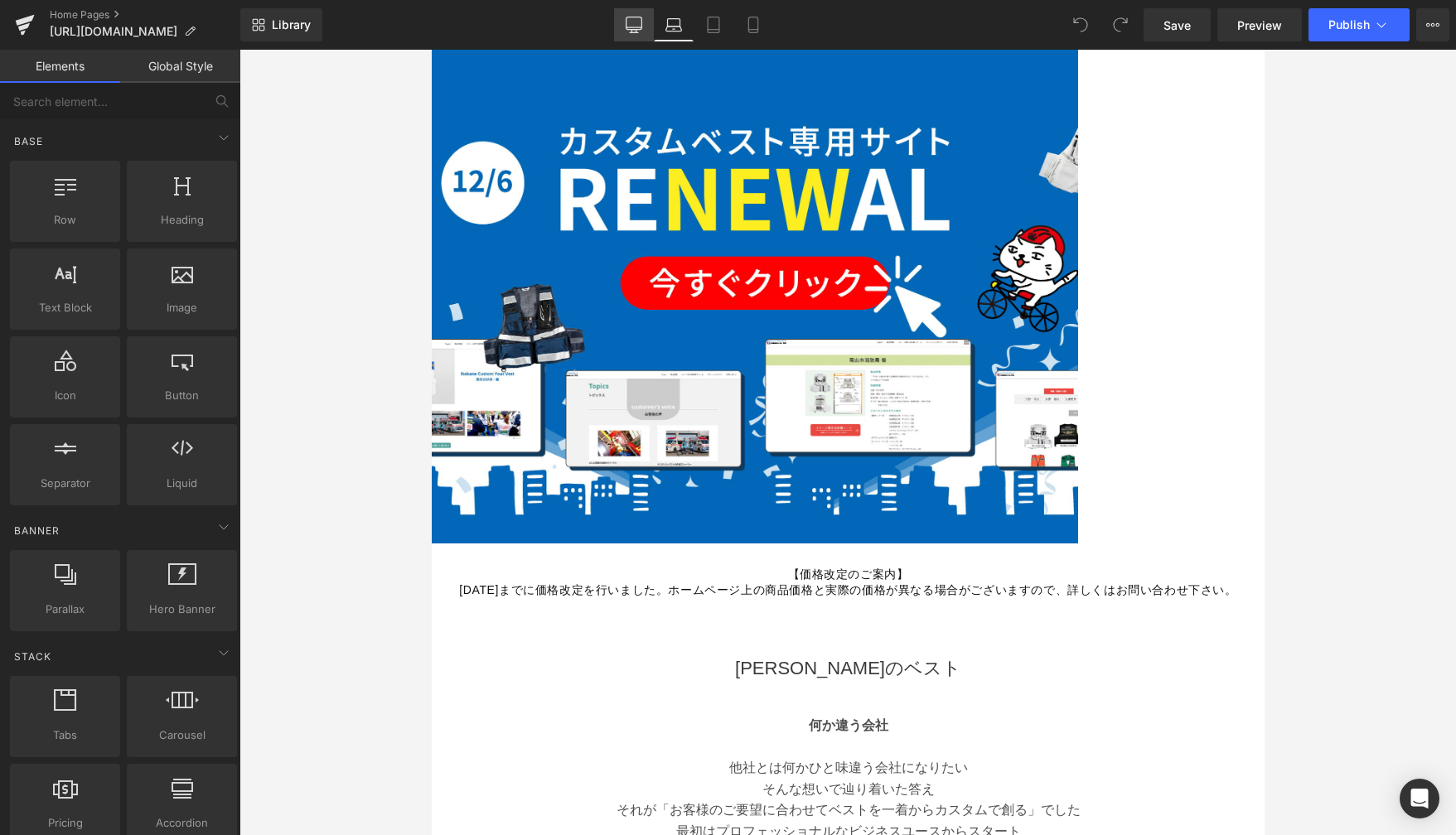
click at [618, 27] on link "Desktop" at bounding box center [634, 25] width 39 height 33
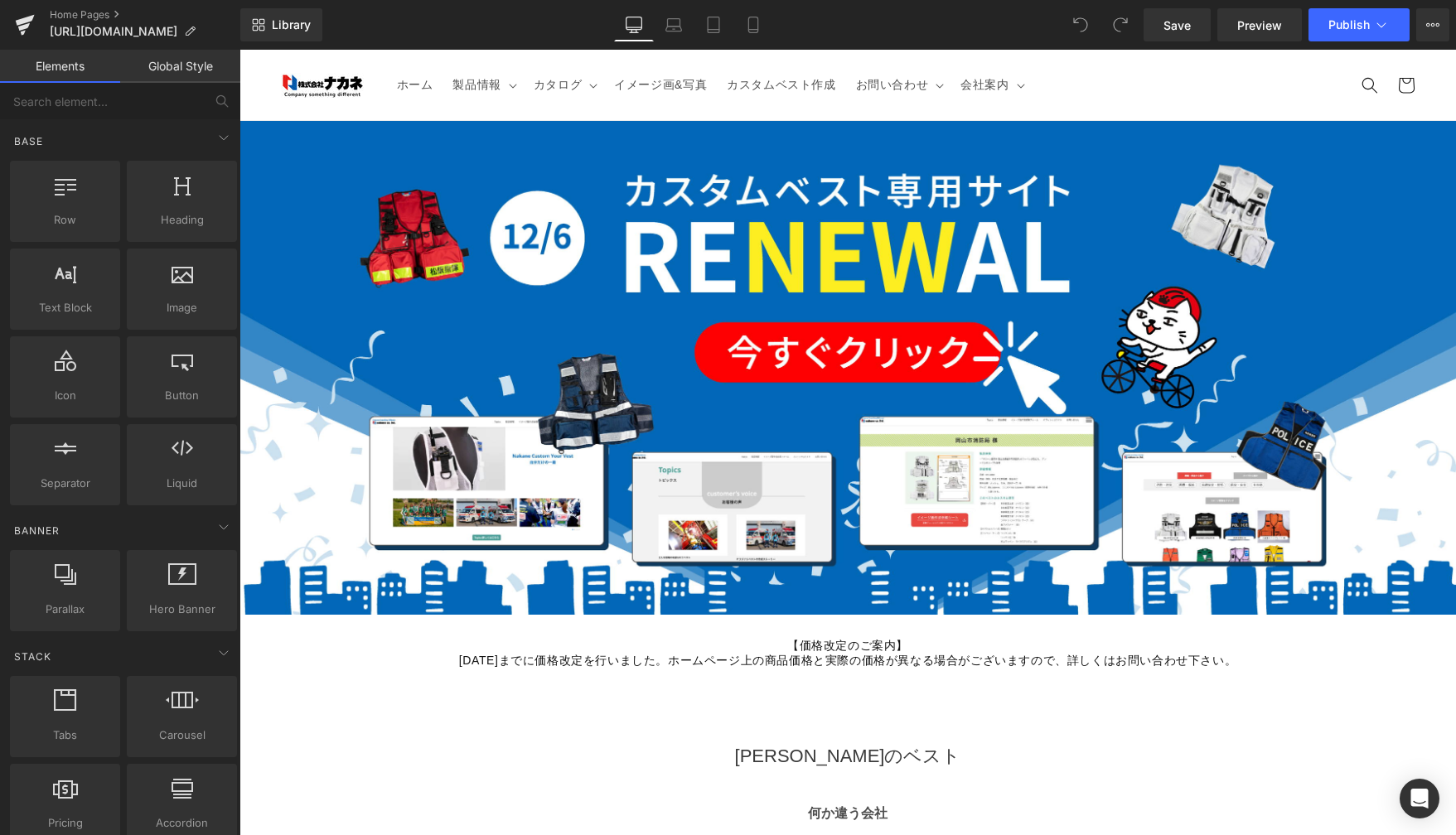
click at [1062, 94] on header "ホーム 製品情報 製品情報 新着製品 遠隔支援 消防・防災用品" at bounding box center [847, 85] width 1216 height 70
click at [883, 110] on header "ホーム 製品情報 製品情報 新着製品 遠隔支援 消防・防災用品" at bounding box center [847, 85] width 1216 height 70
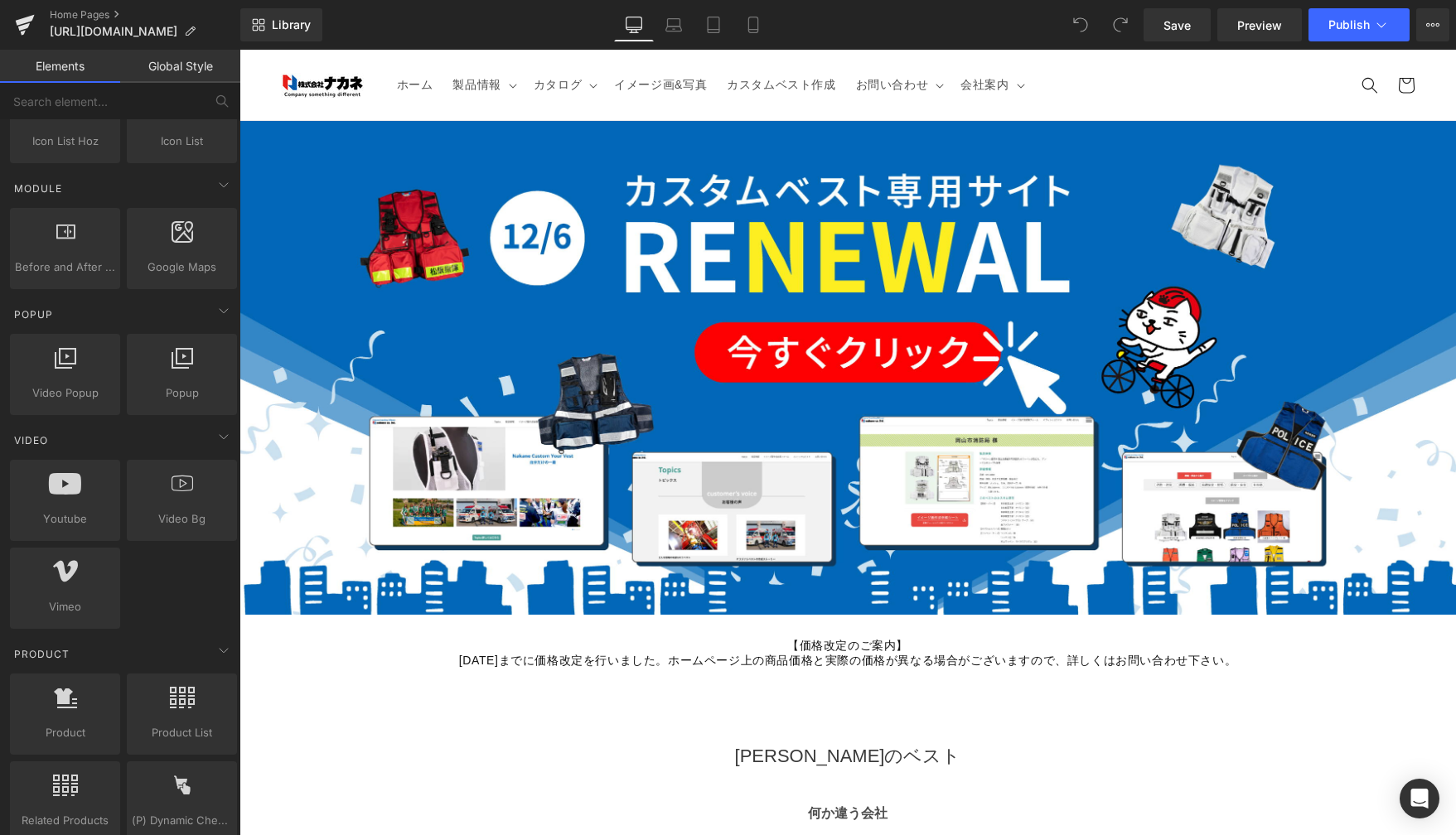
scroll to position [1137, 0]
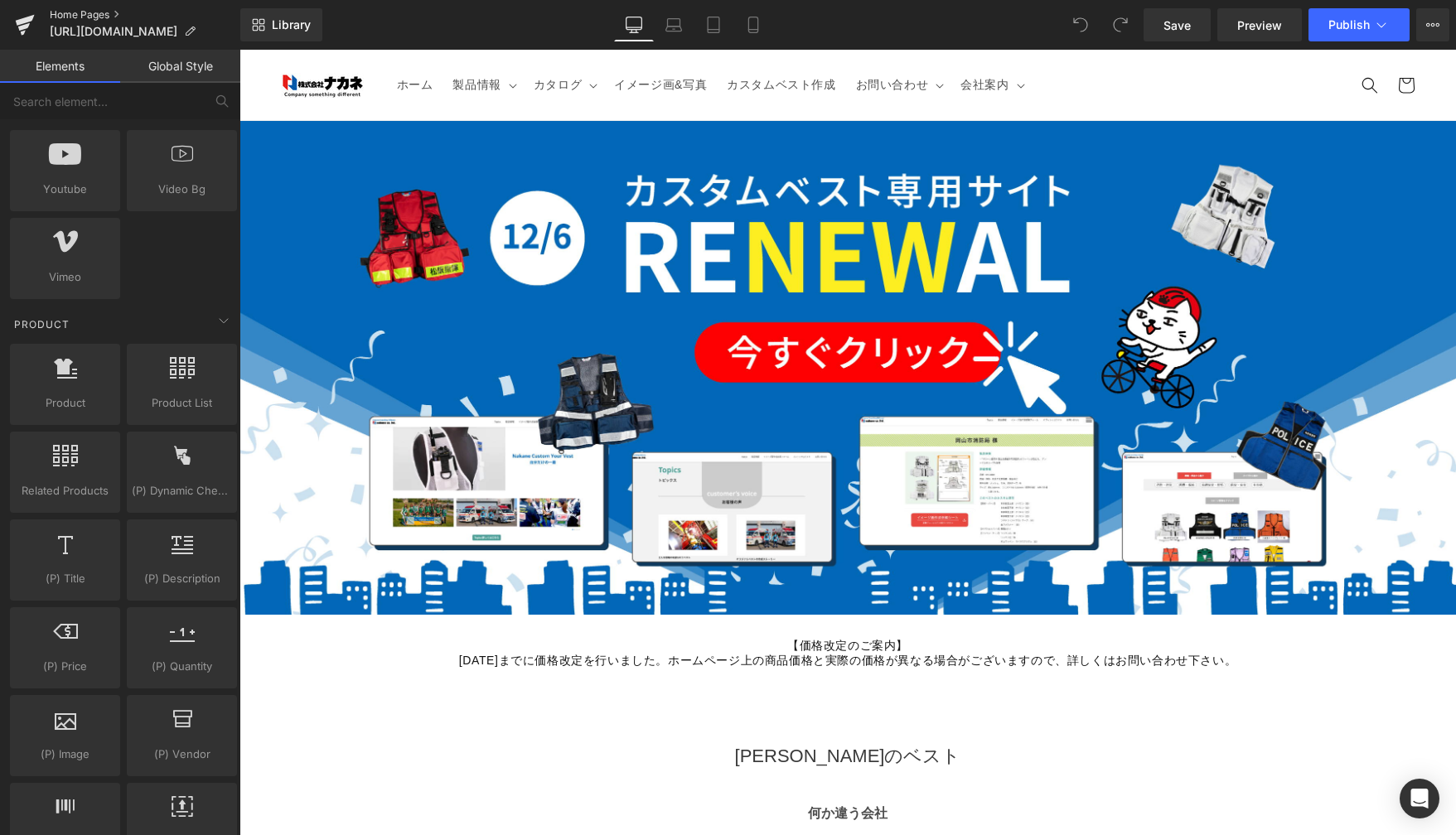
click at [112, 16] on link "Home Pages" at bounding box center [145, 15] width 191 height 13
